Goal: Task Accomplishment & Management: Use online tool/utility

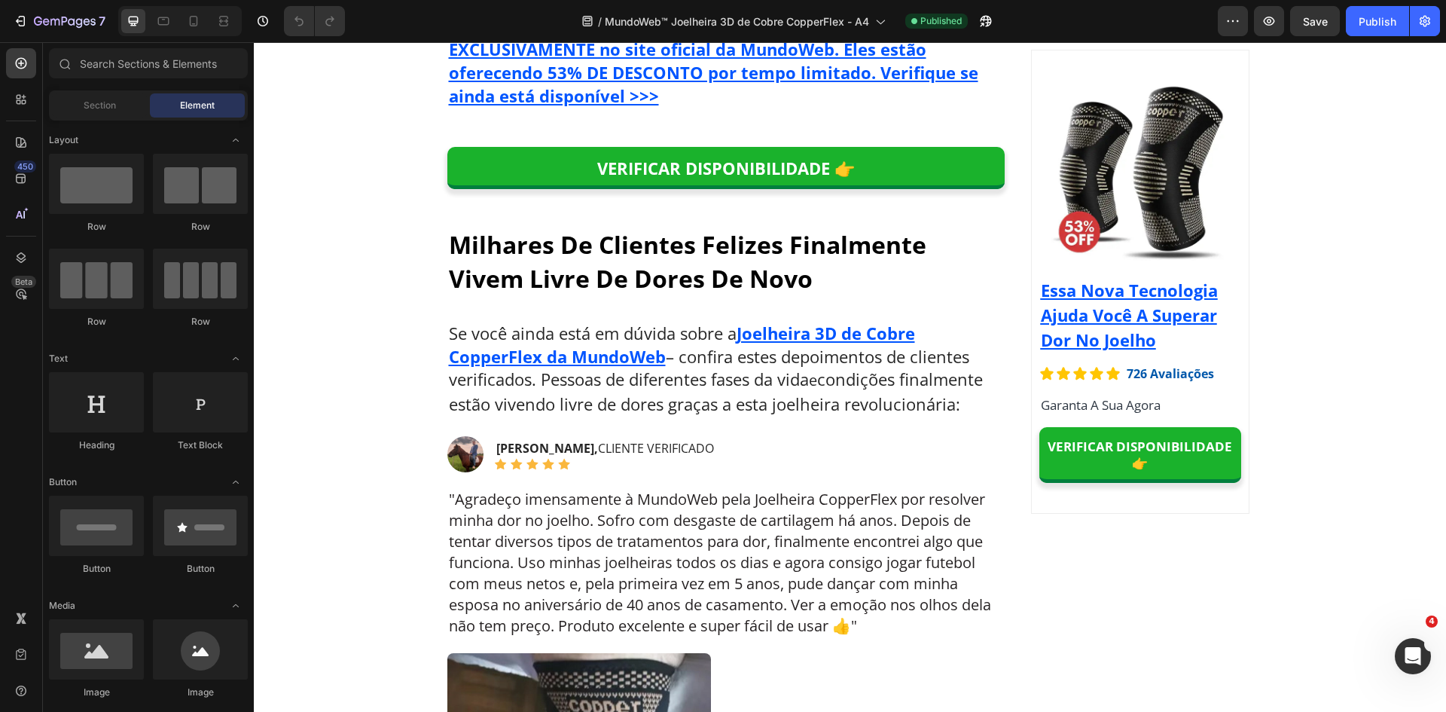
scroll to position [8051, 0]
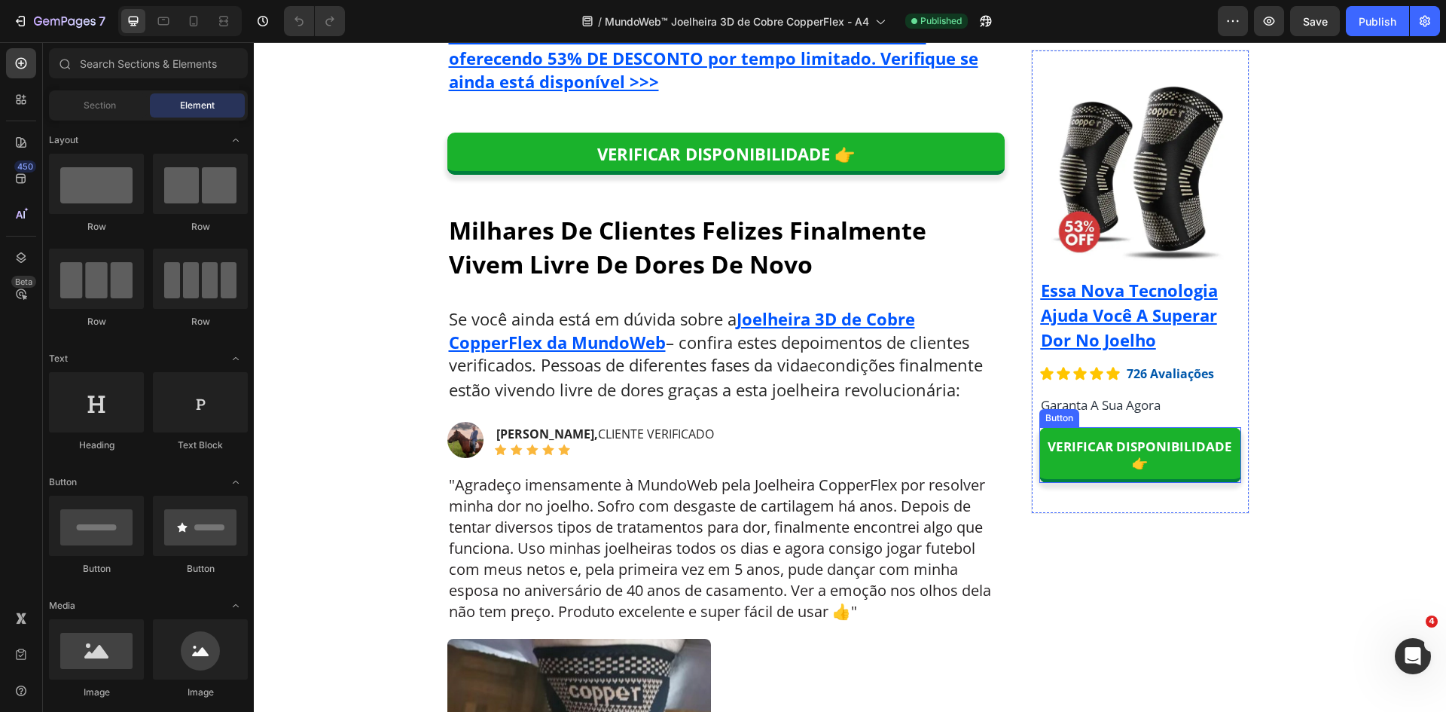
click at [1106, 443] on p "VERIFICAR DISPONIBILIDADE 👉" at bounding box center [1140, 454] width 202 height 33
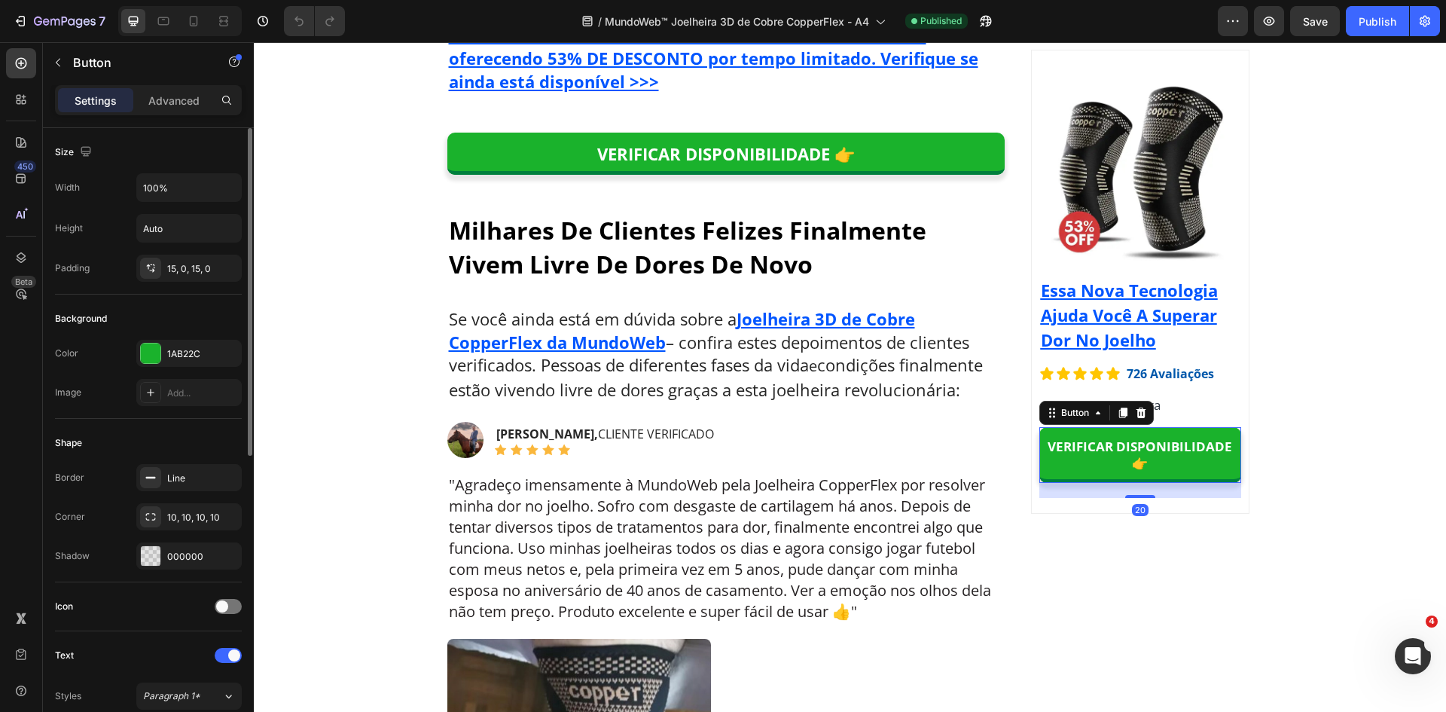
scroll to position [301, 0]
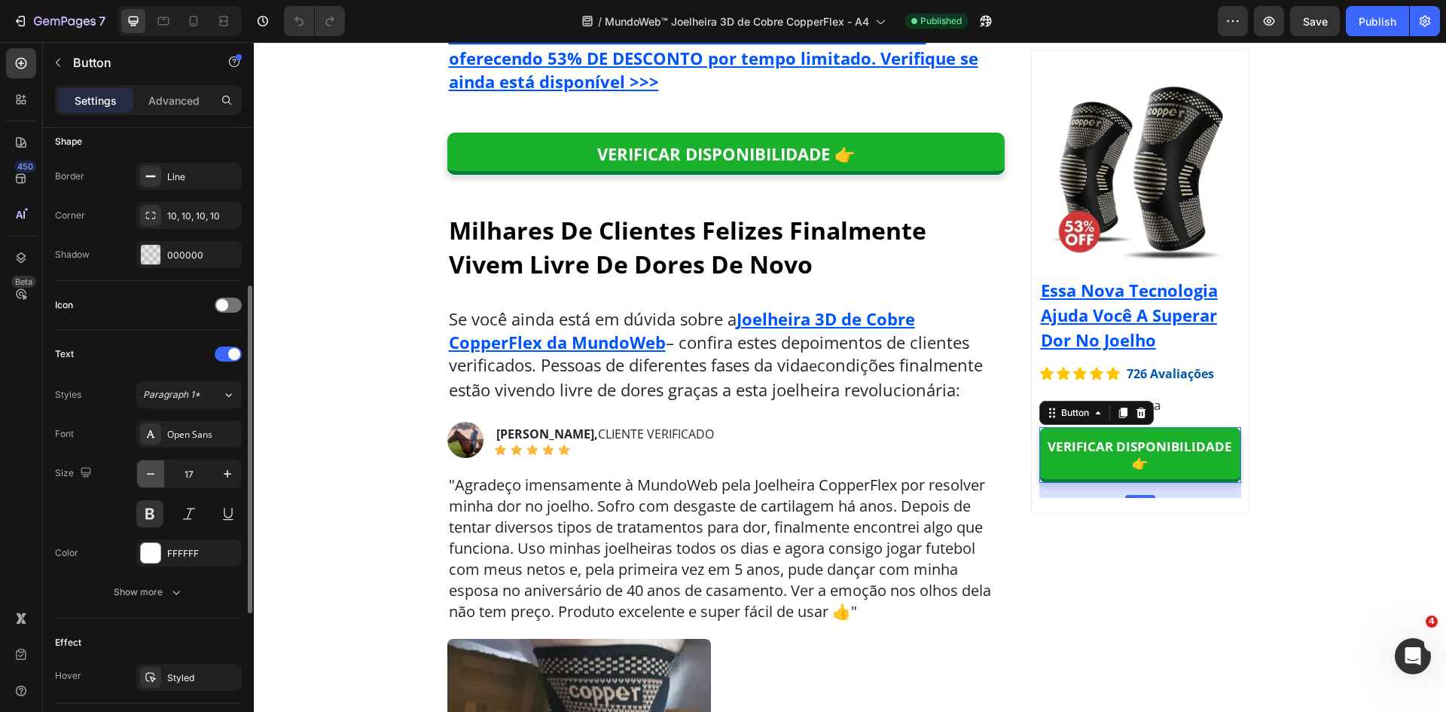
click at [148, 476] on icon "button" at bounding box center [150, 473] width 15 height 15
type input "16"
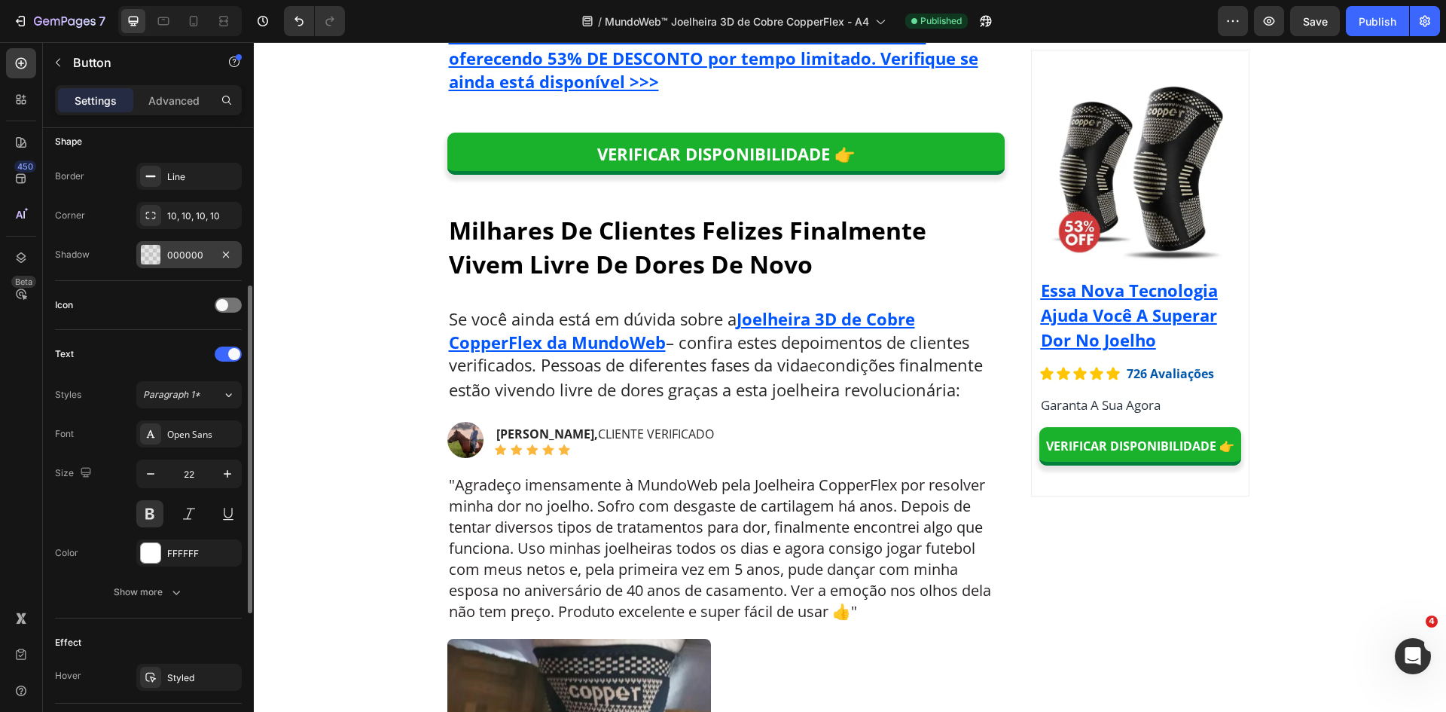
scroll to position [0, 0]
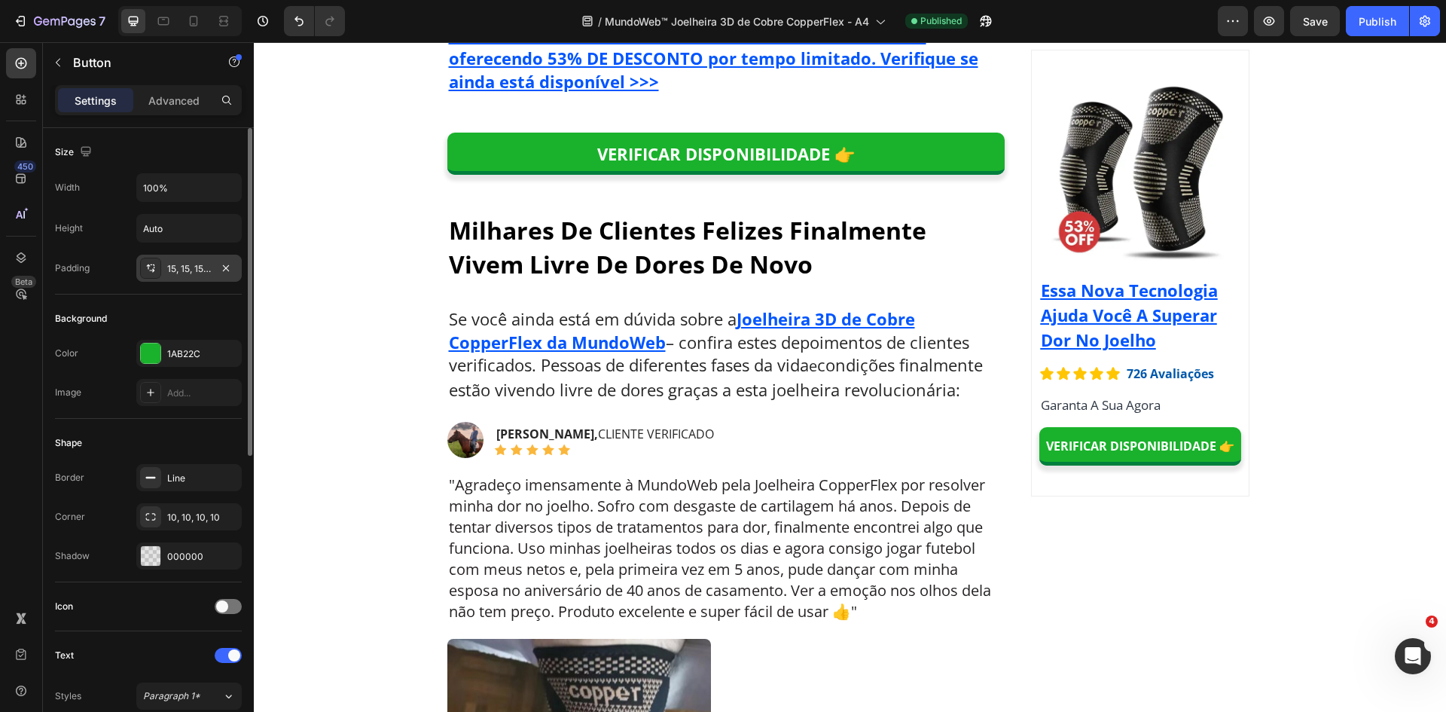
click at [181, 267] on div "15, 15, 15, 15" at bounding box center [189, 269] width 44 height 14
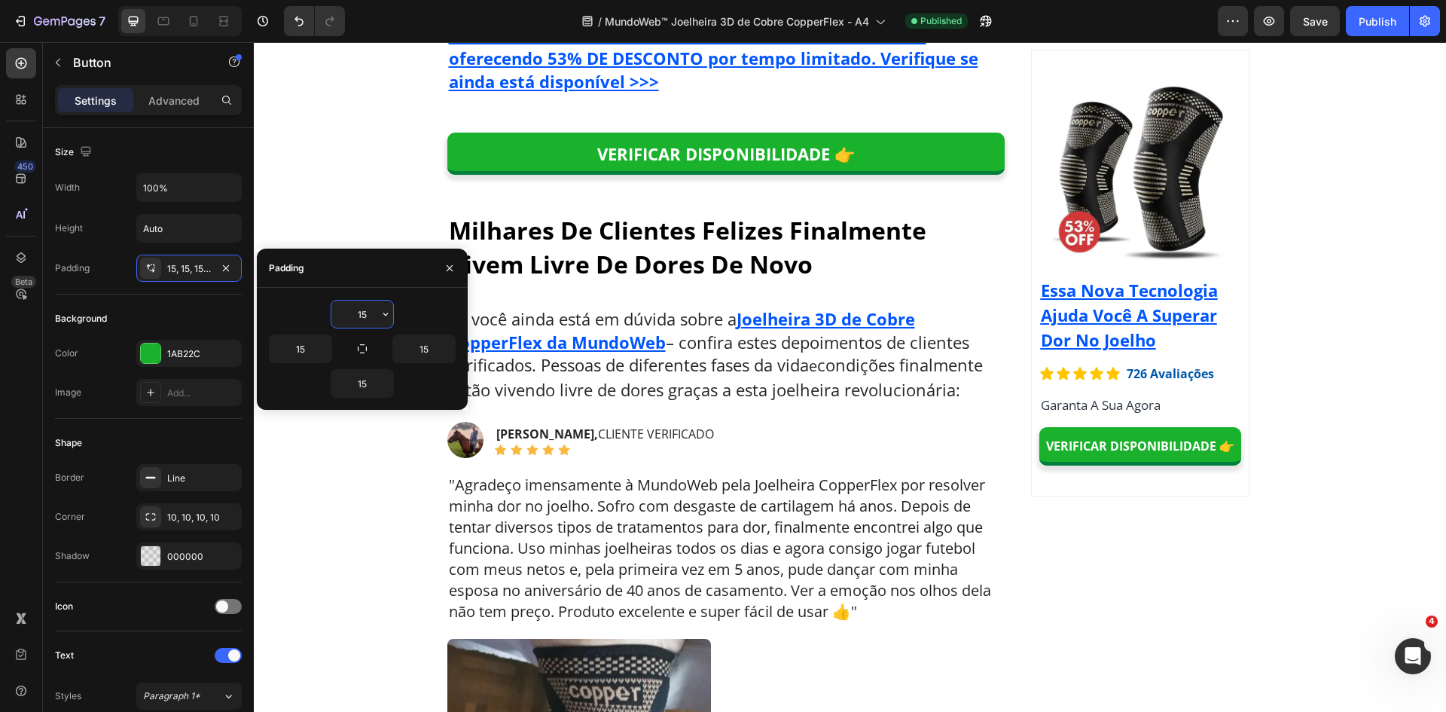
click at [358, 313] on input "15" at bounding box center [362, 313] width 62 height 27
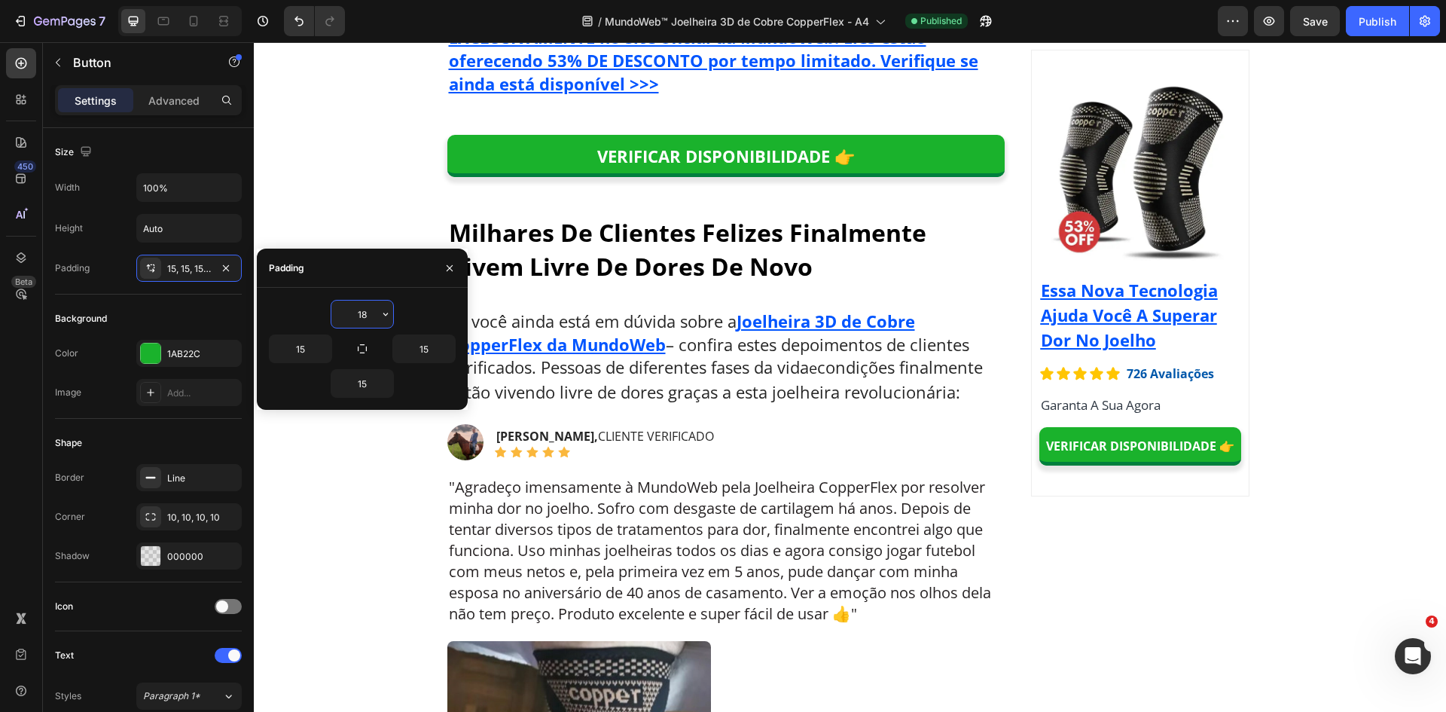
type input "18"
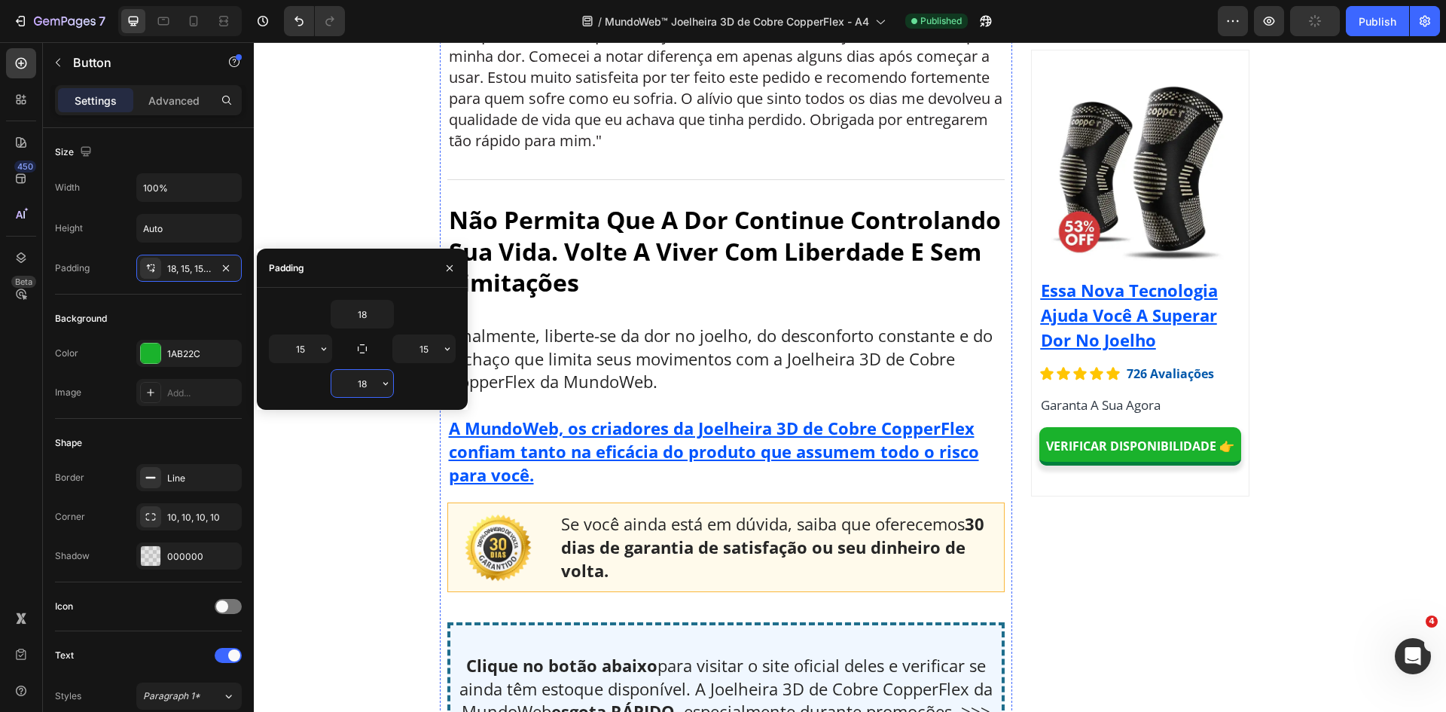
scroll to position [9331, 0]
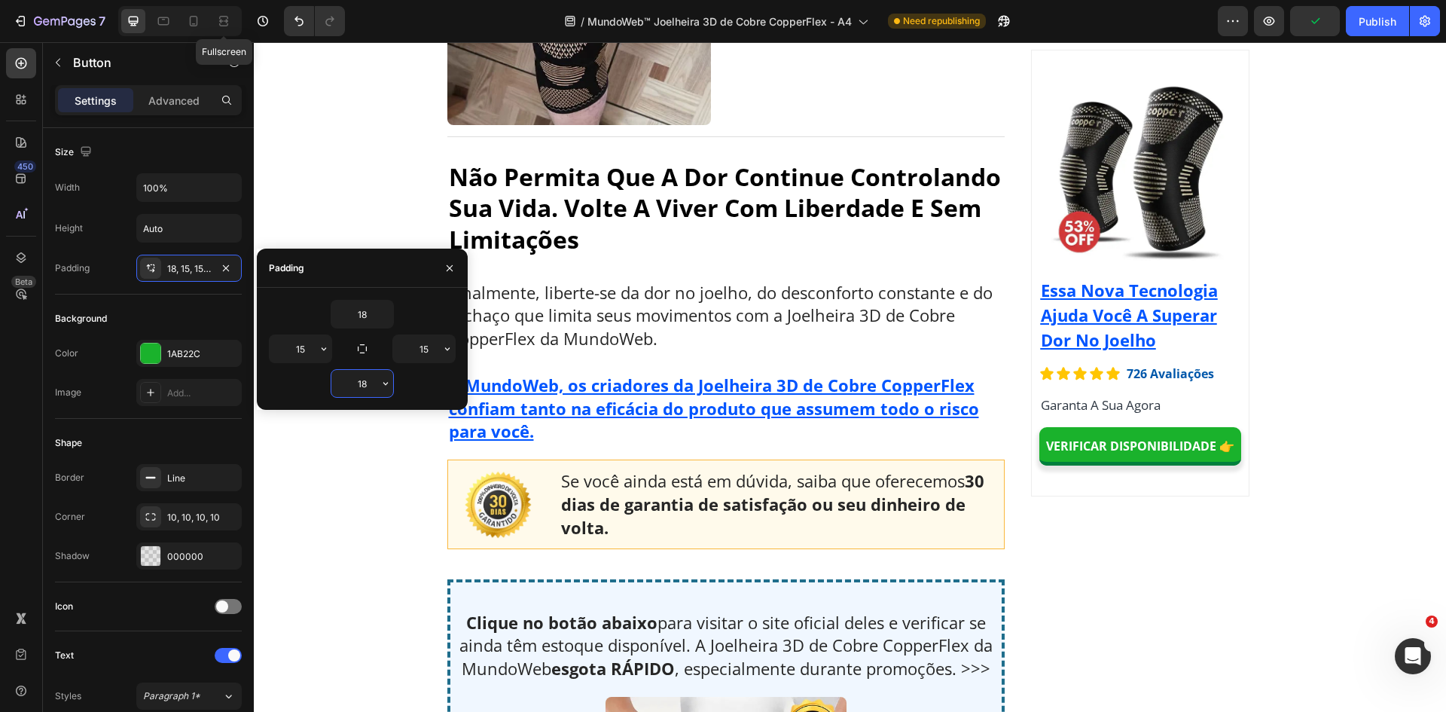
type input "18"
click at [150, 21] on div "Fullscreen" at bounding box center [179, 21] width 123 height 30
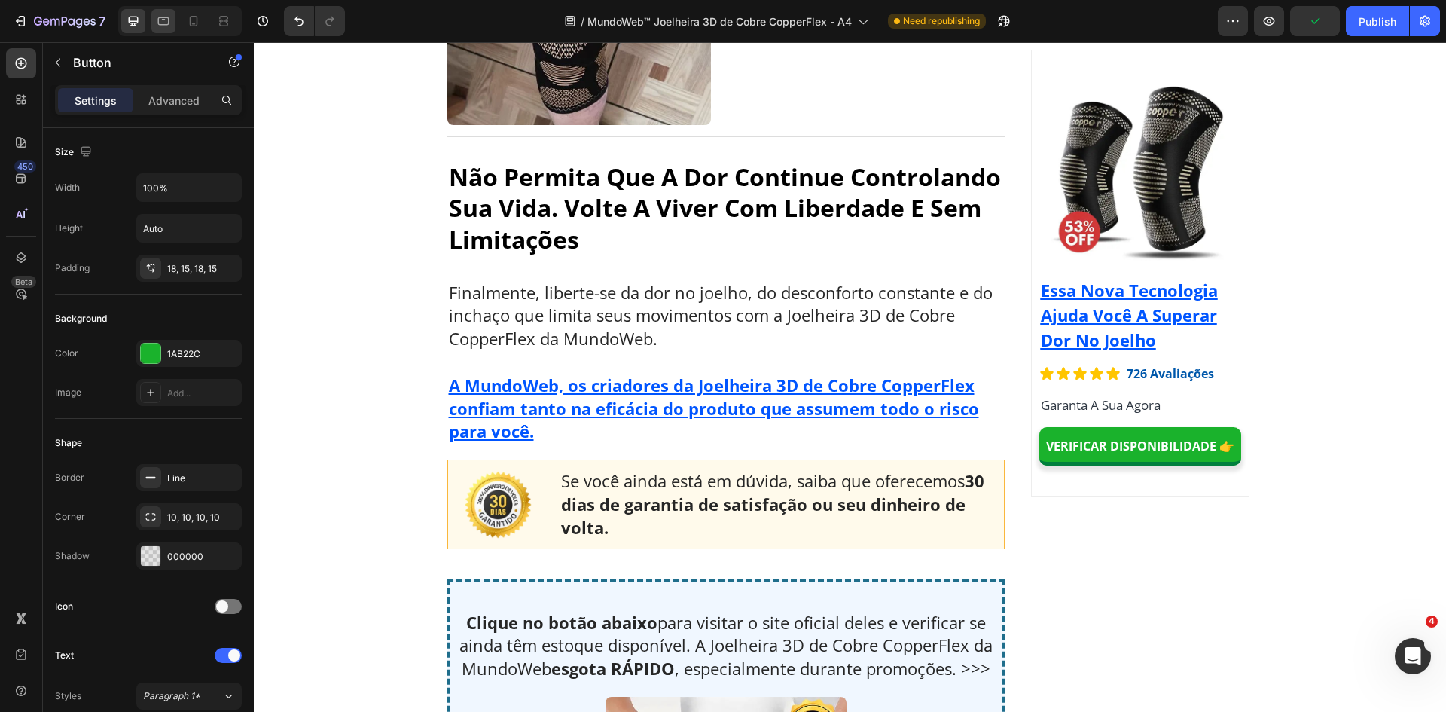
click at [161, 21] on icon at bounding box center [163, 21] width 15 height 15
type input "20"
type input "15"
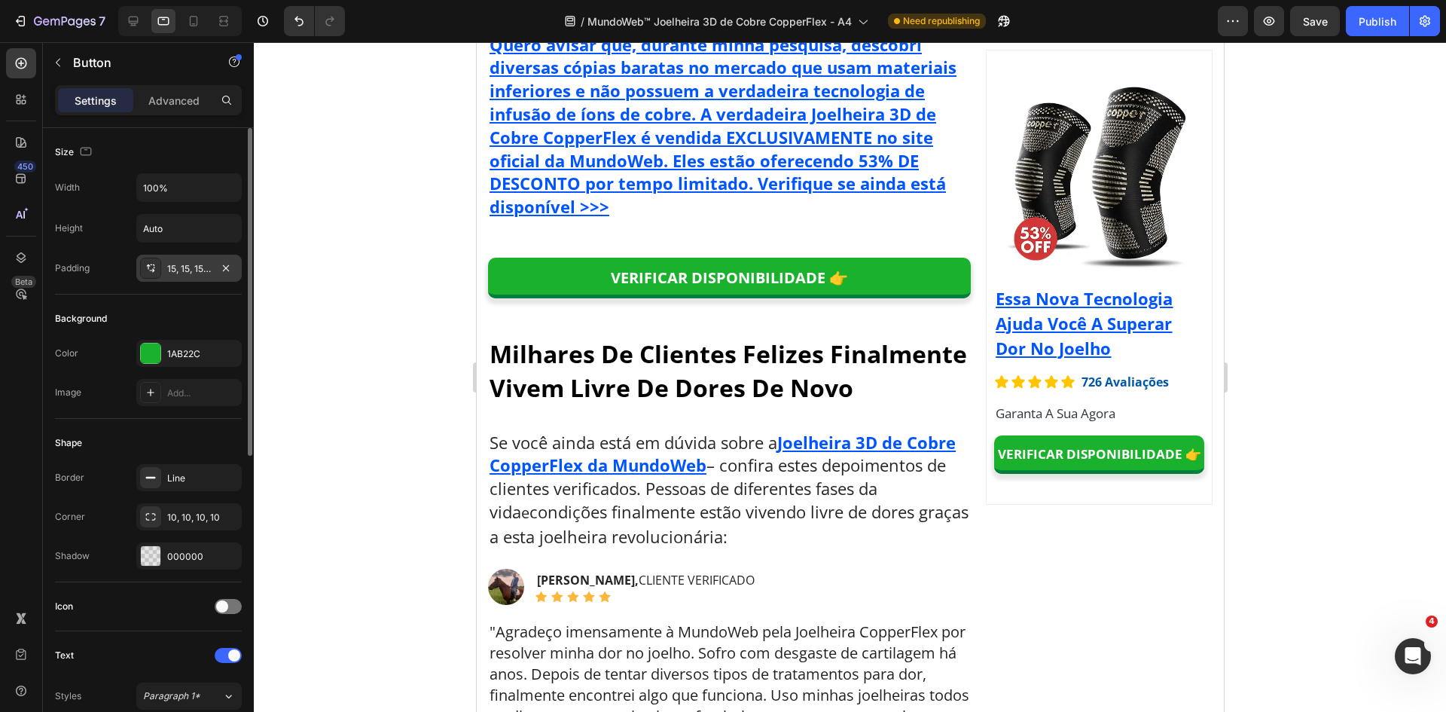
scroll to position [8832, 0]
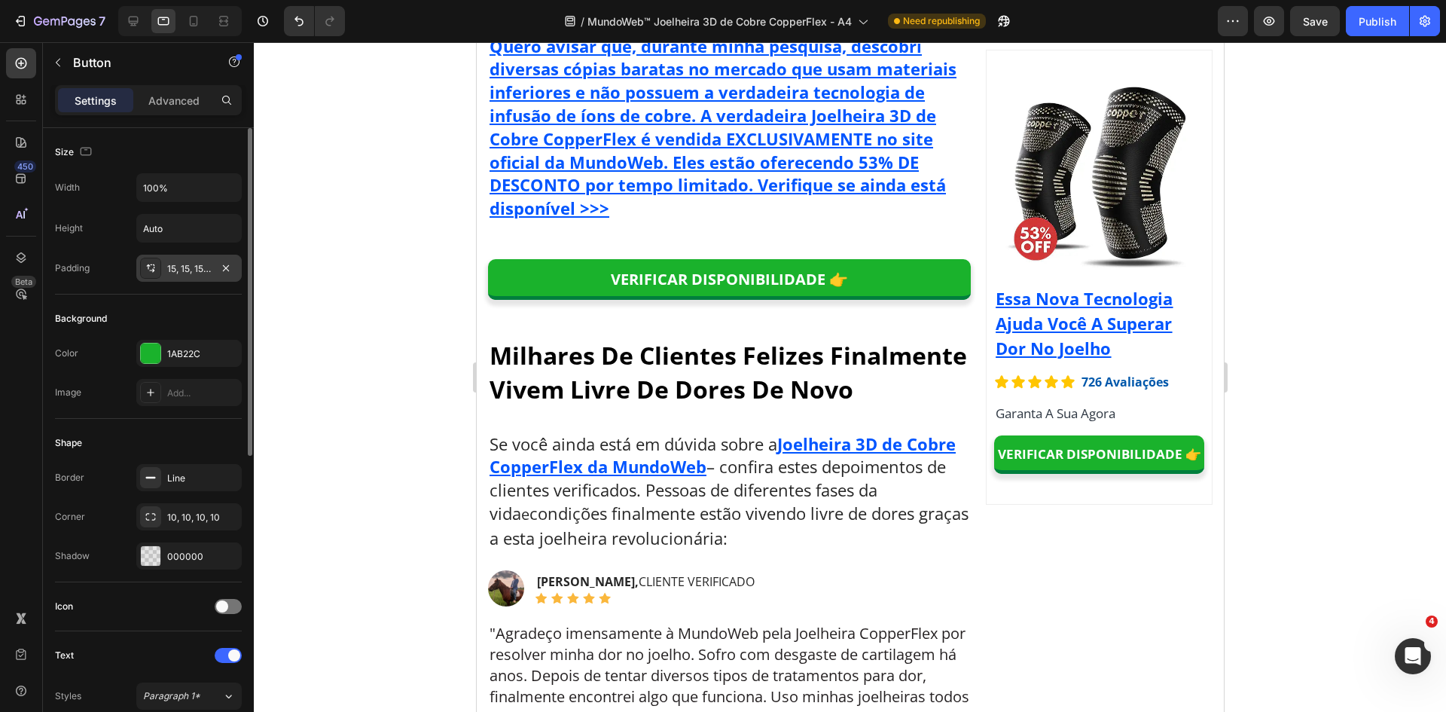
click at [170, 268] on div "15, 15, 15, 15" at bounding box center [189, 269] width 44 height 14
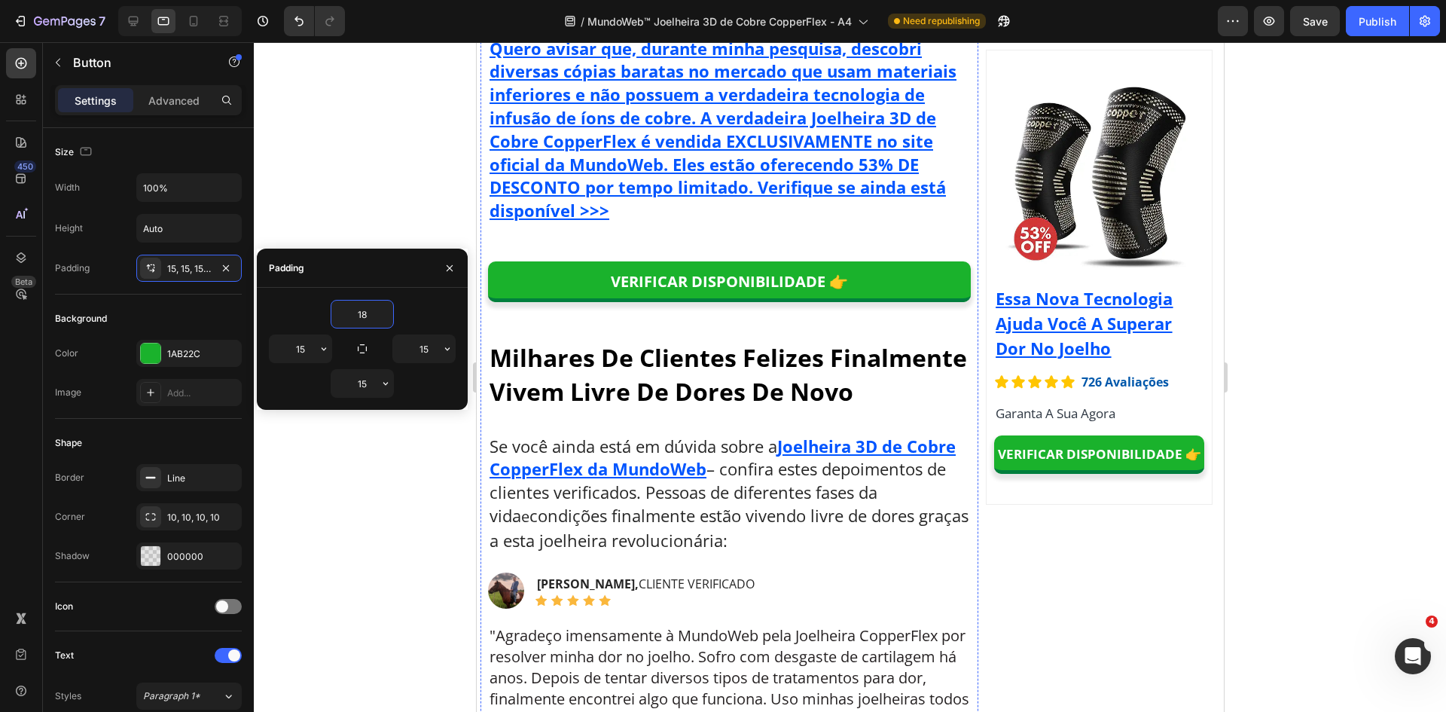
type input "18"
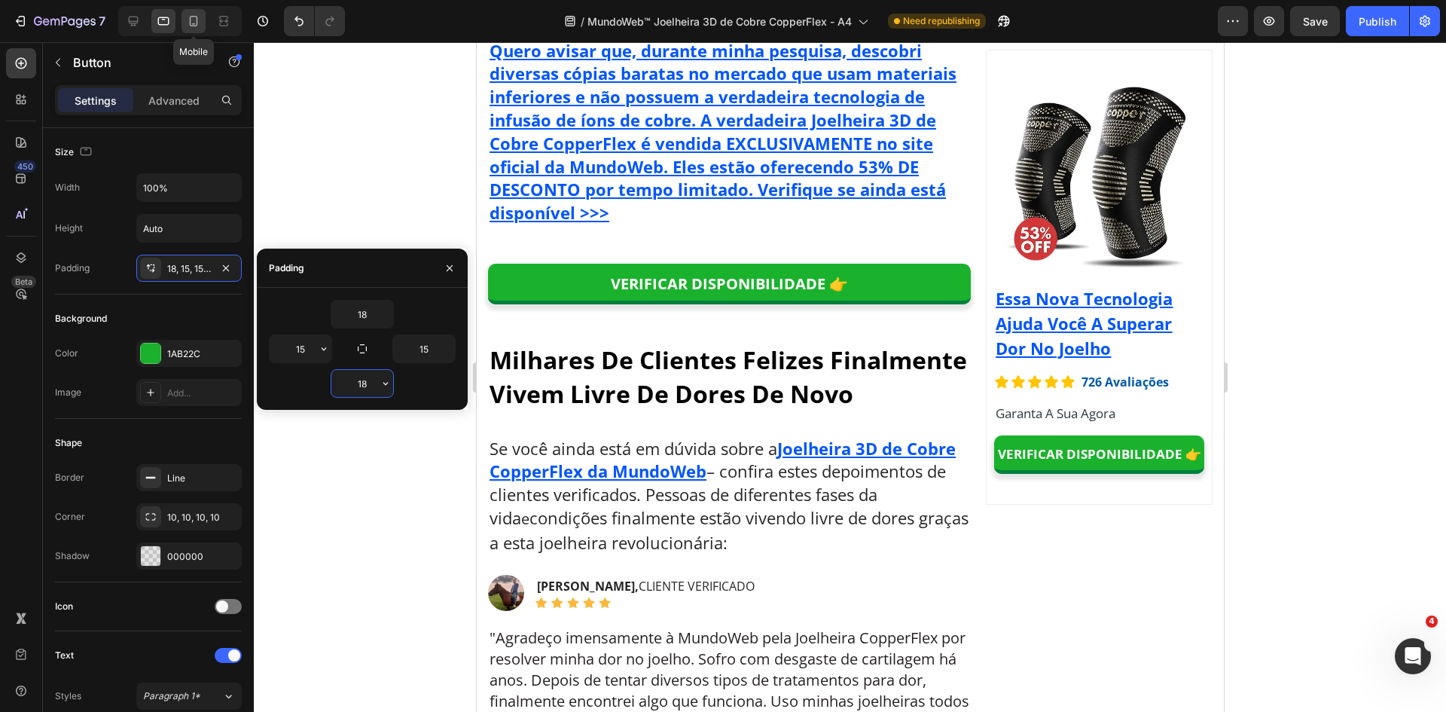
click at [195, 31] on div at bounding box center [193, 21] width 24 height 24
type input "18"
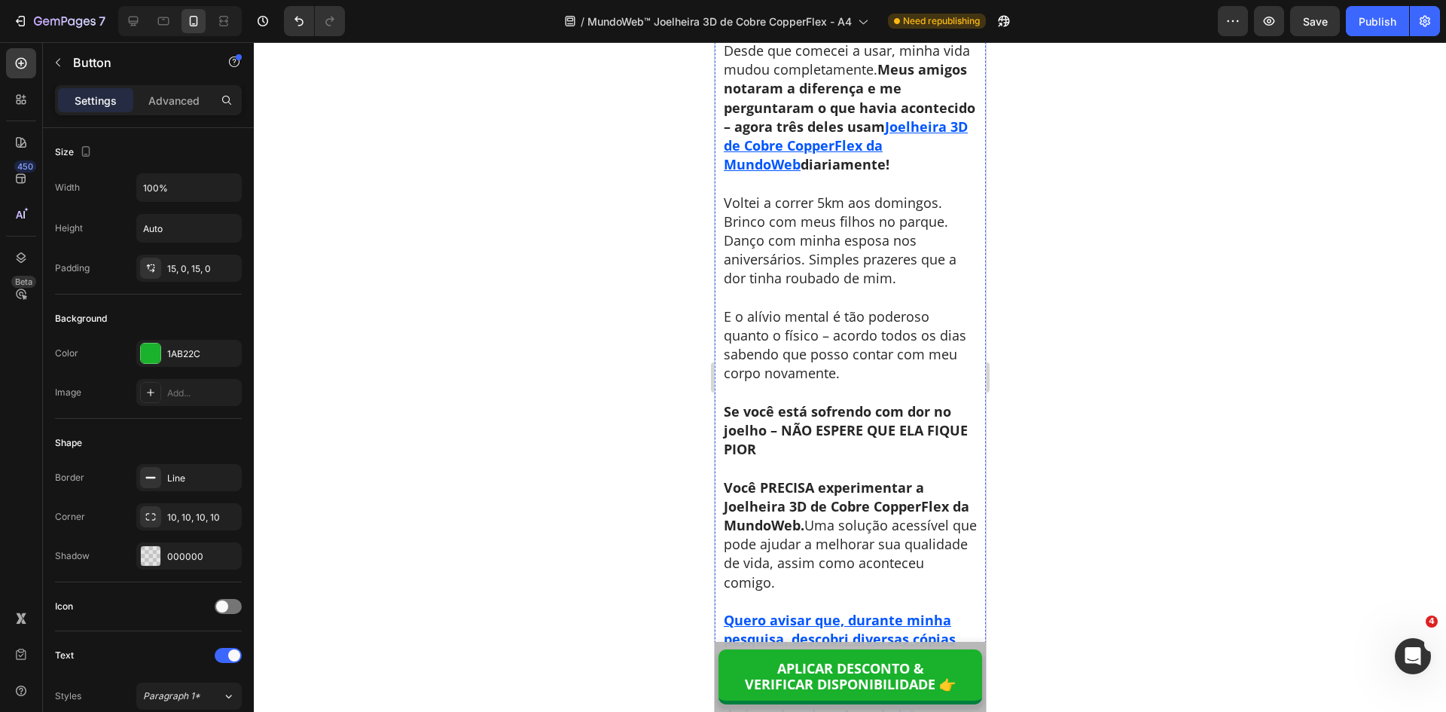
scroll to position [9783, 0]
click at [178, 270] on div "15, 0, 15, 0" at bounding box center [189, 269] width 44 height 14
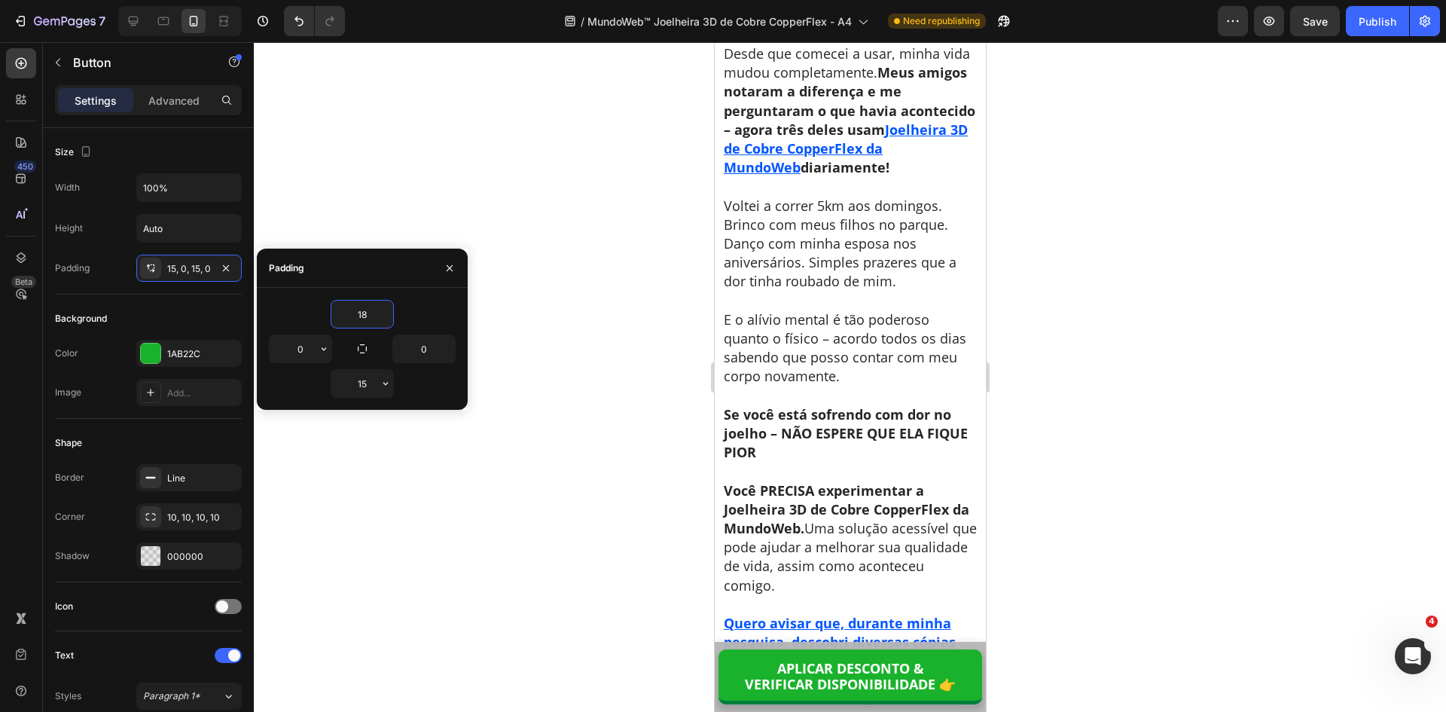
type input "18"
click at [133, 17] on icon at bounding box center [134, 22] width 10 height 10
type input "22"
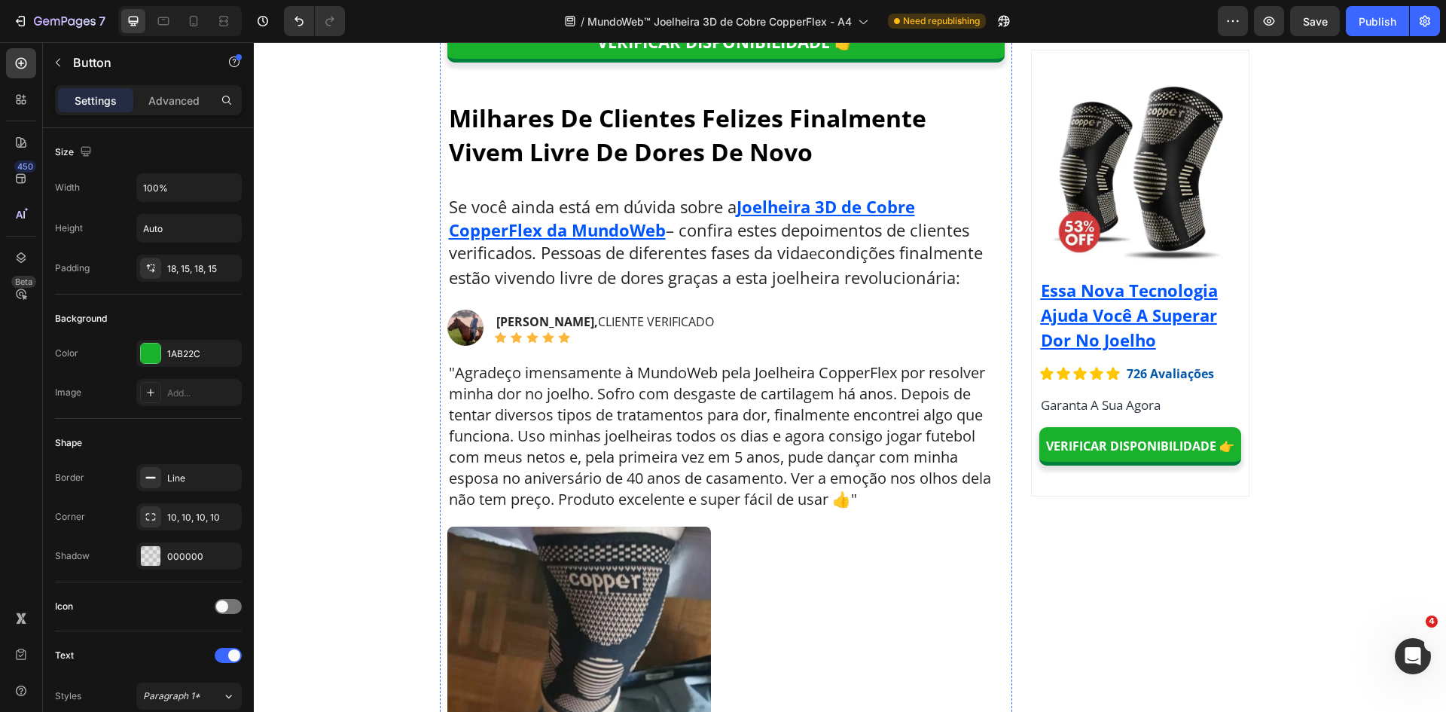
scroll to position [8164, 0]
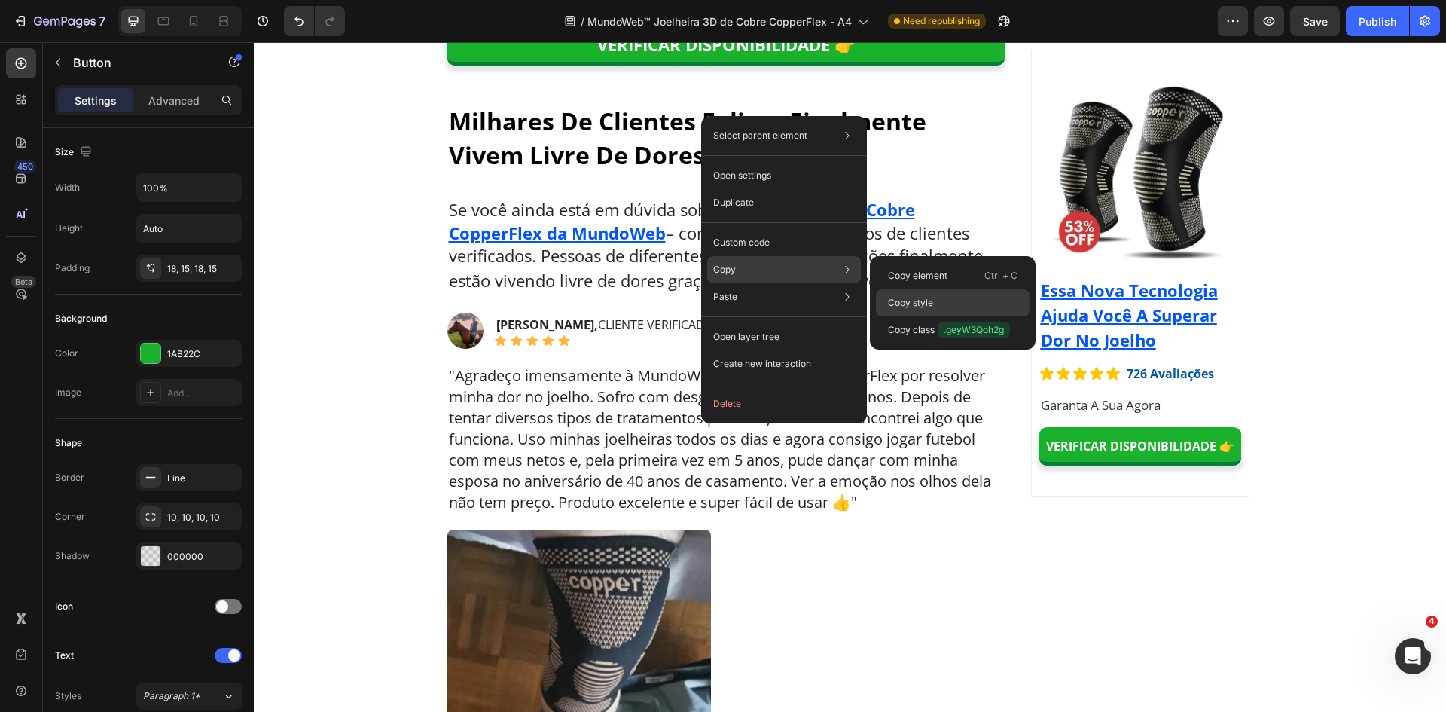
click at [918, 304] on p "Copy style" at bounding box center [910, 303] width 45 height 14
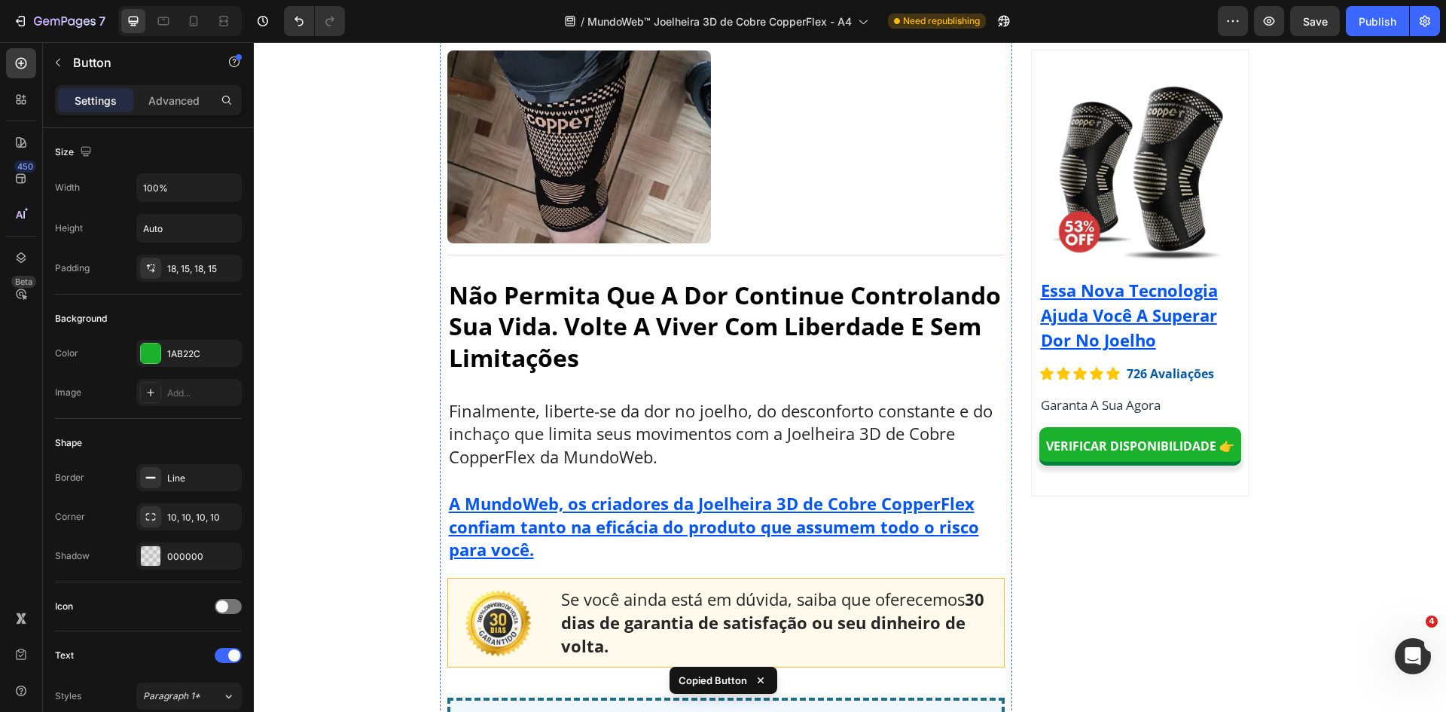
scroll to position [9520, 0]
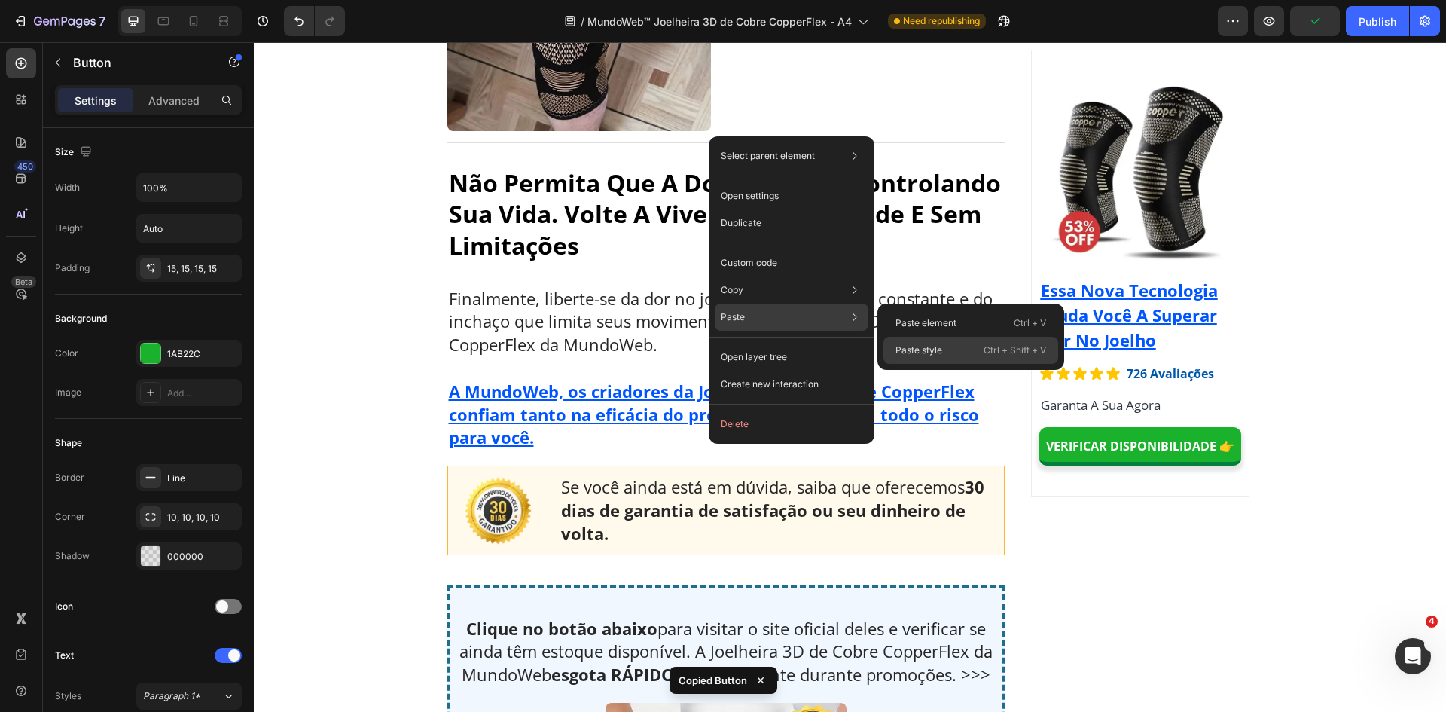
click at [941, 350] on p "Paste style" at bounding box center [918, 350] width 47 height 14
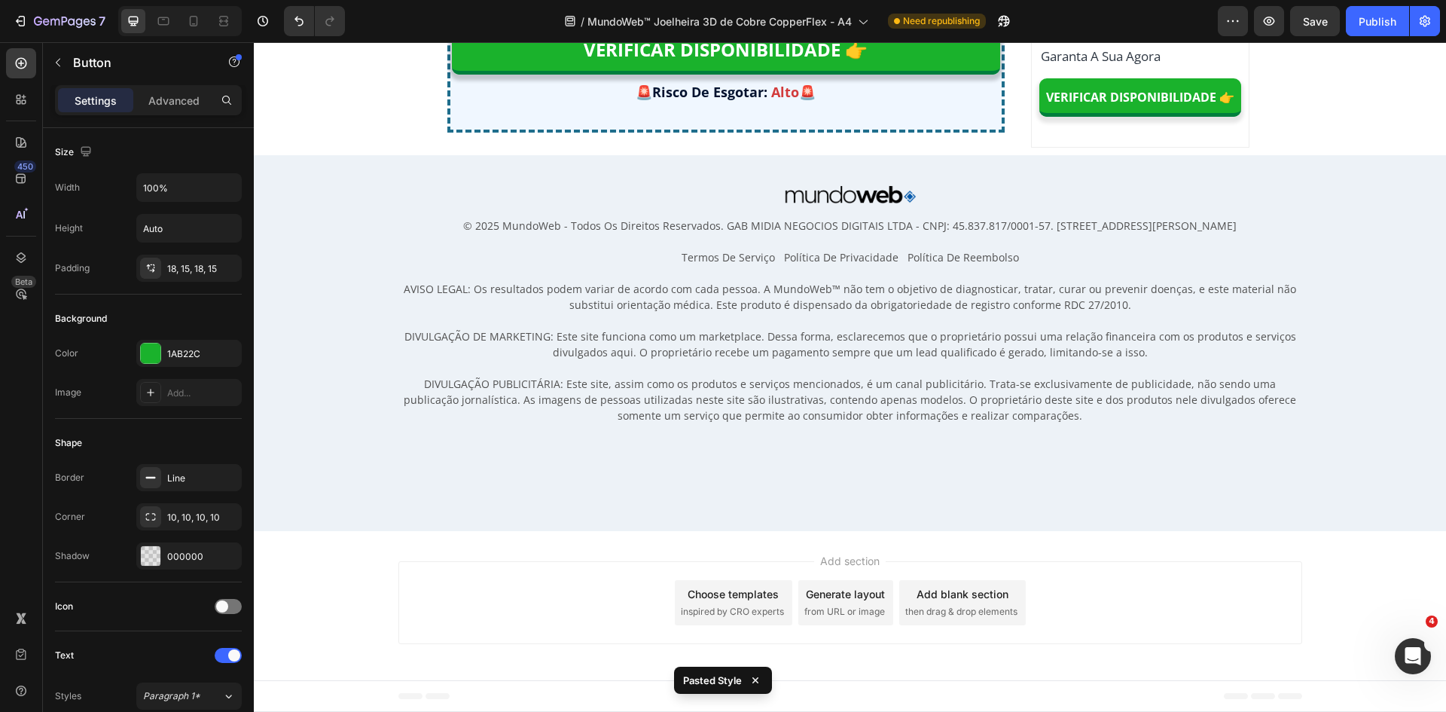
scroll to position [11703, 0]
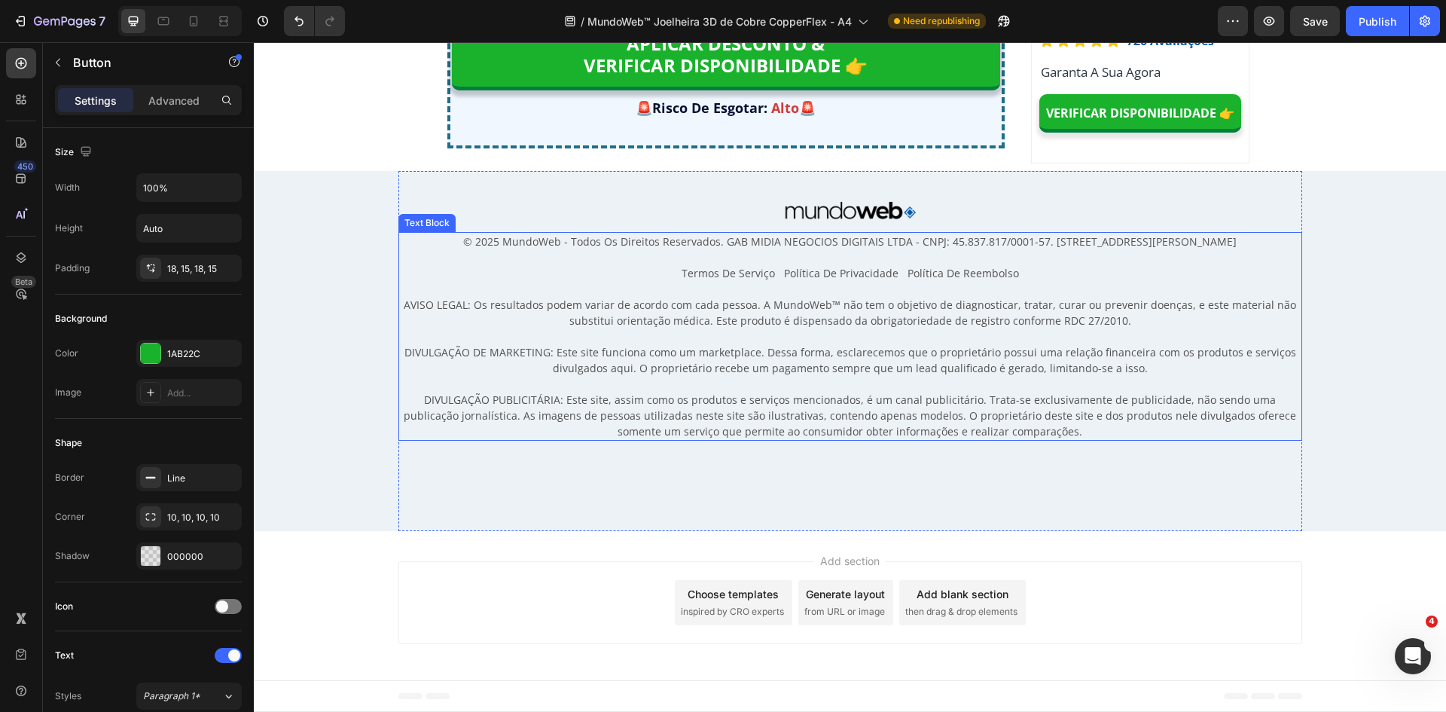
click at [844, 248] on span "© 2025 MundoWeb - Todos Os Direitos Reservados. GAB MIDIA NEGOCIOS DIGITAIS LTD…" at bounding box center [849, 241] width 773 height 14
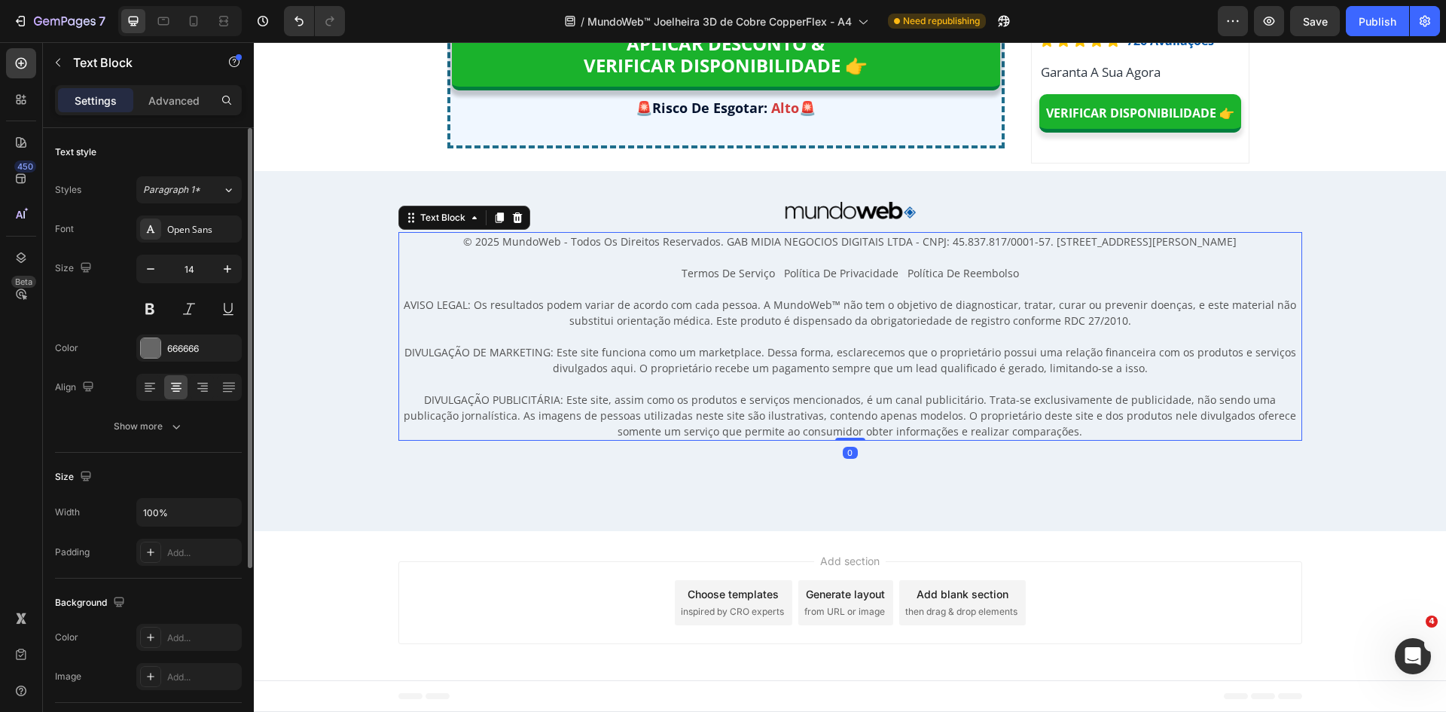
click at [183, 101] on p "Advanced" at bounding box center [173, 101] width 51 height 16
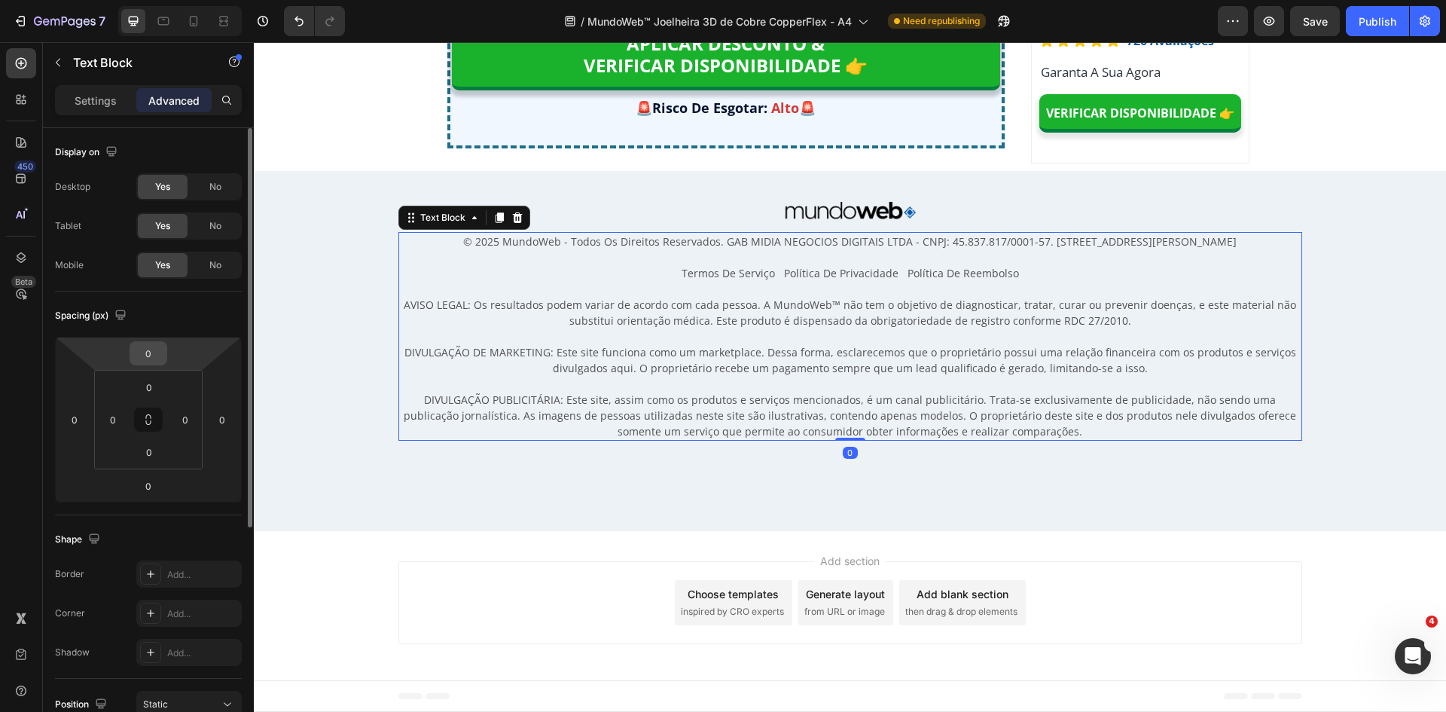
click at [146, 352] on input "0" at bounding box center [148, 353] width 30 height 23
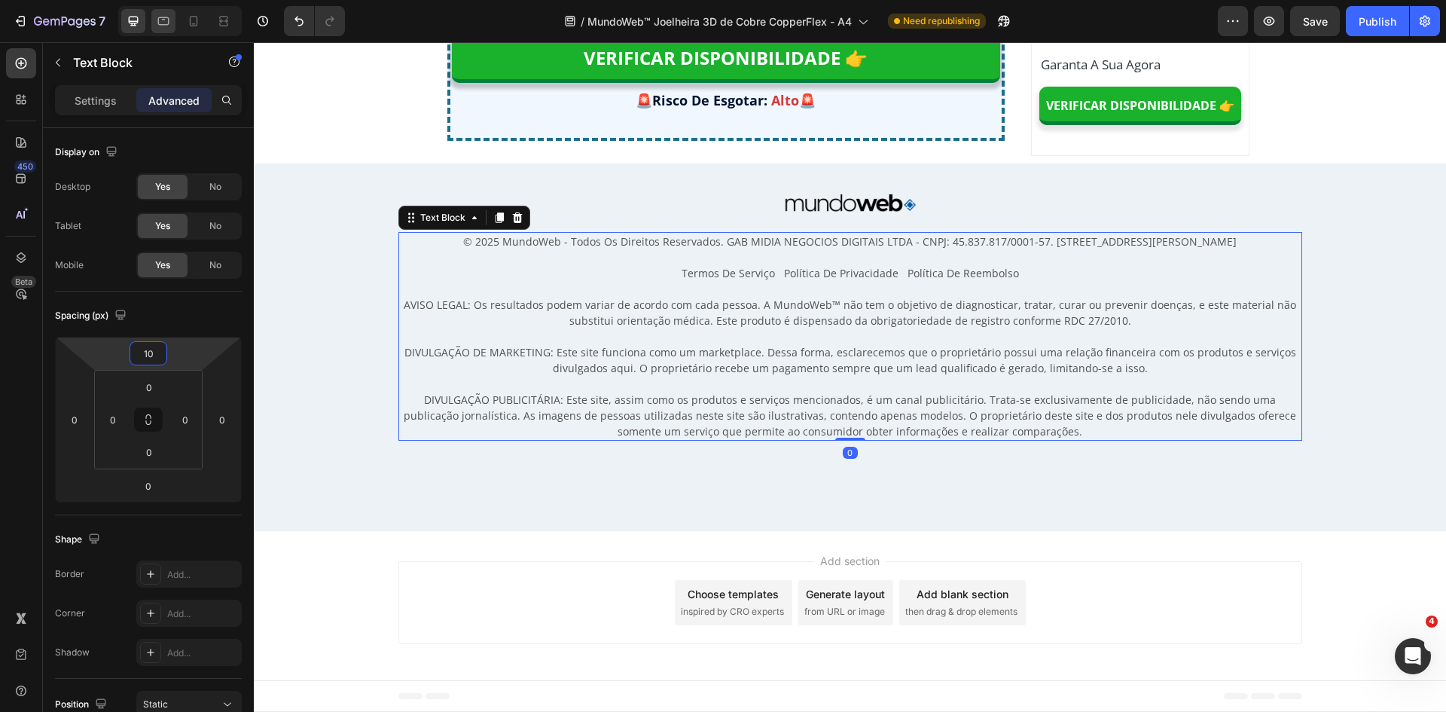
click at [168, 29] on div at bounding box center [163, 21] width 24 height 24
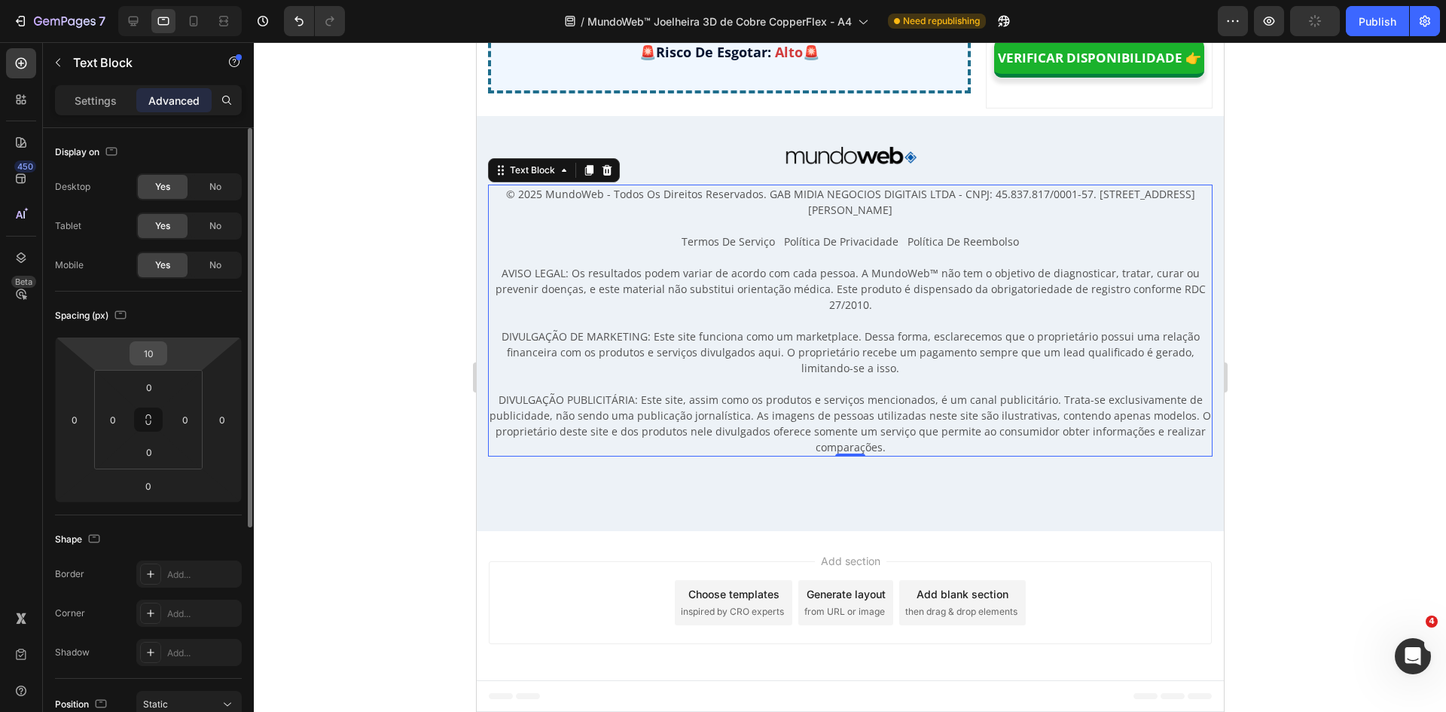
scroll to position [11896, 0]
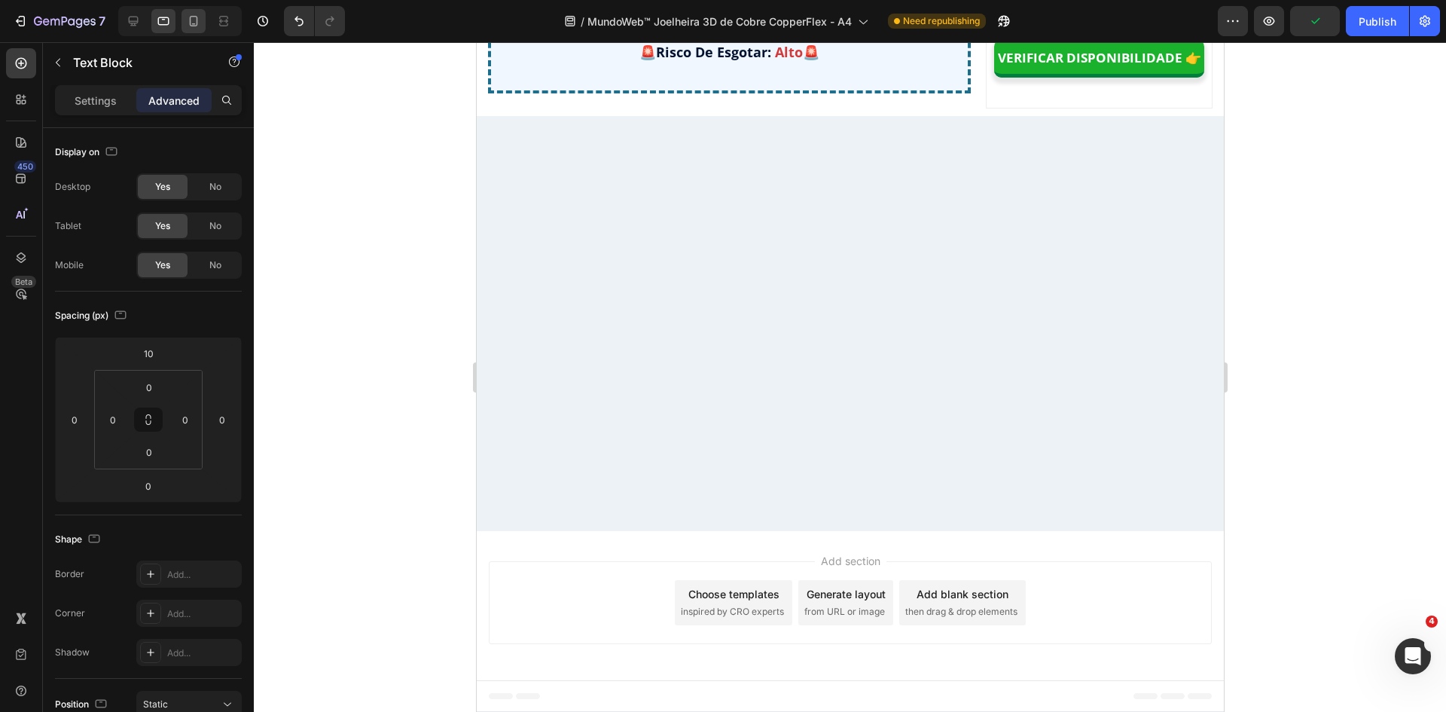
click at [195, 24] on icon at bounding box center [194, 24] width 4 height 2
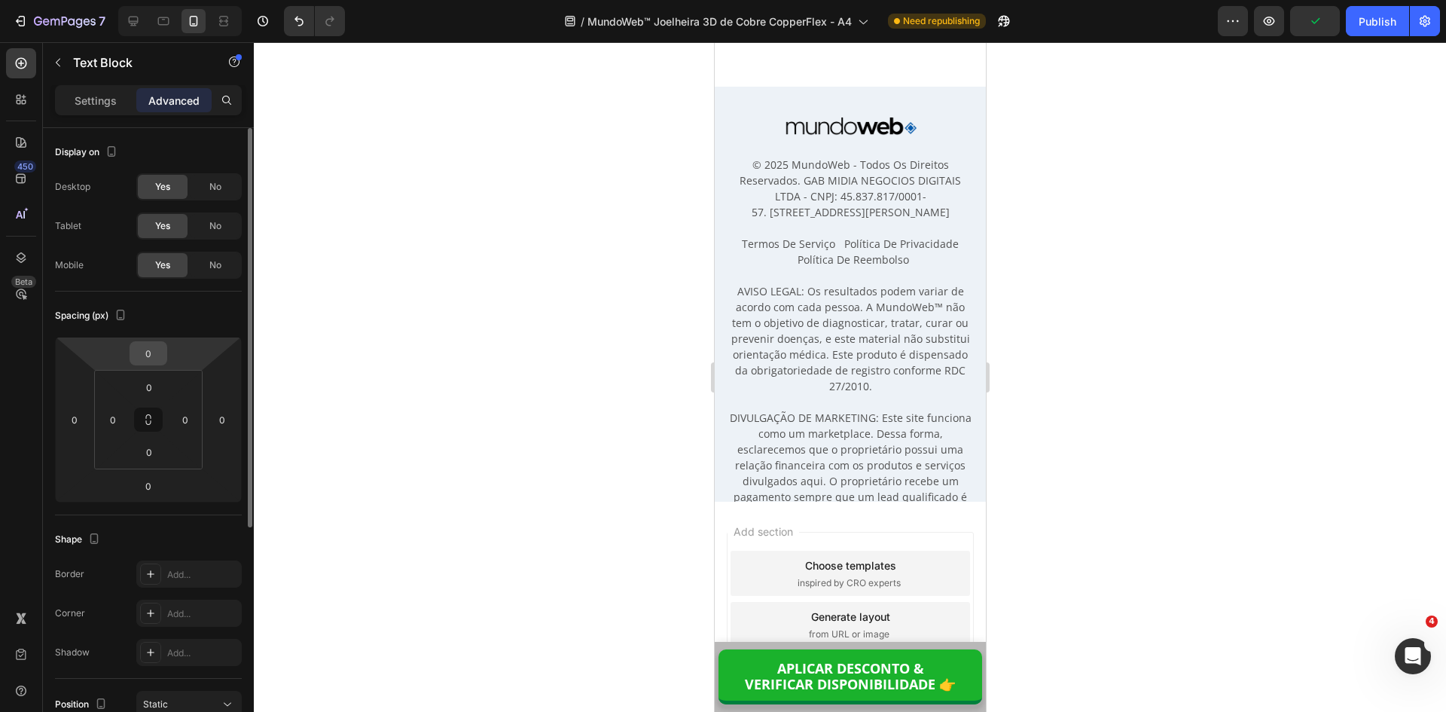
scroll to position [15665, 0]
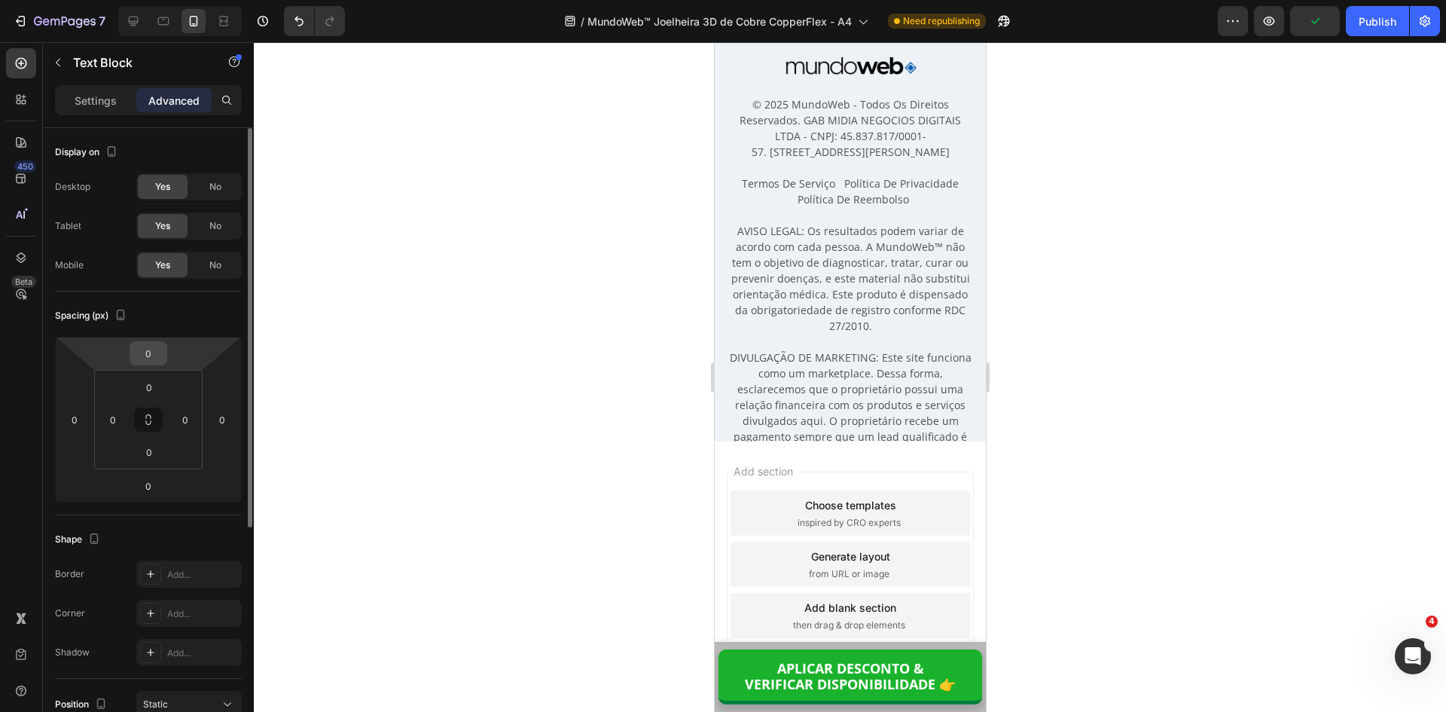
click at [146, 364] on div "0" at bounding box center [149, 353] width 38 height 24
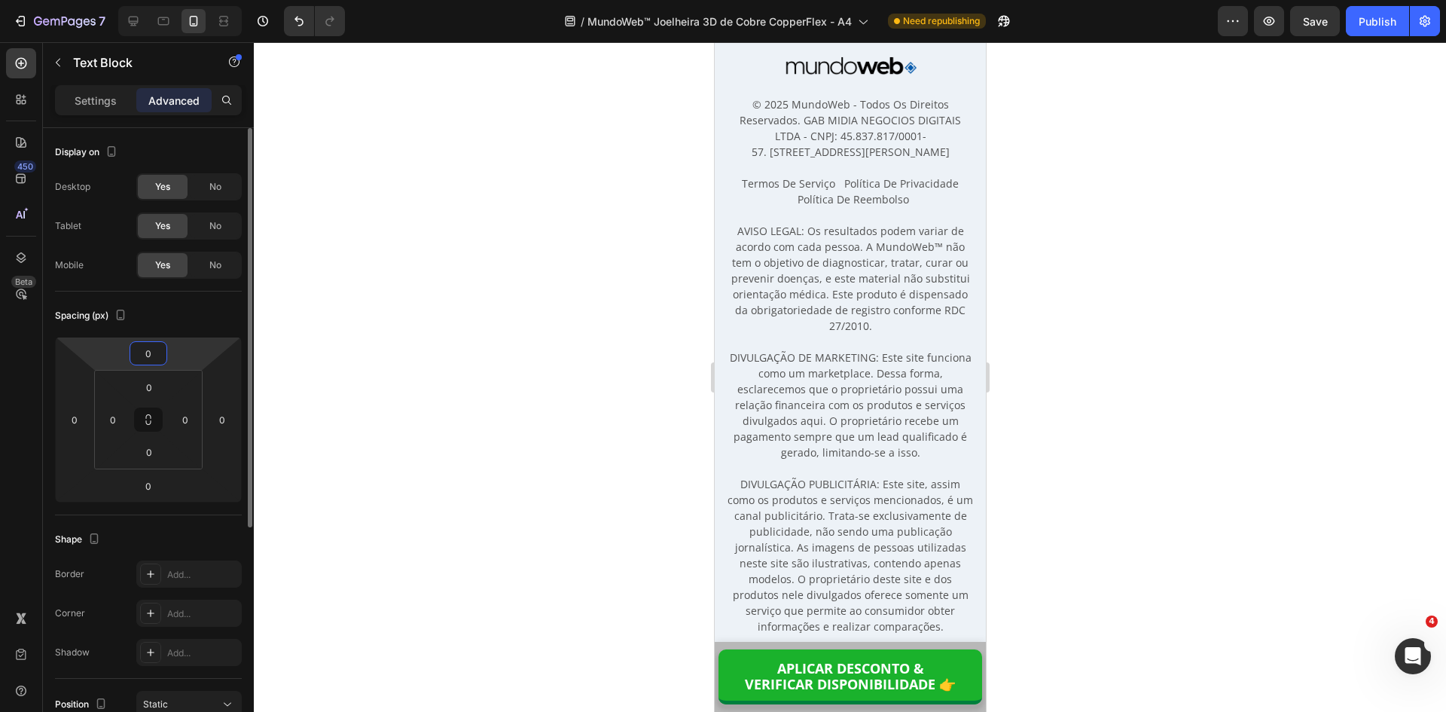
click at [146, 349] on input "0" at bounding box center [148, 353] width 30 height 23
type input "10"
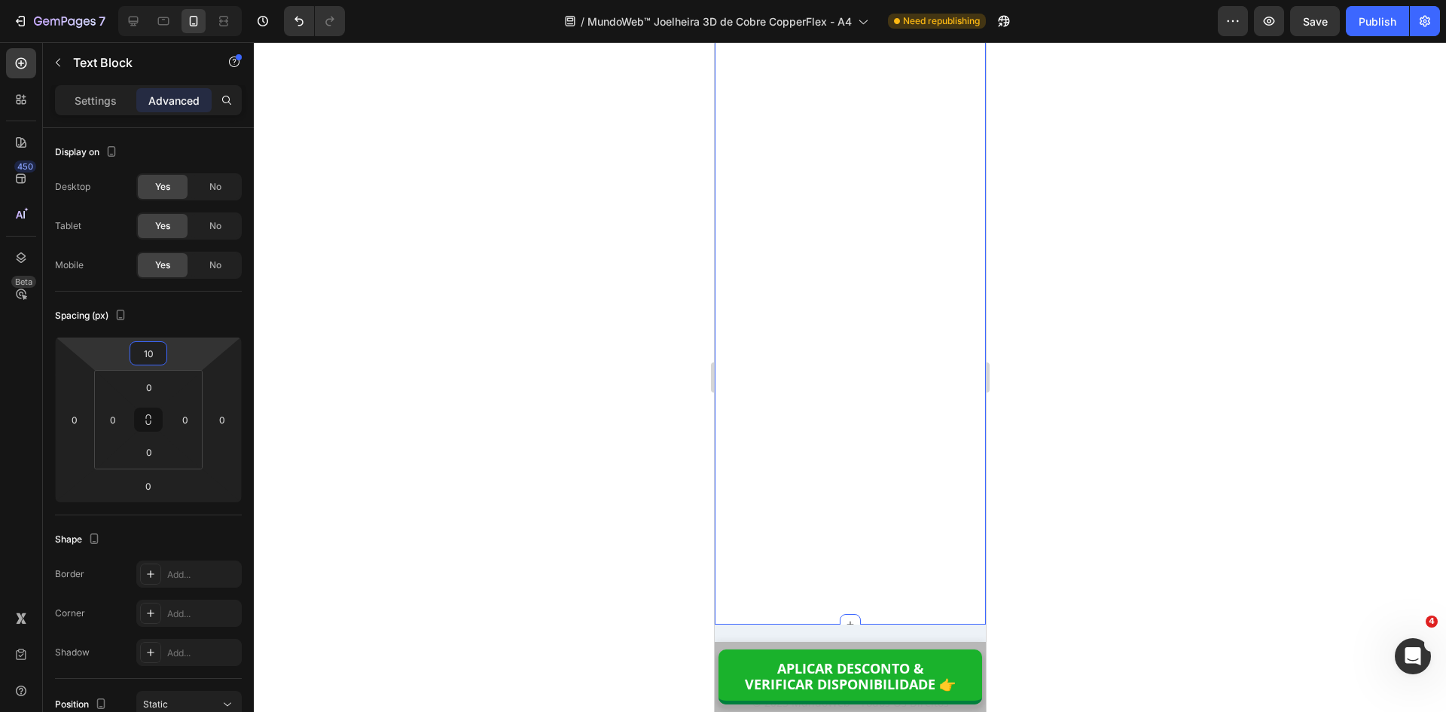
scroll to position [15000, 0]
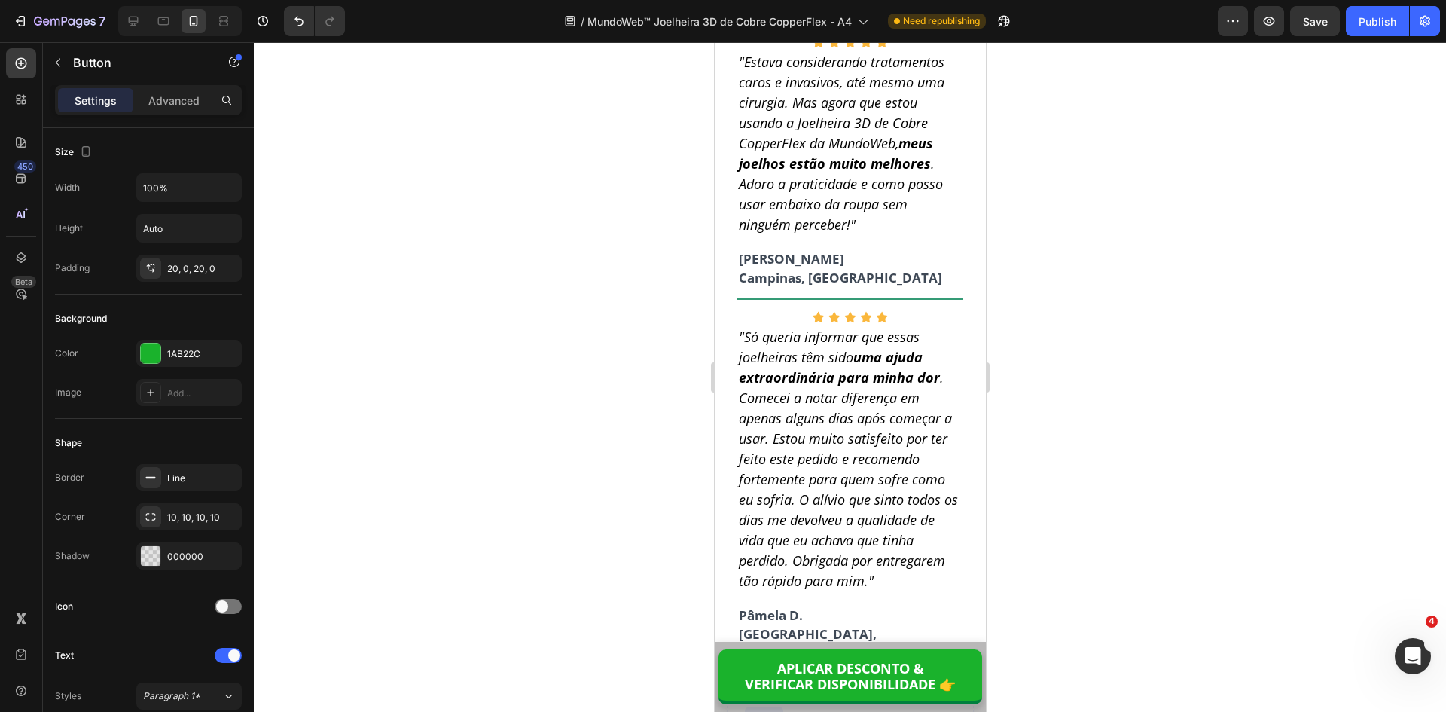
scroll to position [13494, 0]
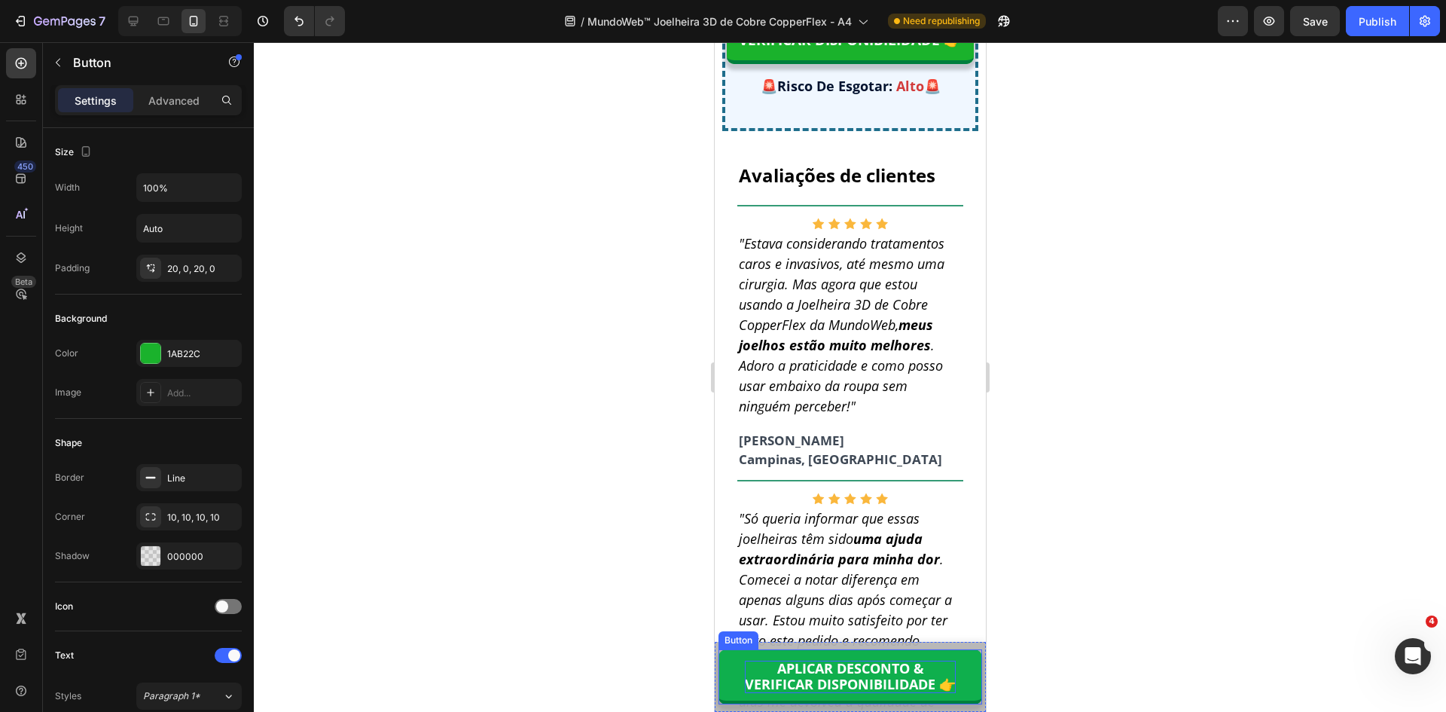
click at [866, 674] on strong "APLICAR DESCONTO &" at bounding box center [849, 668] width 147 height 18
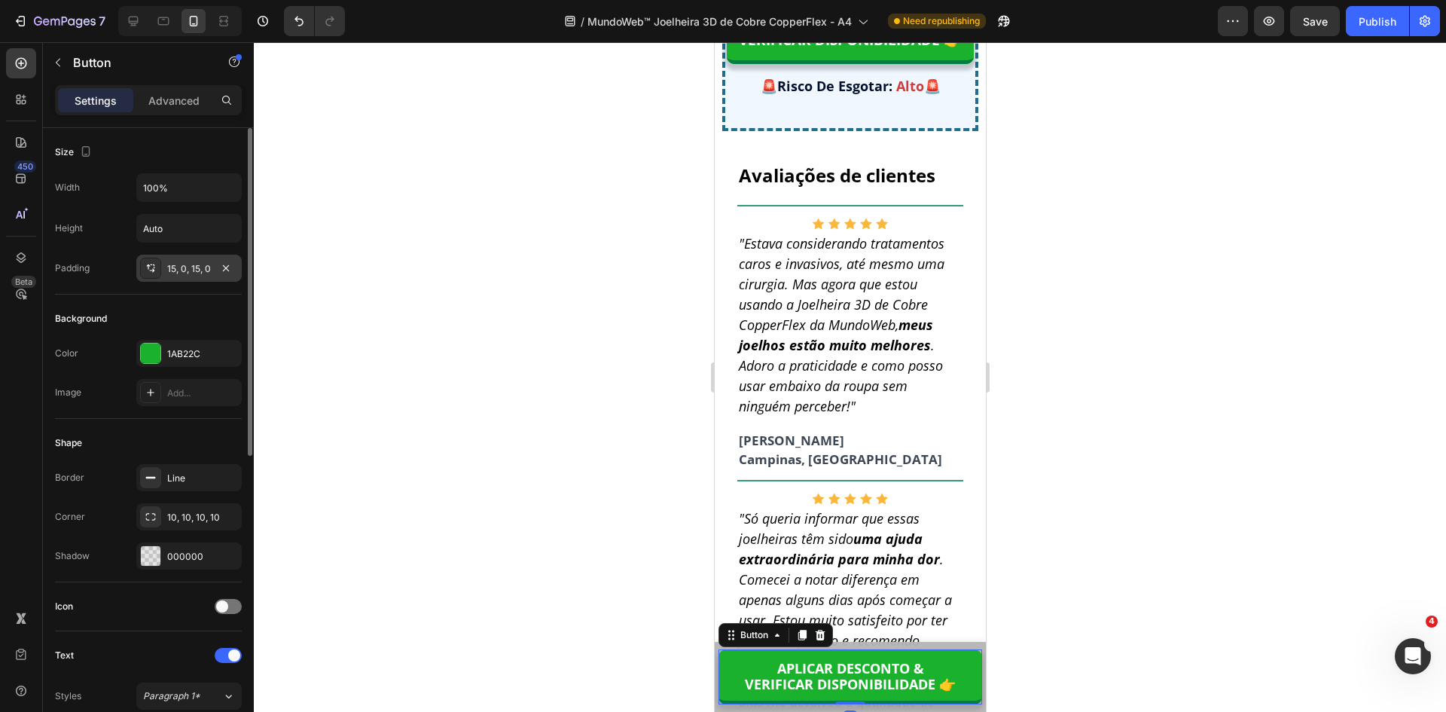
click at [191, 268] on div "15, 0, 15, 0" at bounding box center [189, 269] width 44 height 14
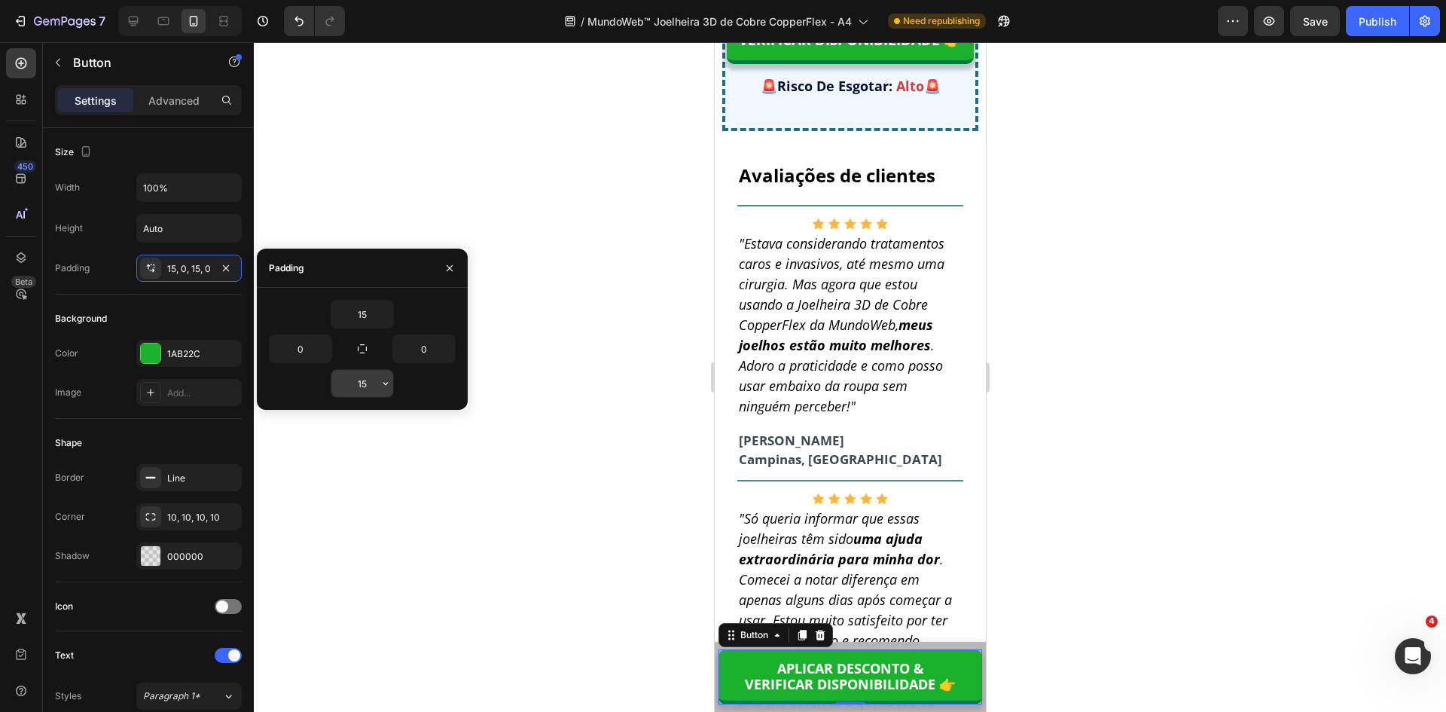
click at [348, 379] on input "15" at bounding box center [362, 383] width 62 height 27
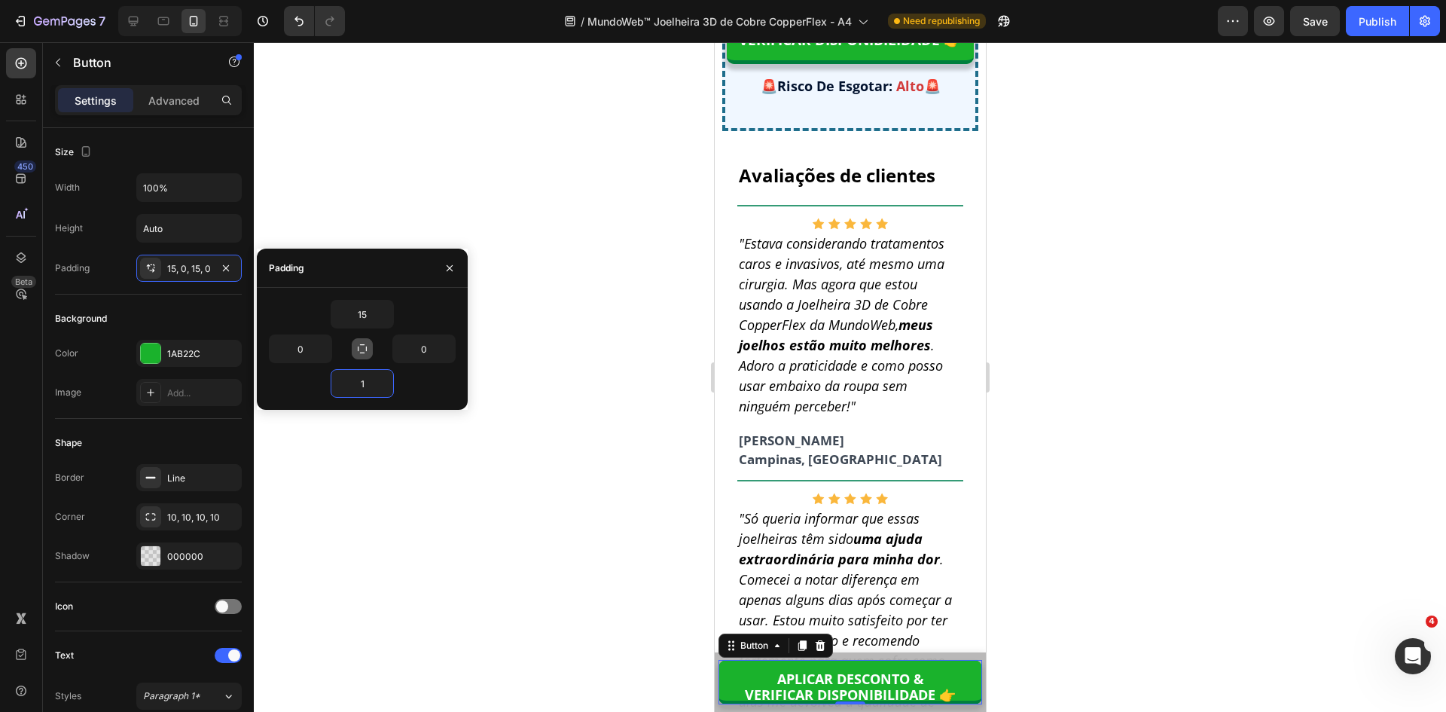
type input "17"
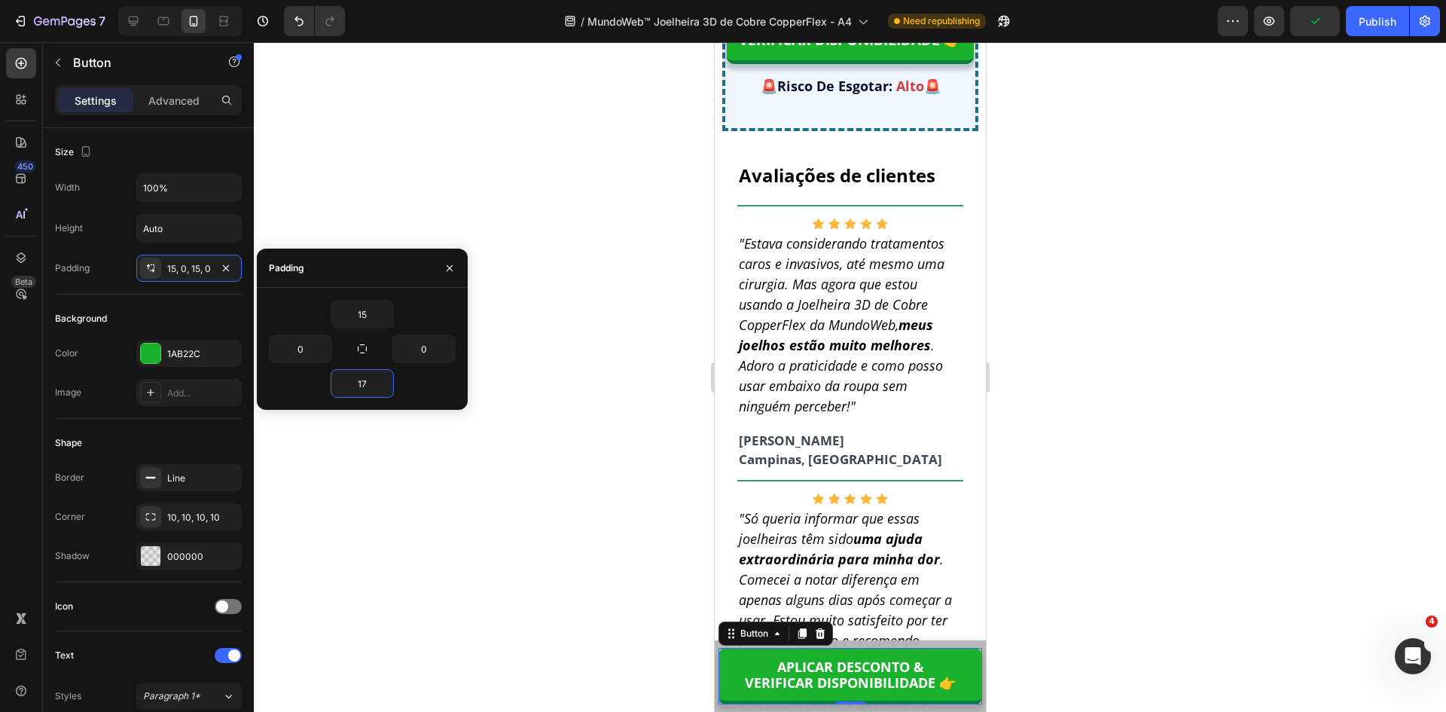
click at [1184, 275] on div at bounding box center [850, 376] width 1192 height 669
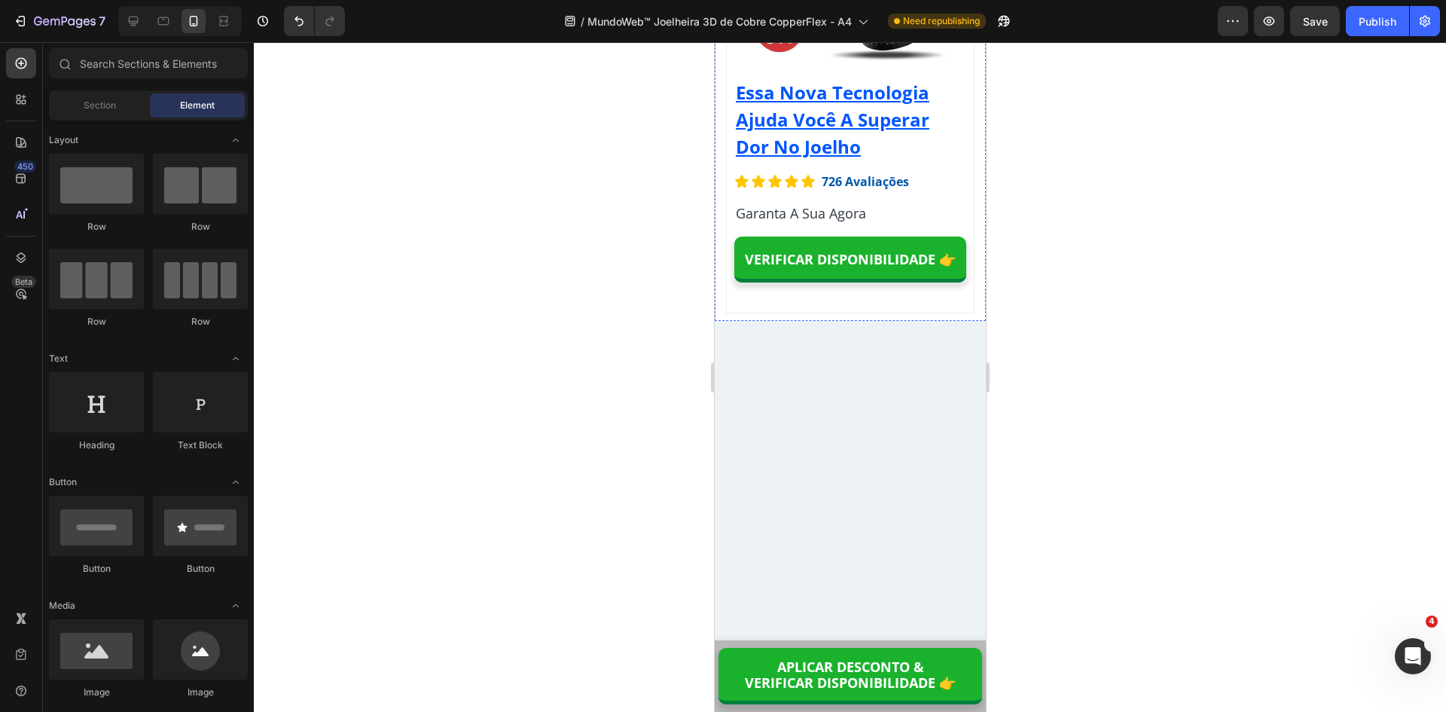
scroll to position [14925, 0]
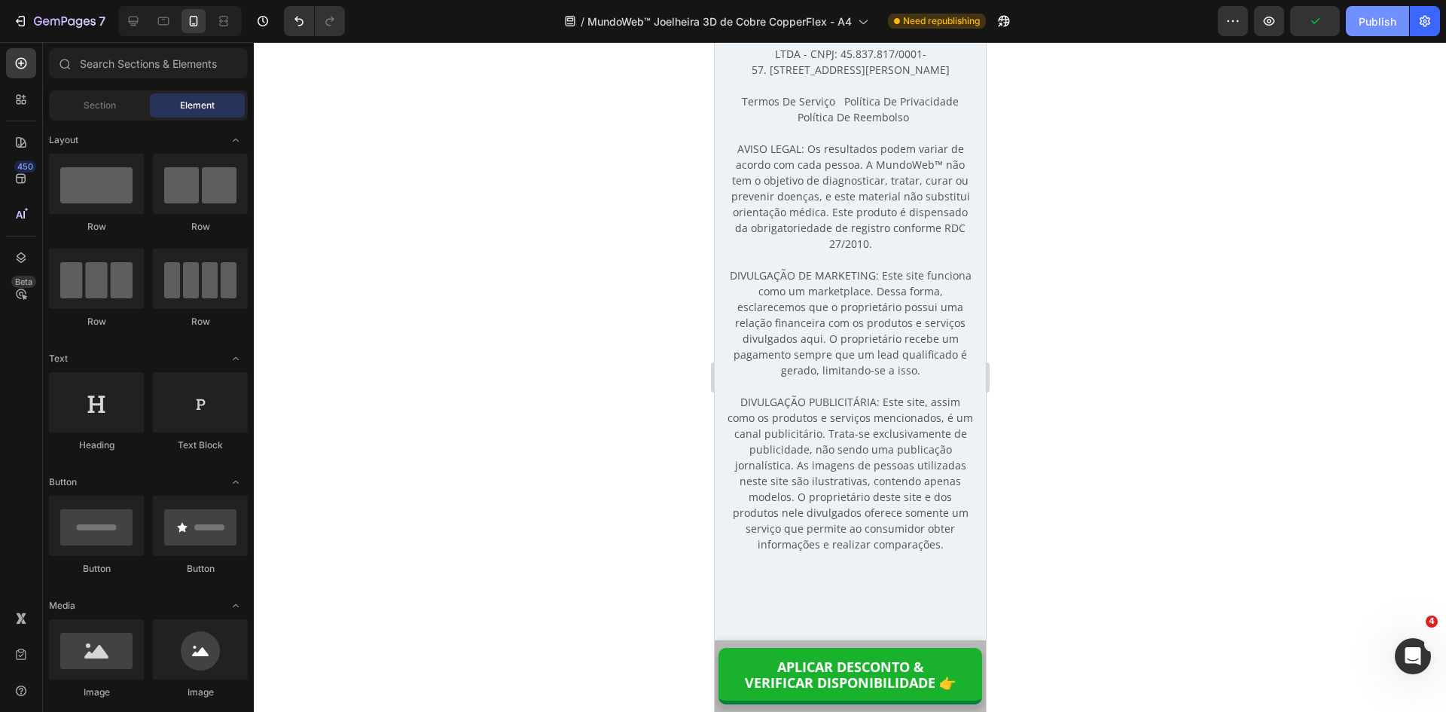
click at [1379, 28] on div "Publish" at bounding box center [1377, 22] width 38 height 16
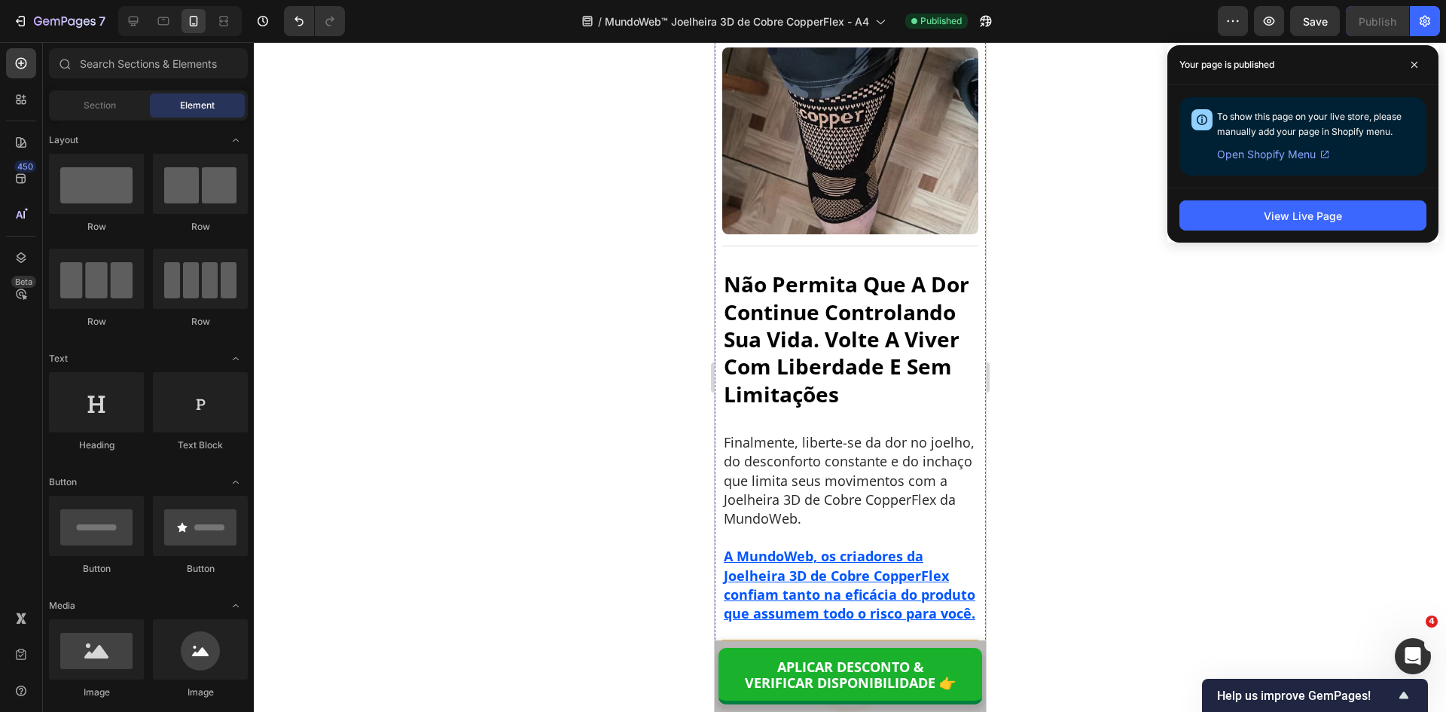
scroll to position [12737, 0]
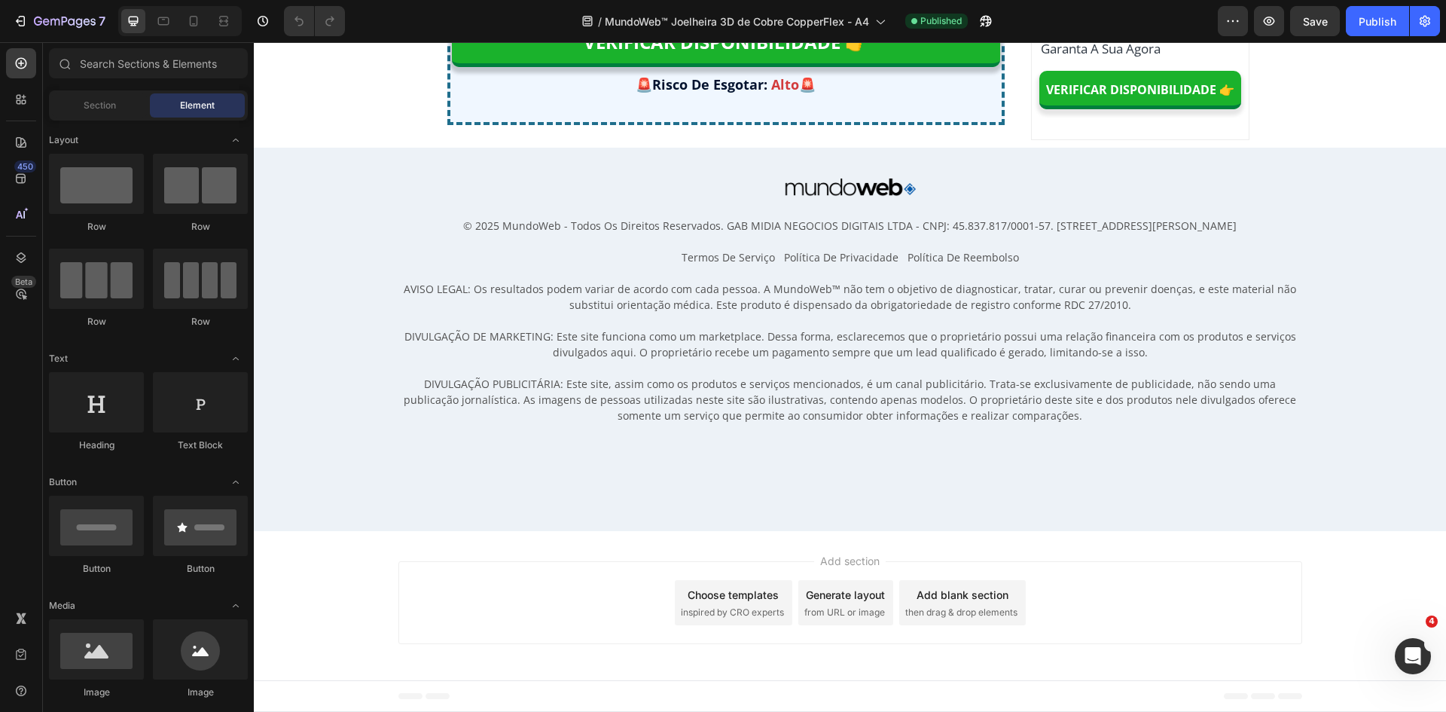
scroll to position [11502, 0]
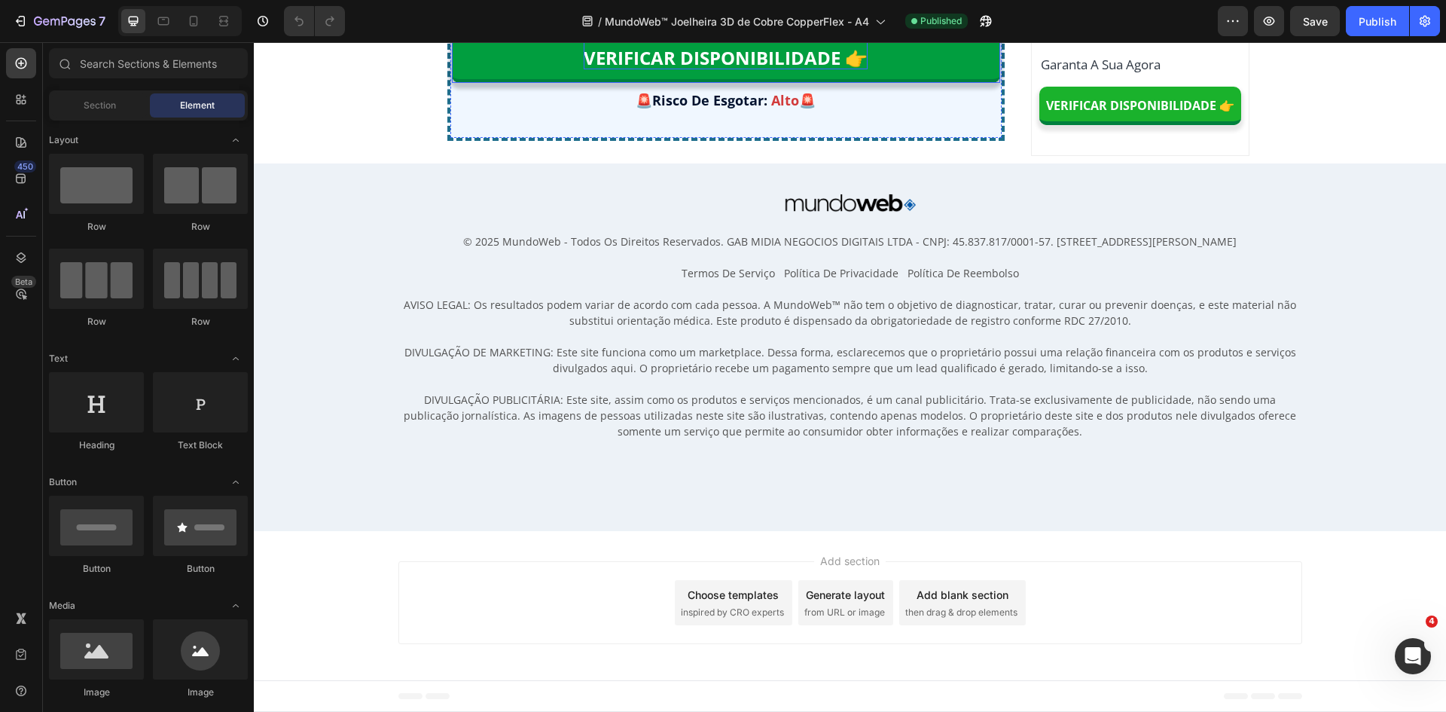
click at [692, 69] on p "APLICAR DESCONTO & VERIFICAR DISPONIBILIDADE 👉" at bounding box center [726, 48] width 284 height 44
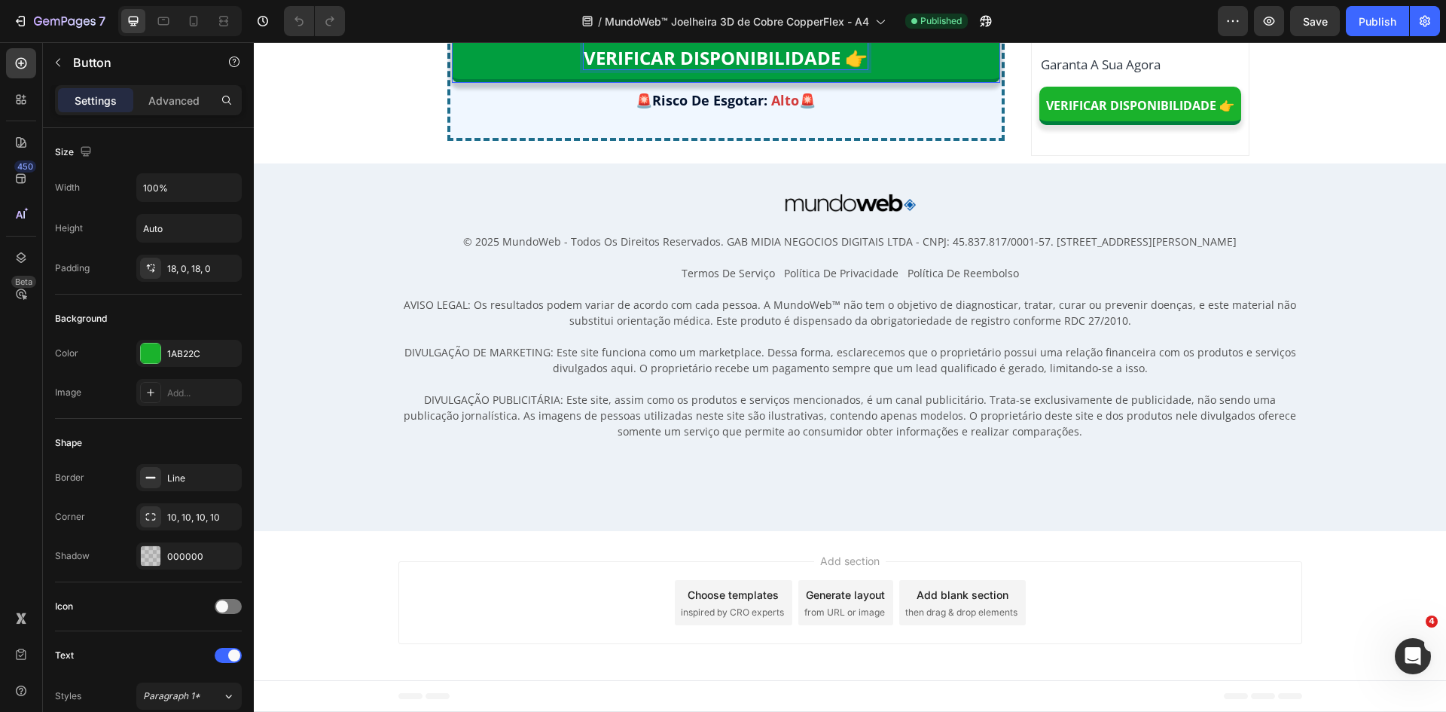
click at [692, 69] on p "APLICAR DESCONTO & VERIFICAR DISPONIBILIDADE 👉" at bounding box center [726, 48] width 284 height 44
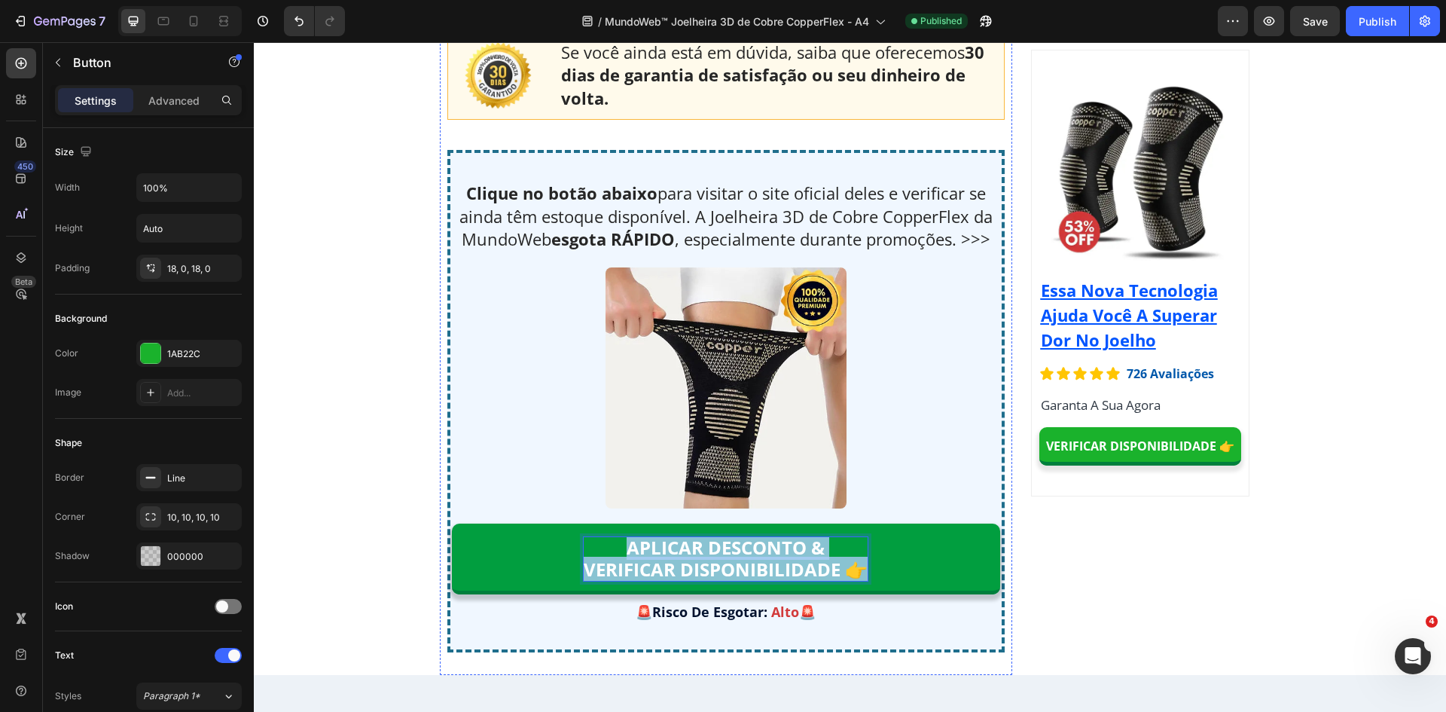
scroll to position [9168, 0]
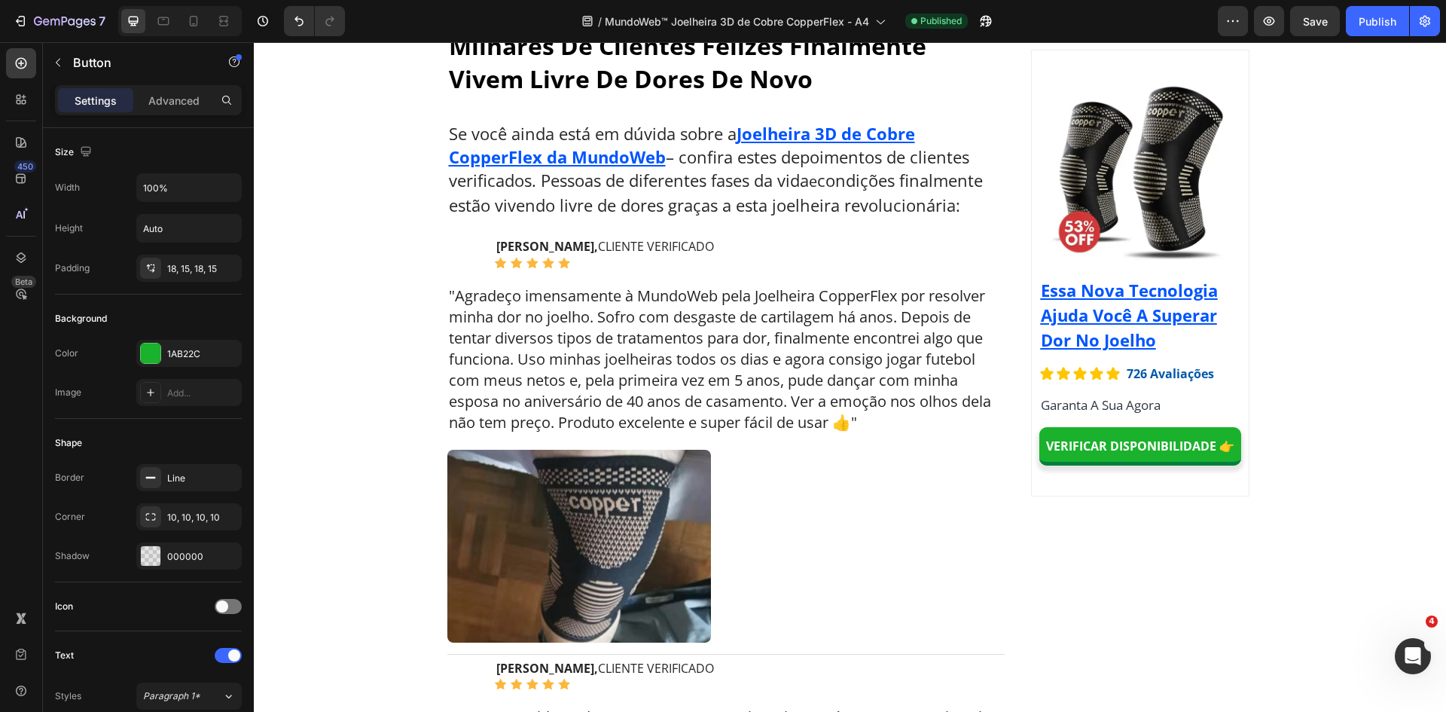
scroll to position [8039, 0]
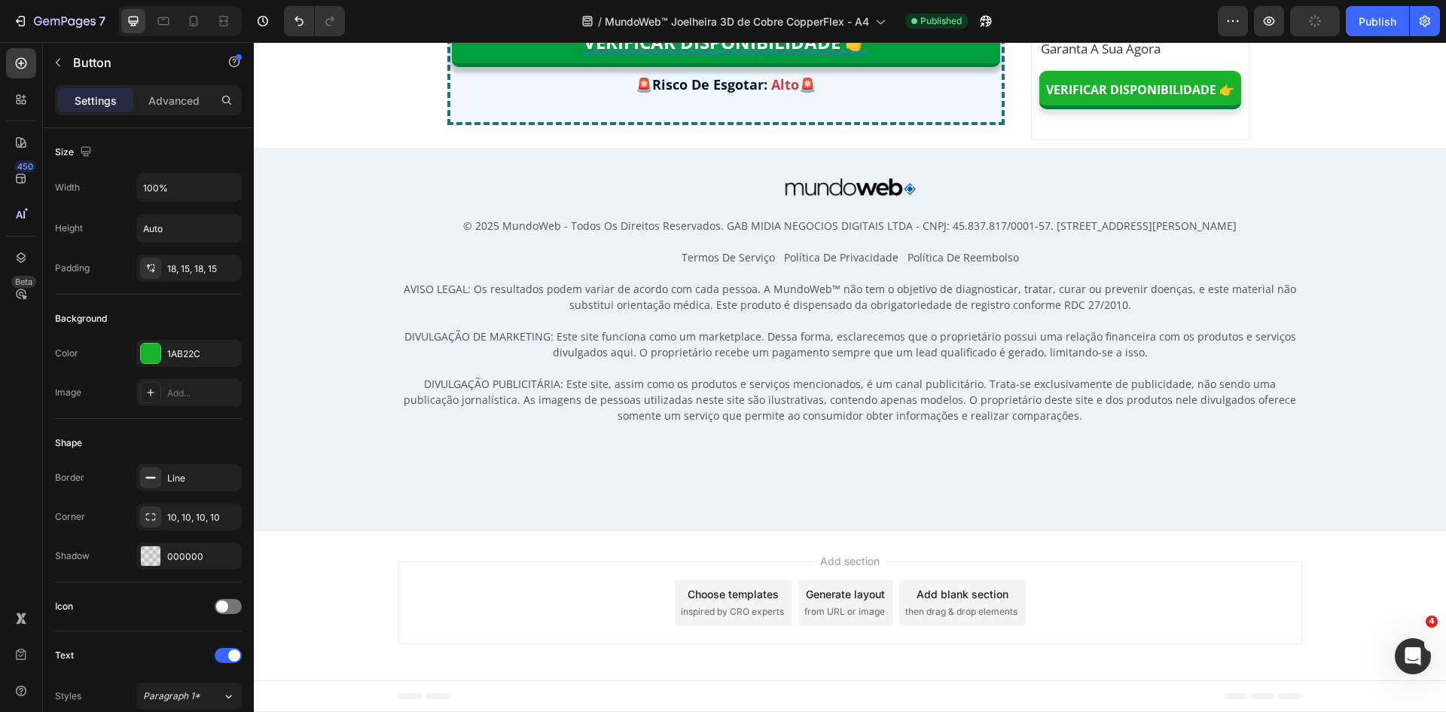
scroll to position [11804, 0]
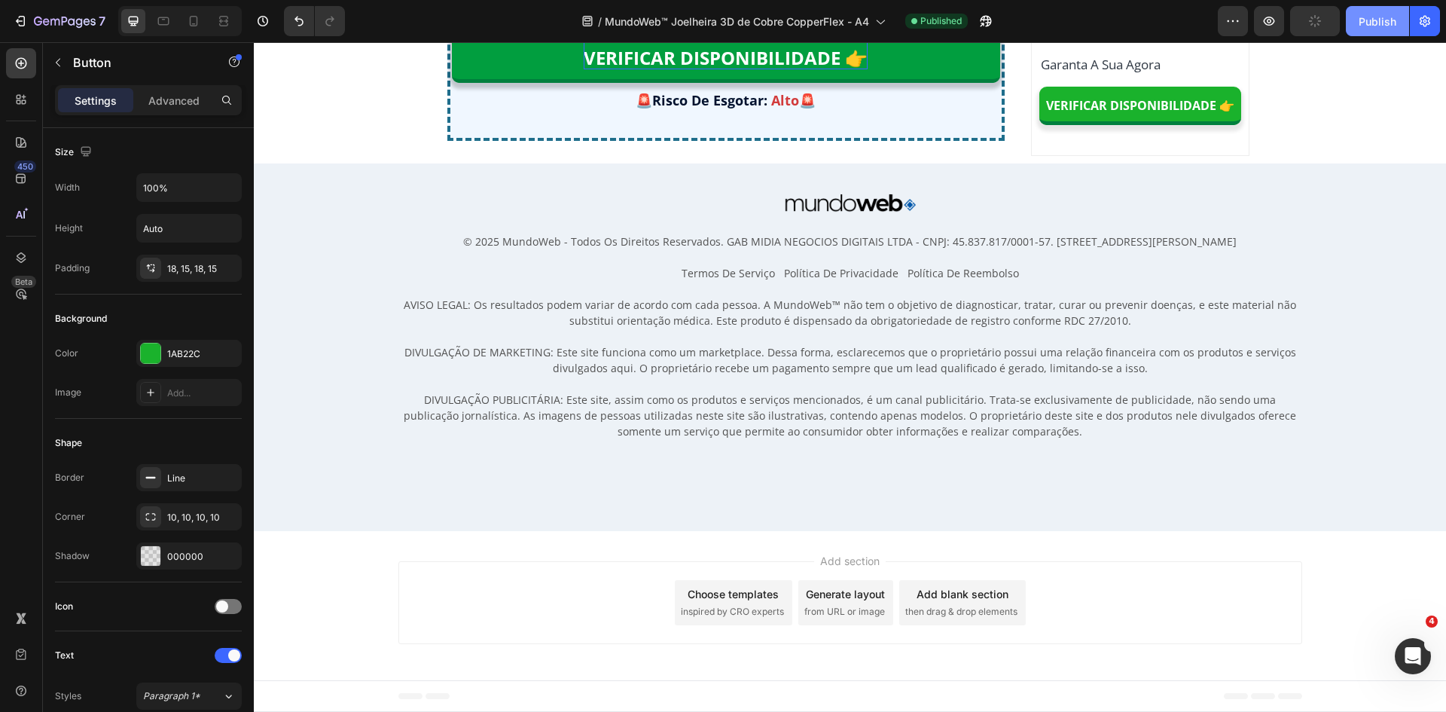
click at [1381, 23] on div "Publish" at bounding box center [1377, 22] width 38 height 16
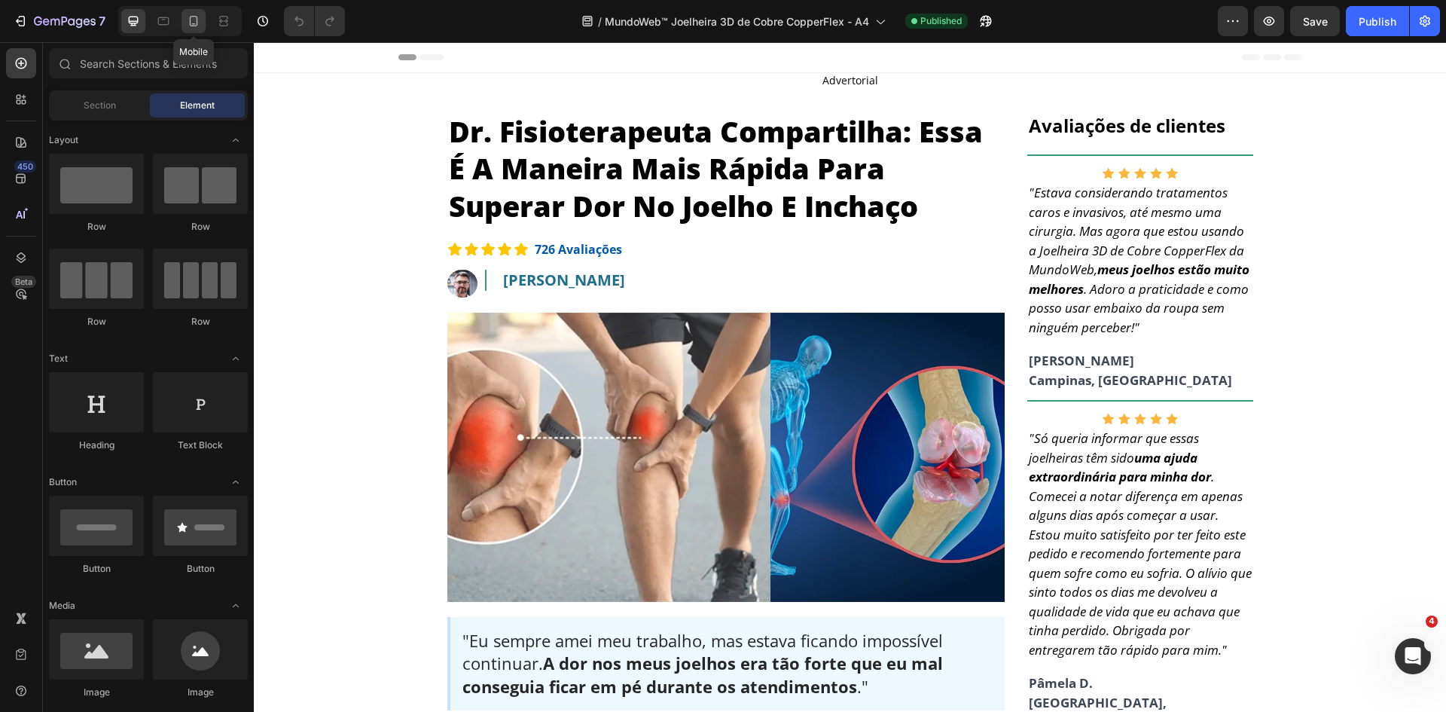
click at [199, 22] on icon at bounding box center [193, 21] width 15 height 15
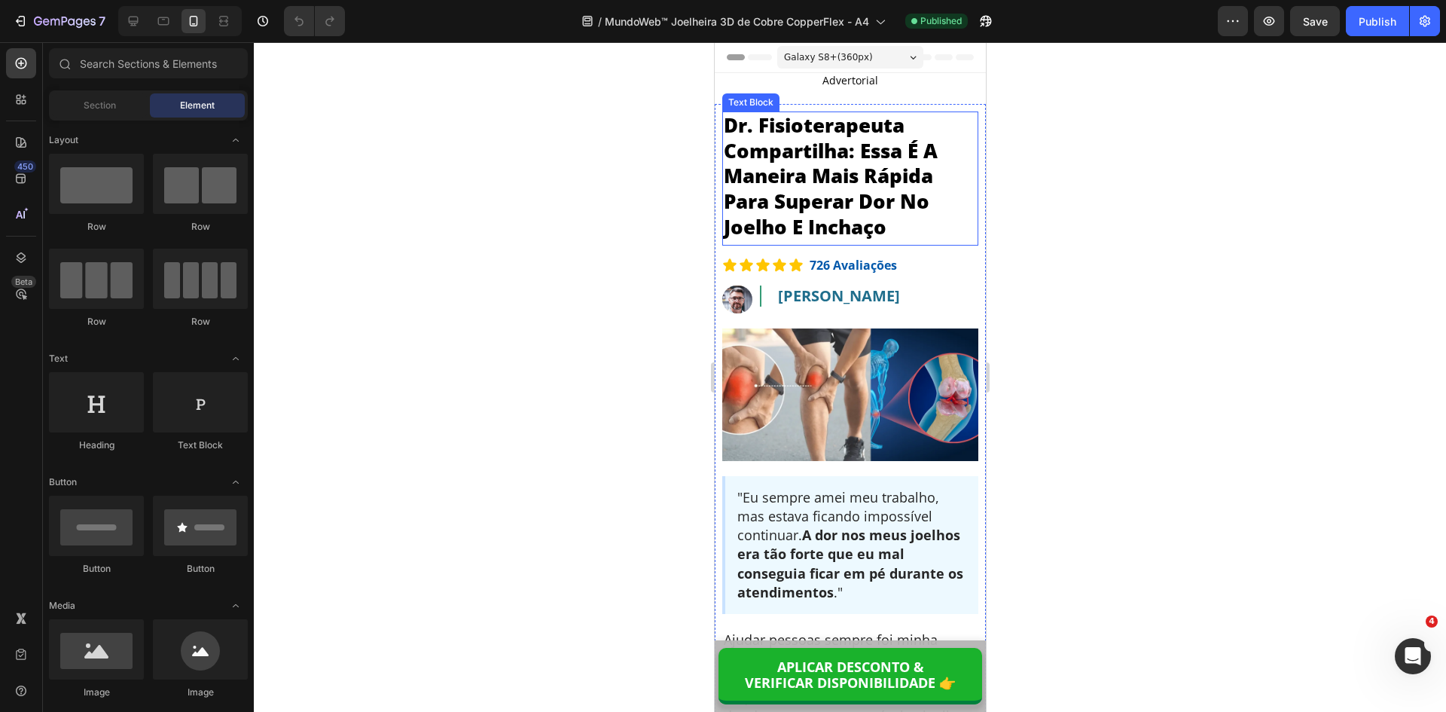
click at [855, 200] on p "Dr. Fisioterapeuta Compartilha: Essa É A Maneira Mais Rápida Para Superar Dor N…" at bounding box center [849, 176] width 253 height 127
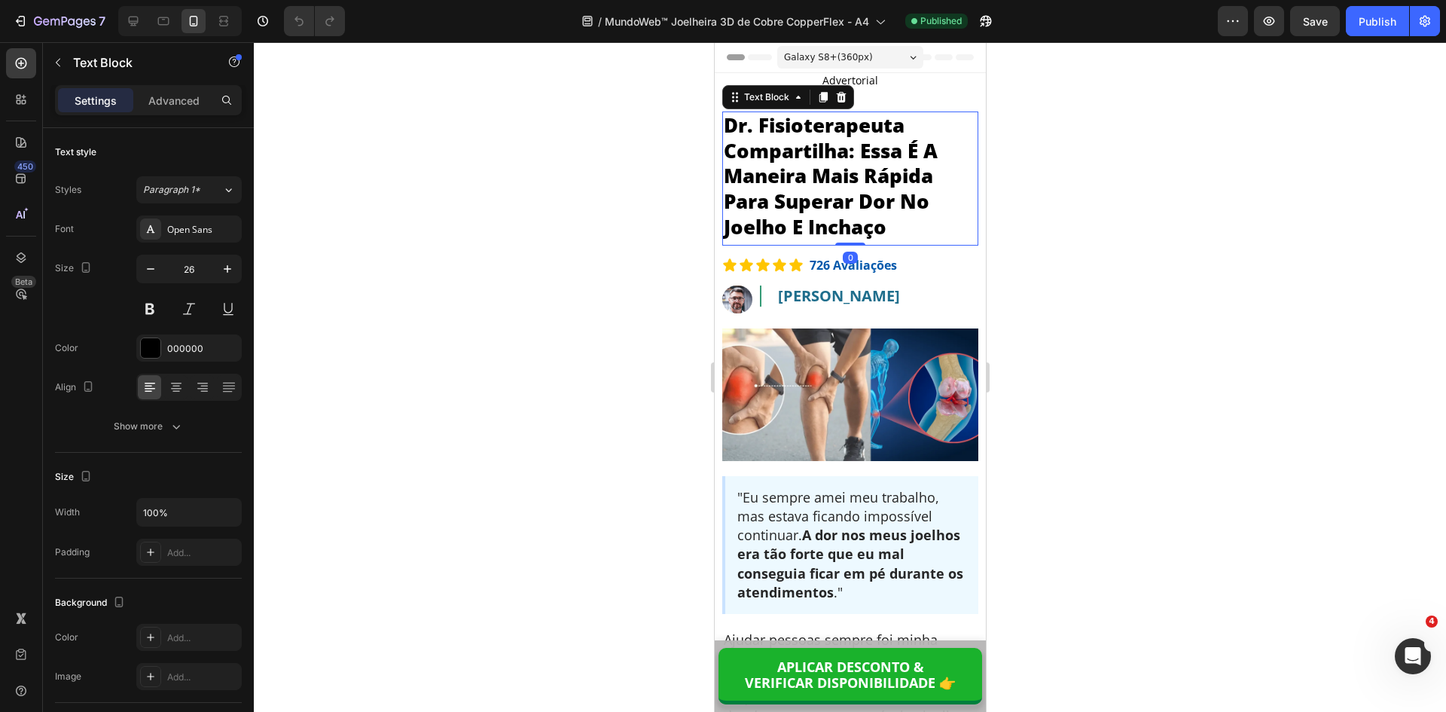
click at [776, 201] on p "Dr. Fisioterapeuta Compartilha: Essa É A Maneira Mais Rápida Para Superar Dor N…" at bounding box center [849, 176] width 253 height 127
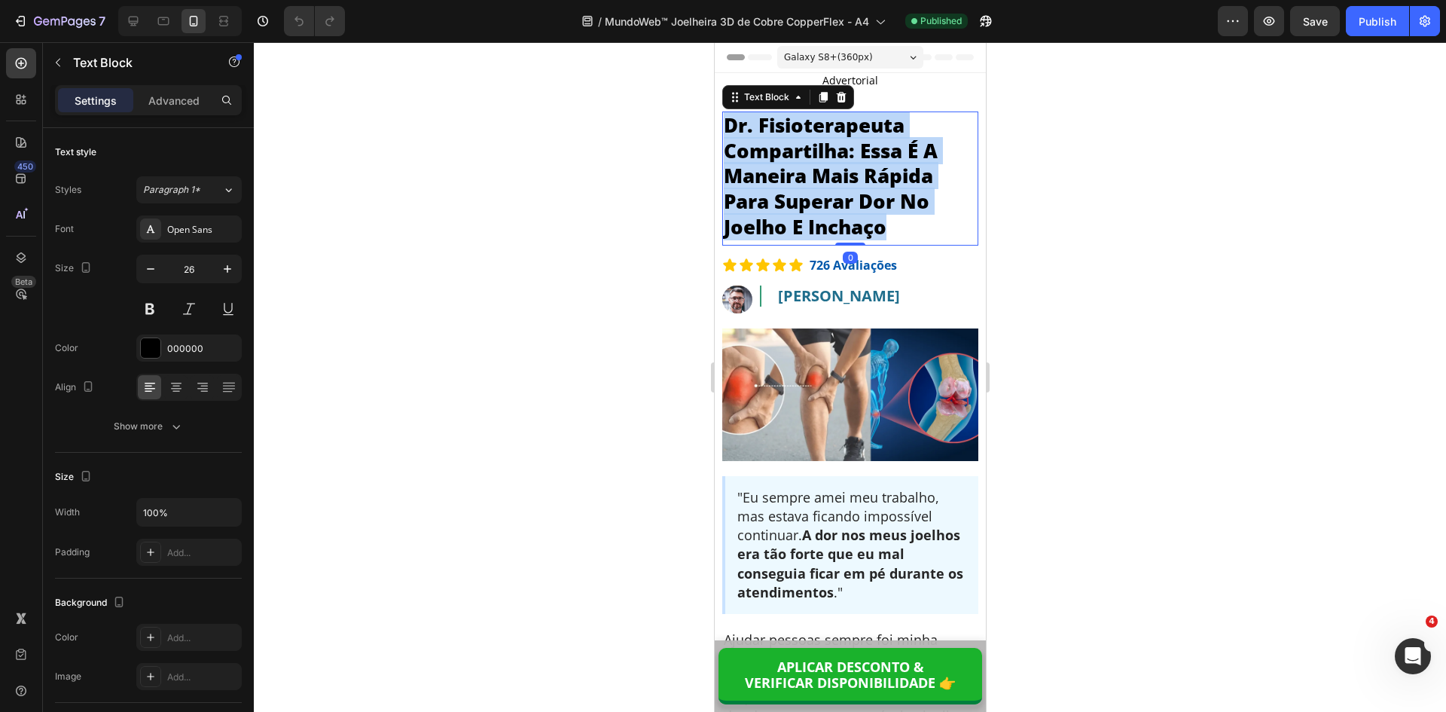
click at [776, 201] on p "Dr. Fisioterapeuta Compartilha: Essa É A Maneira Mais Rápida Para Superar Dor N…" at bounding box center [849, 176] width 253 height 127
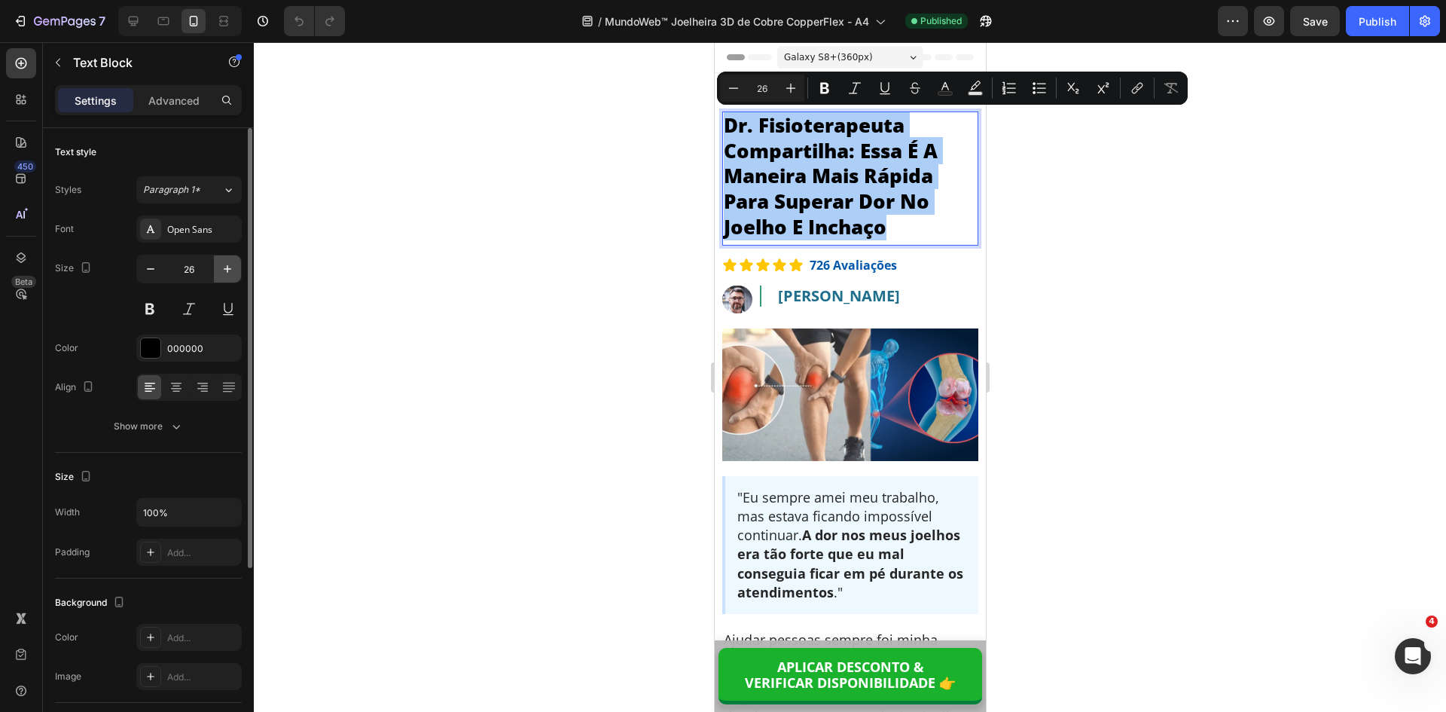
click at [226, 268] on icon "button" at bounding box center [227, 268] width 15 height 15
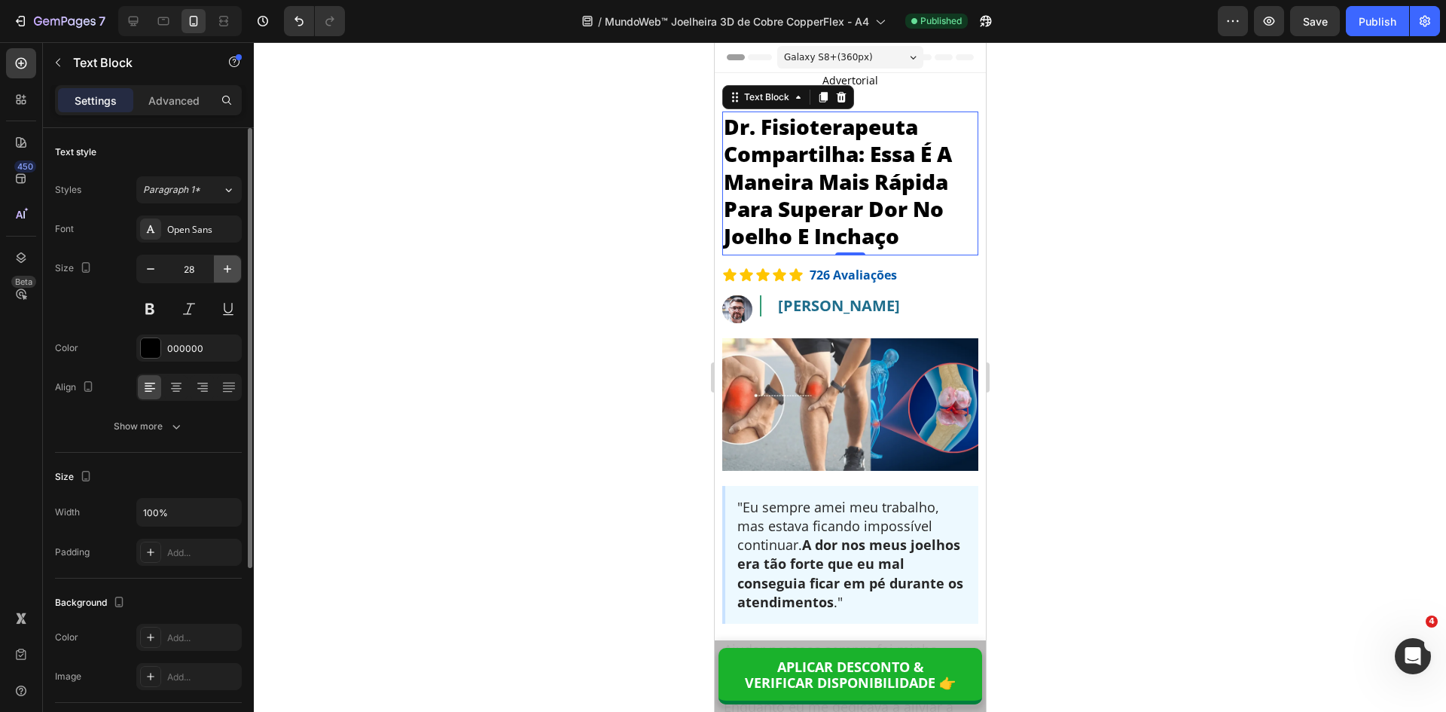
click at [226, 268] on icon "button" at bounding box center [227, 268] width 15 height 15
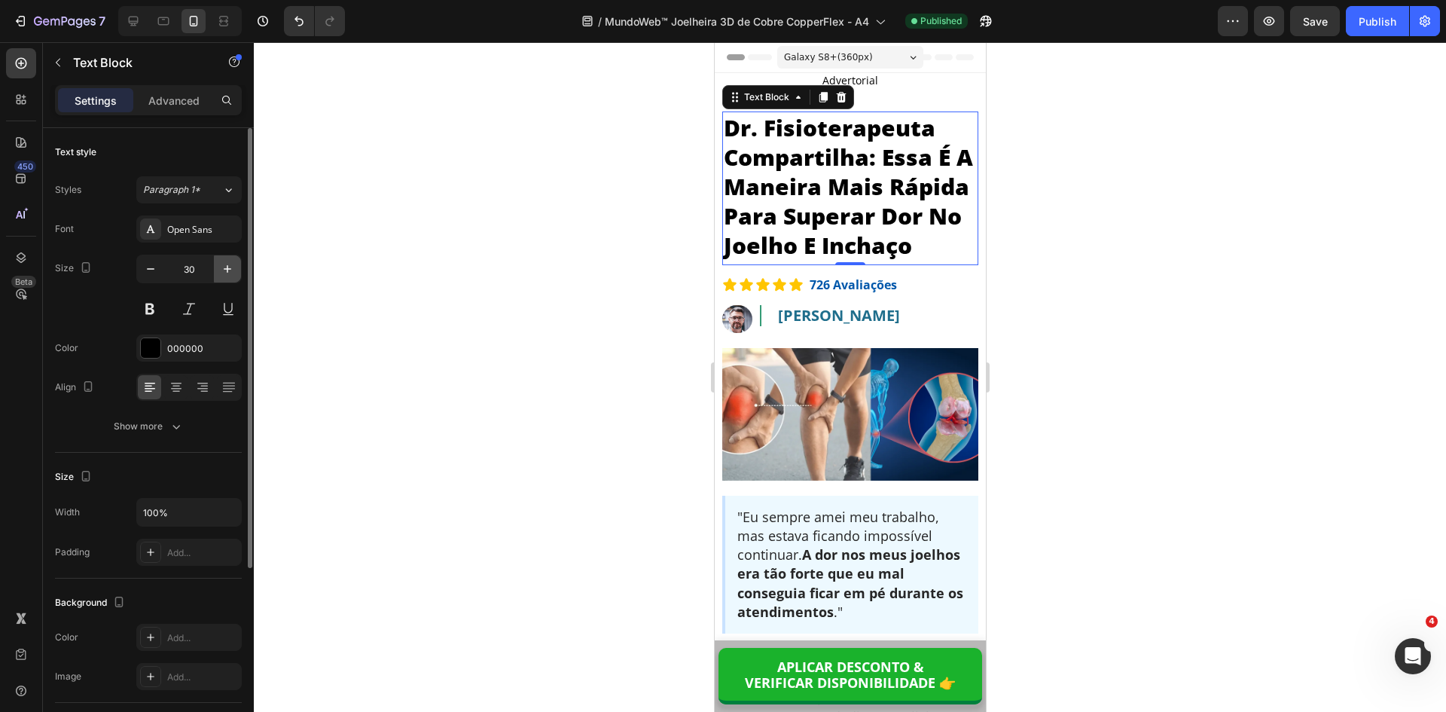
click at [226, 268] on icon "button" at bounding box center [227, 268] width 15 height 15
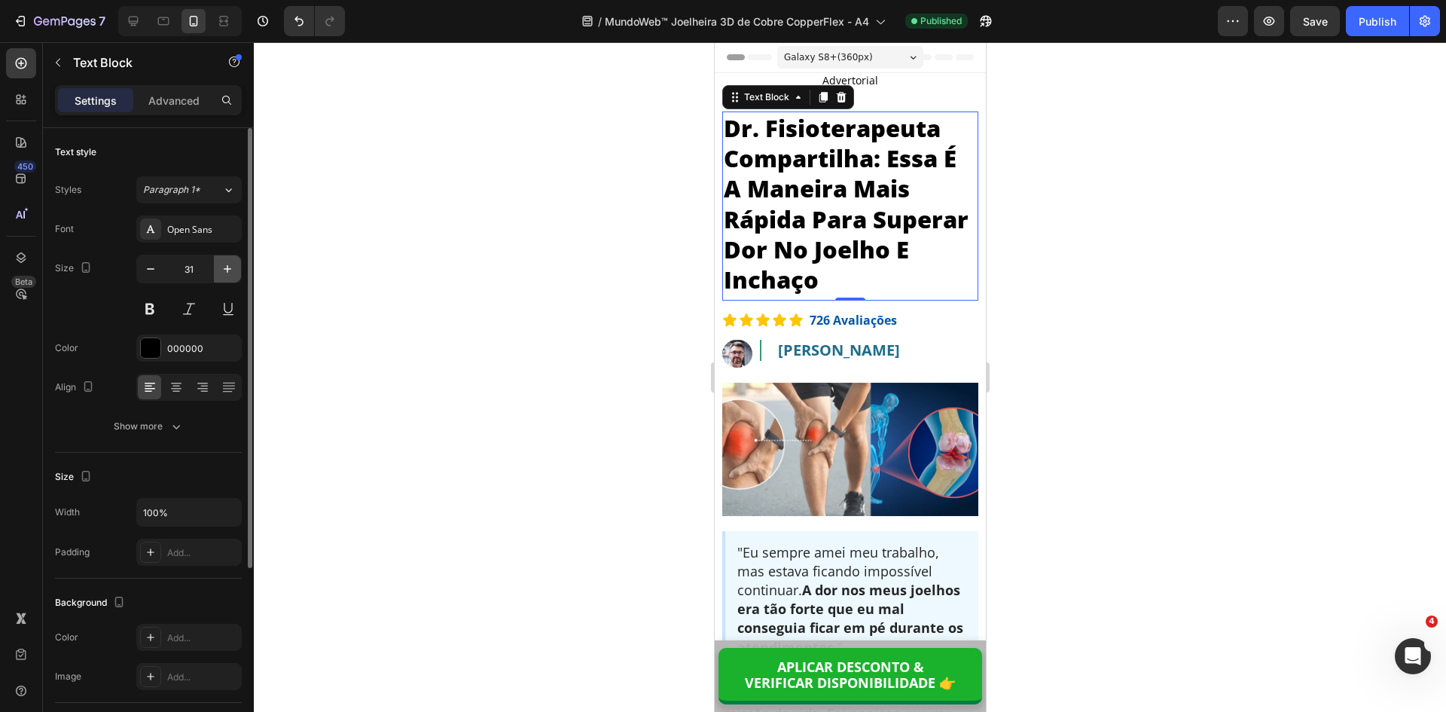
type input "32"
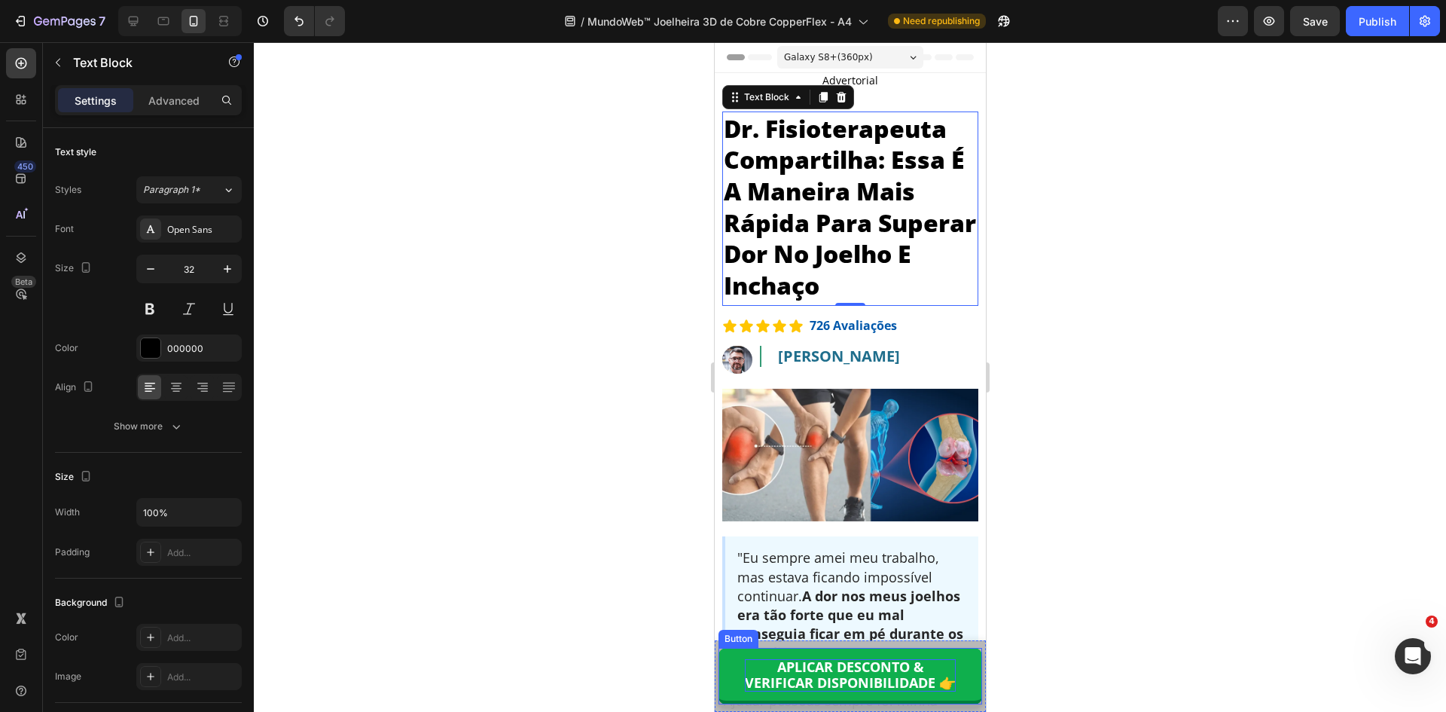
click at [832, 668] on strong "APLICAR DESCONTO &" at bounding box center [849, 666] width 147 height 18
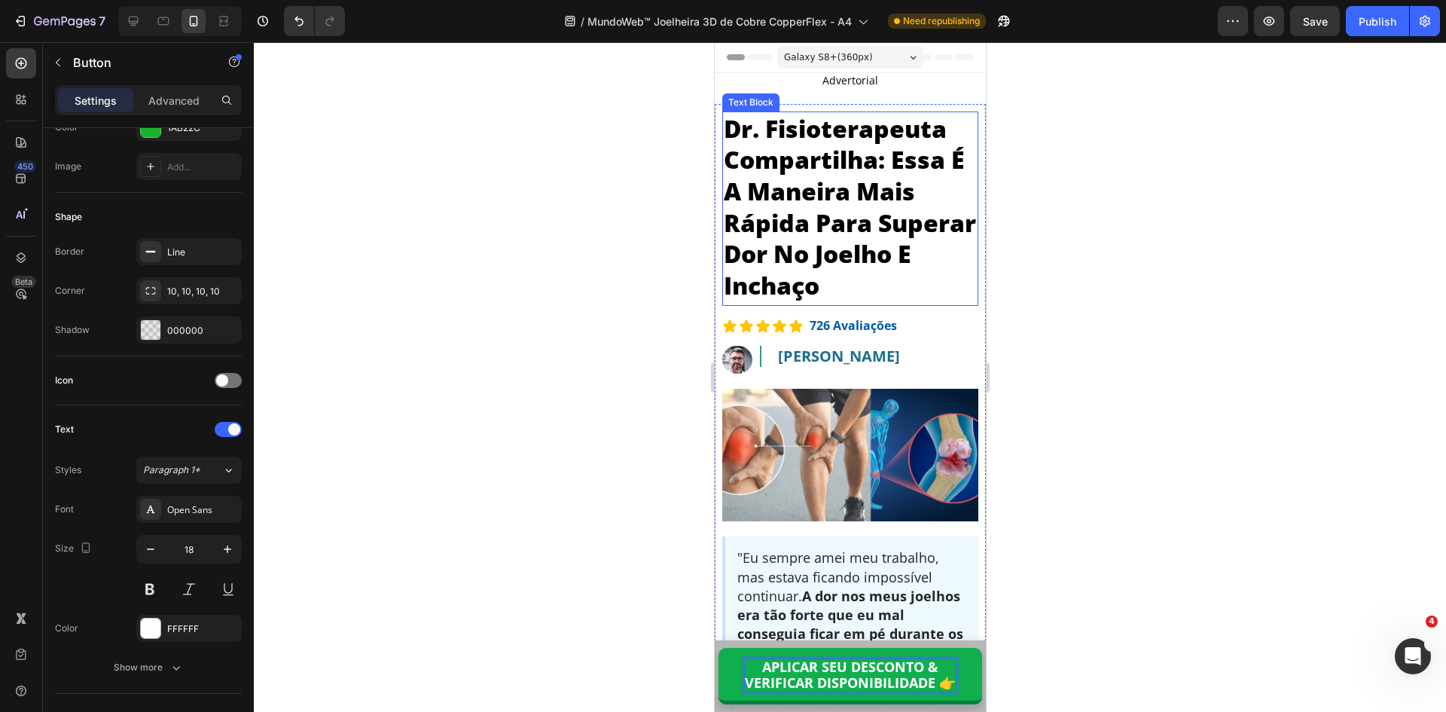
click at [819, 216] on p "Dr. Fisioterapeuta Compartilha: Essa É A Maneira Mais Rápida Para Superar Dor N…" at bounding box center [849, 207] width 253 height 188
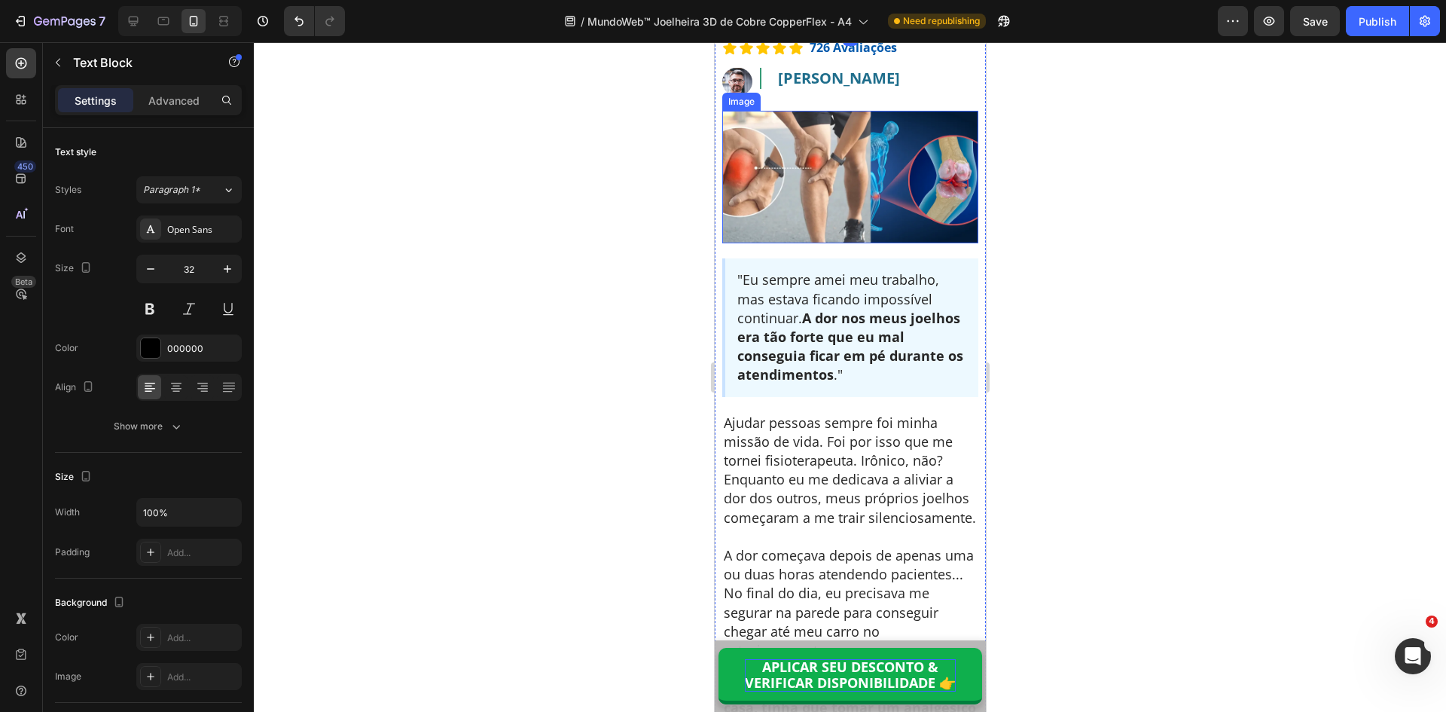
scroll to position [301, 0]
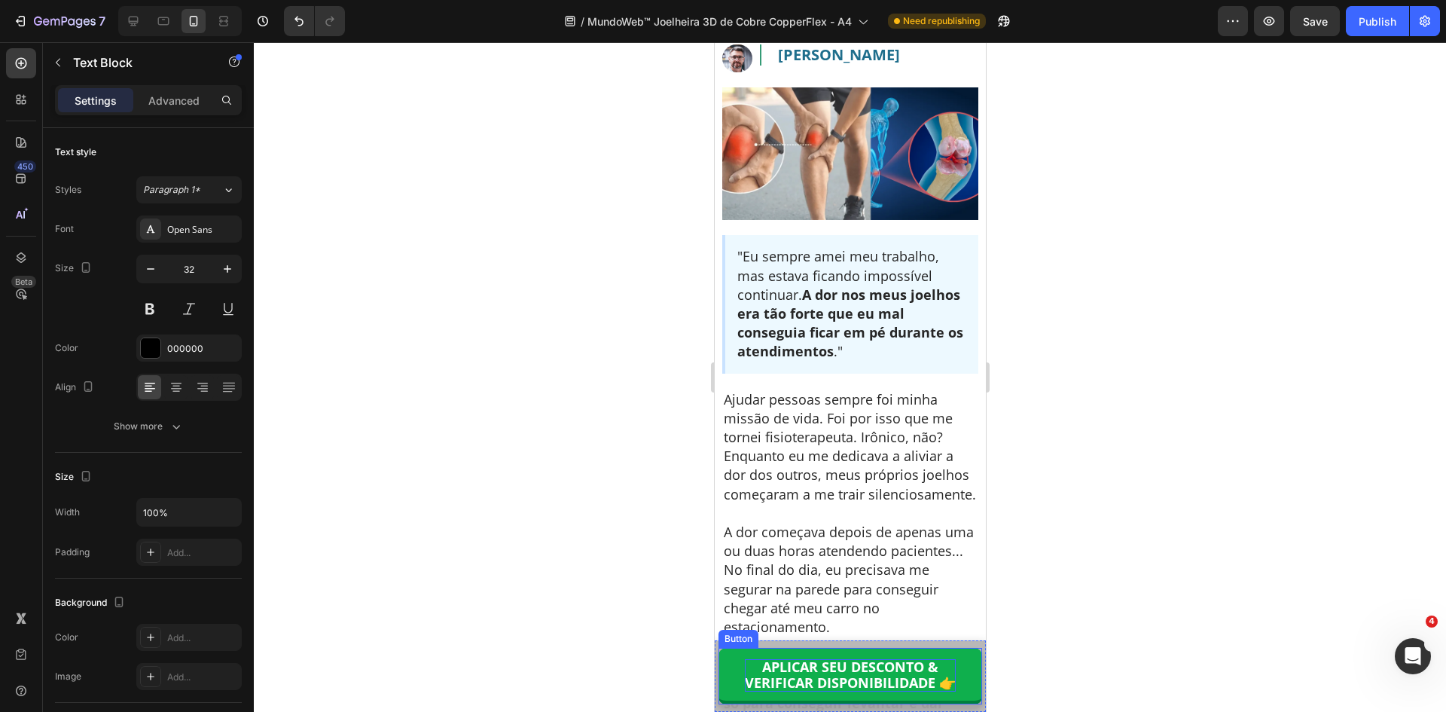
click at [887, 673] on strong "VERIFICAR DISPONIBILIDADE 👉" at bounding box center [849, 682] width 211 height 18
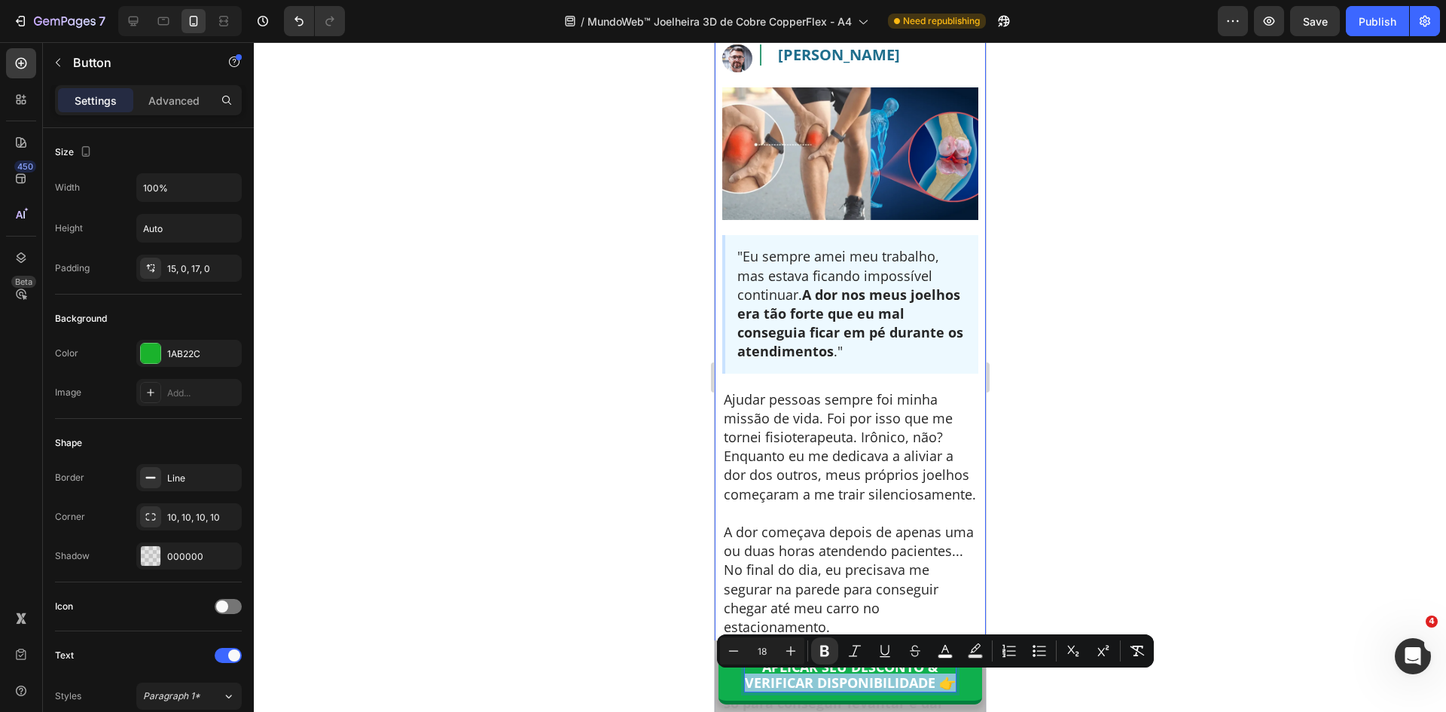
click at [881, 504] on p "Ajudar pessoas sempre foi minha missão de vida. Foi por isso que me tornei fisi…" at bounding box center [849, 447] width 253 height 114
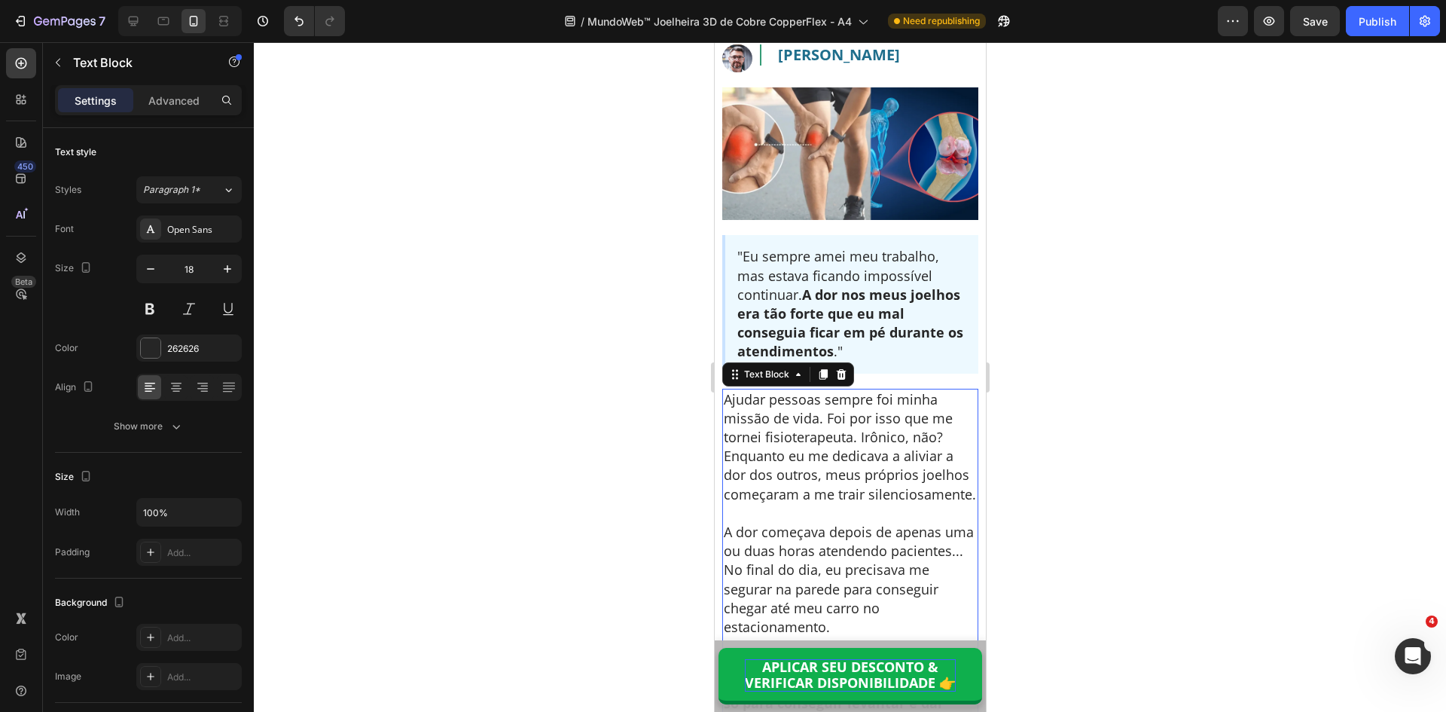
scroll to position [9584, 0]
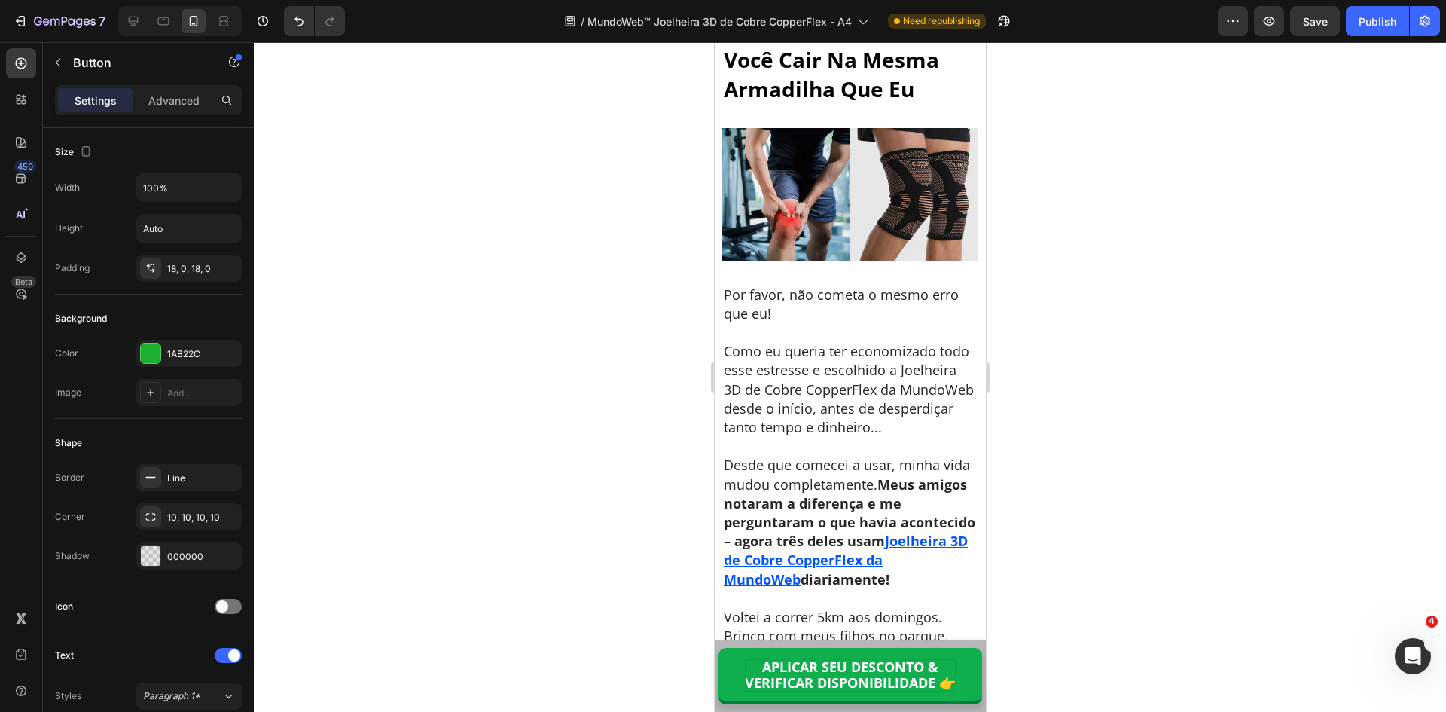
scroll to position [11182, 0]
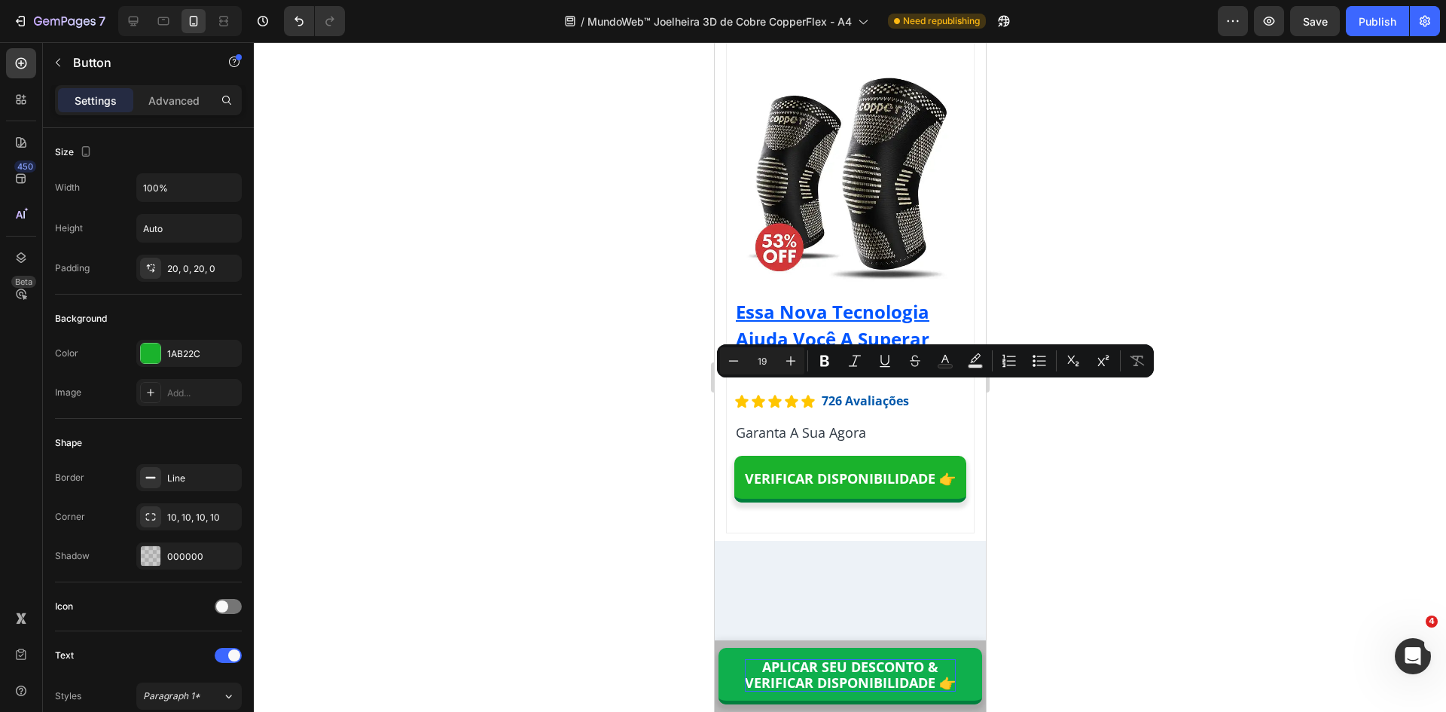
drag, startPoint x: 949, startPoint y: 395, endPoint x: 736, endPoint y: 395, distance: 213.1
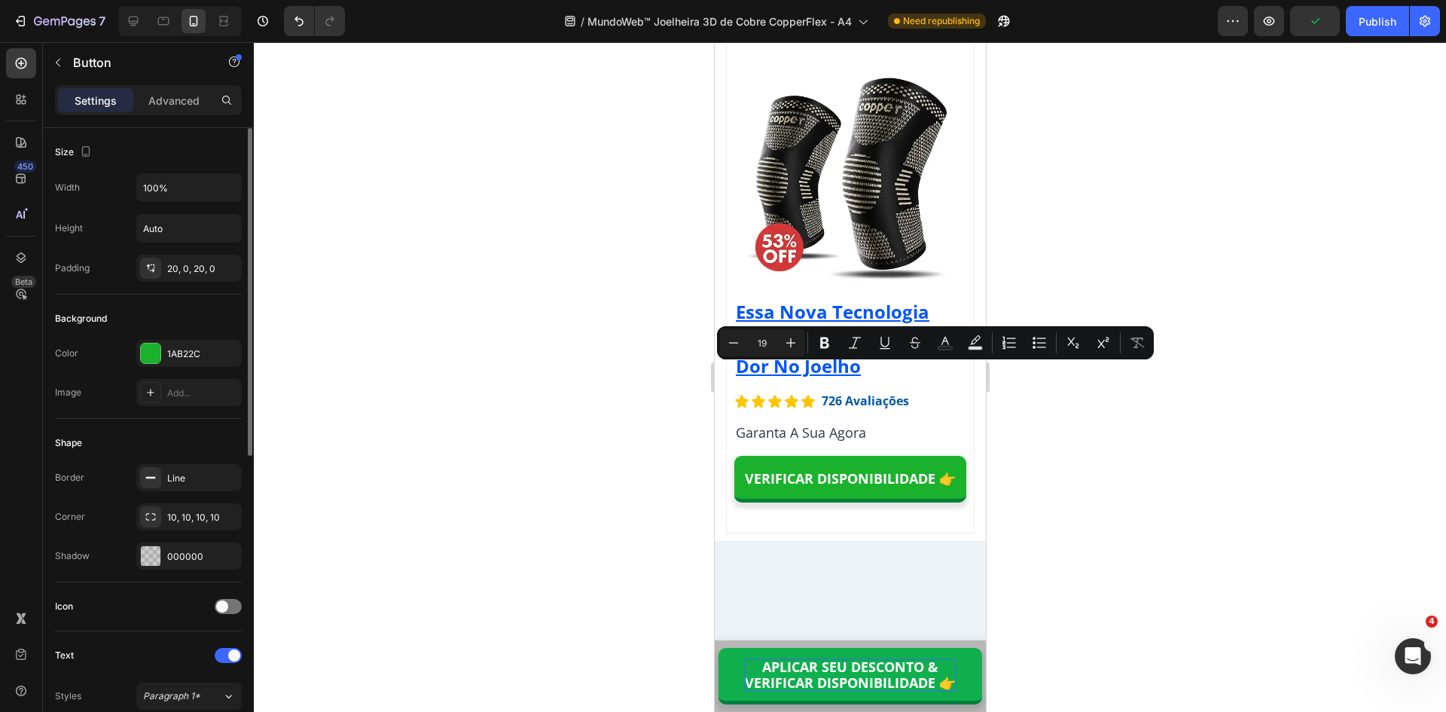
scroll to position [301, 0]
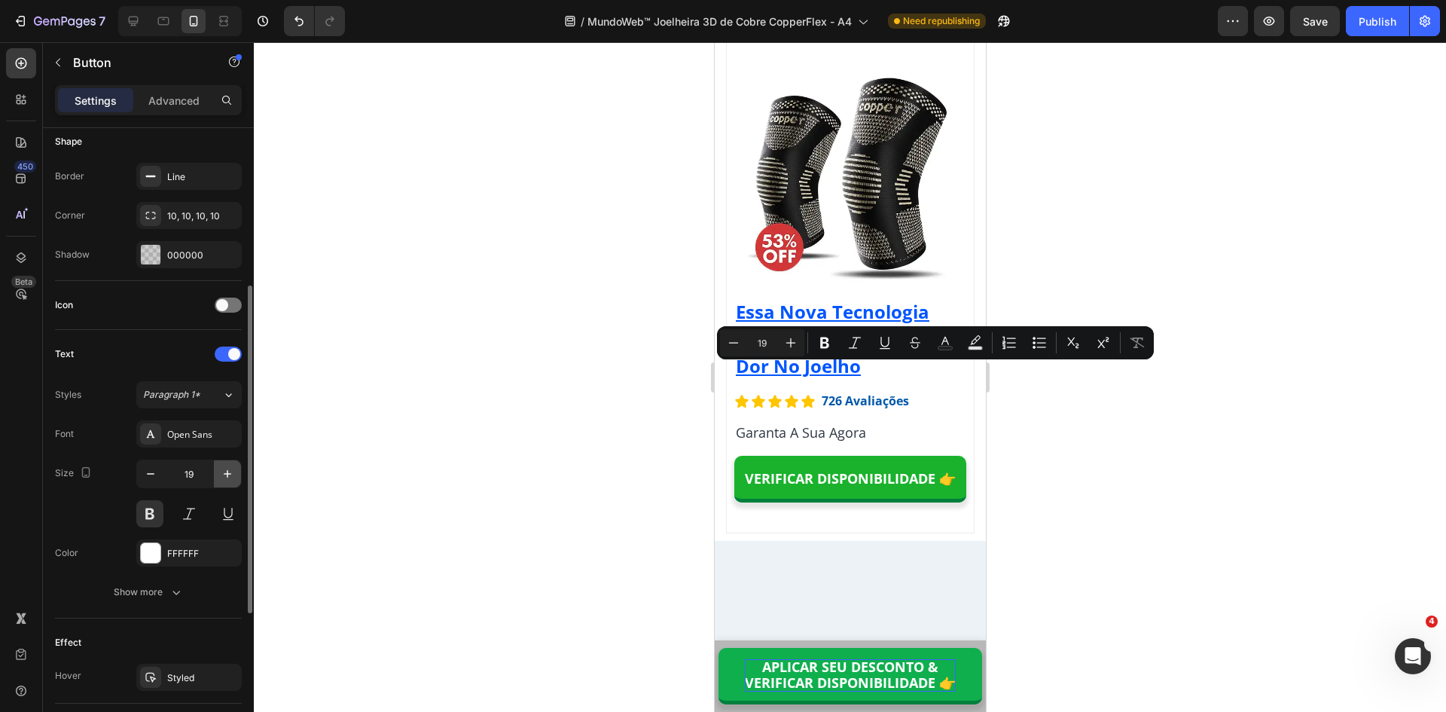
click at [227, 480] on icon "button" at bounding box center [227, 473] width 15 height 15
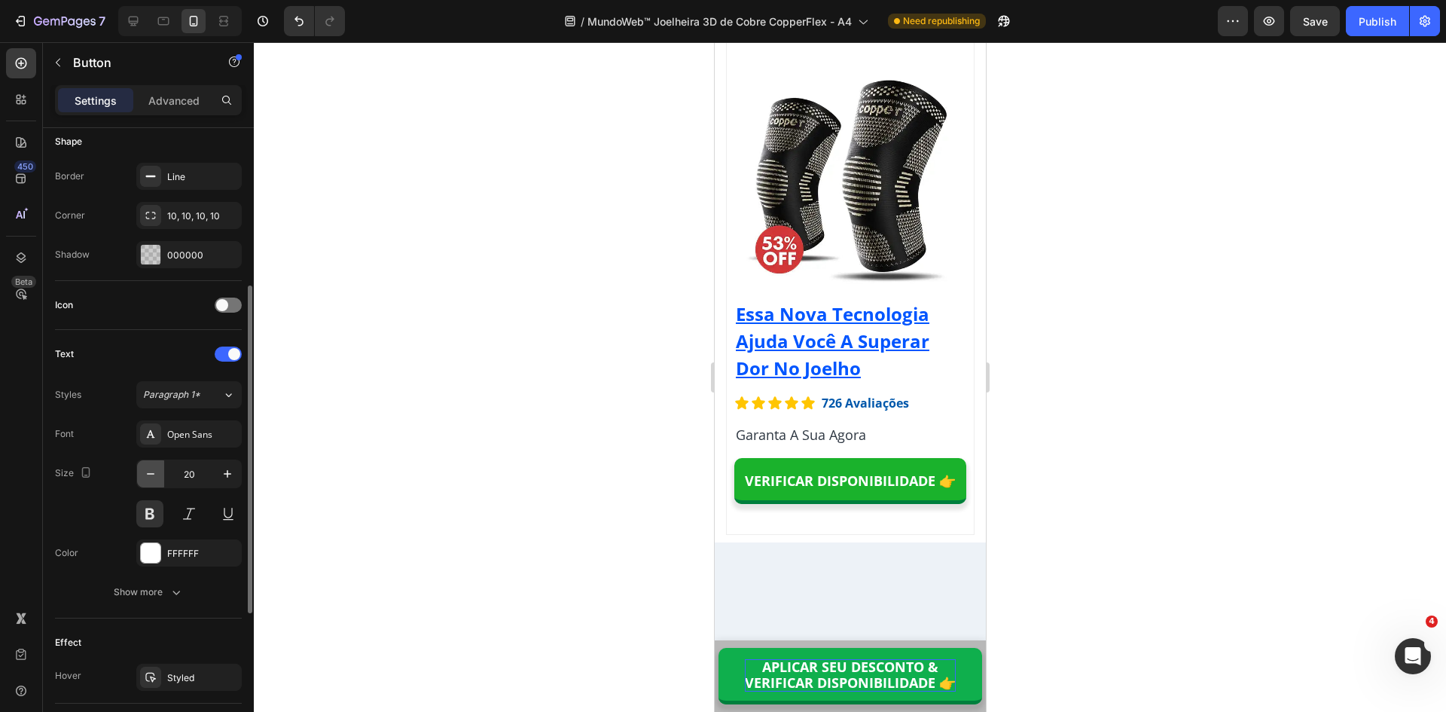
click at [154, 473] on icon "button" at bounding box center [150, 473] width 15 height 15
type input "19"
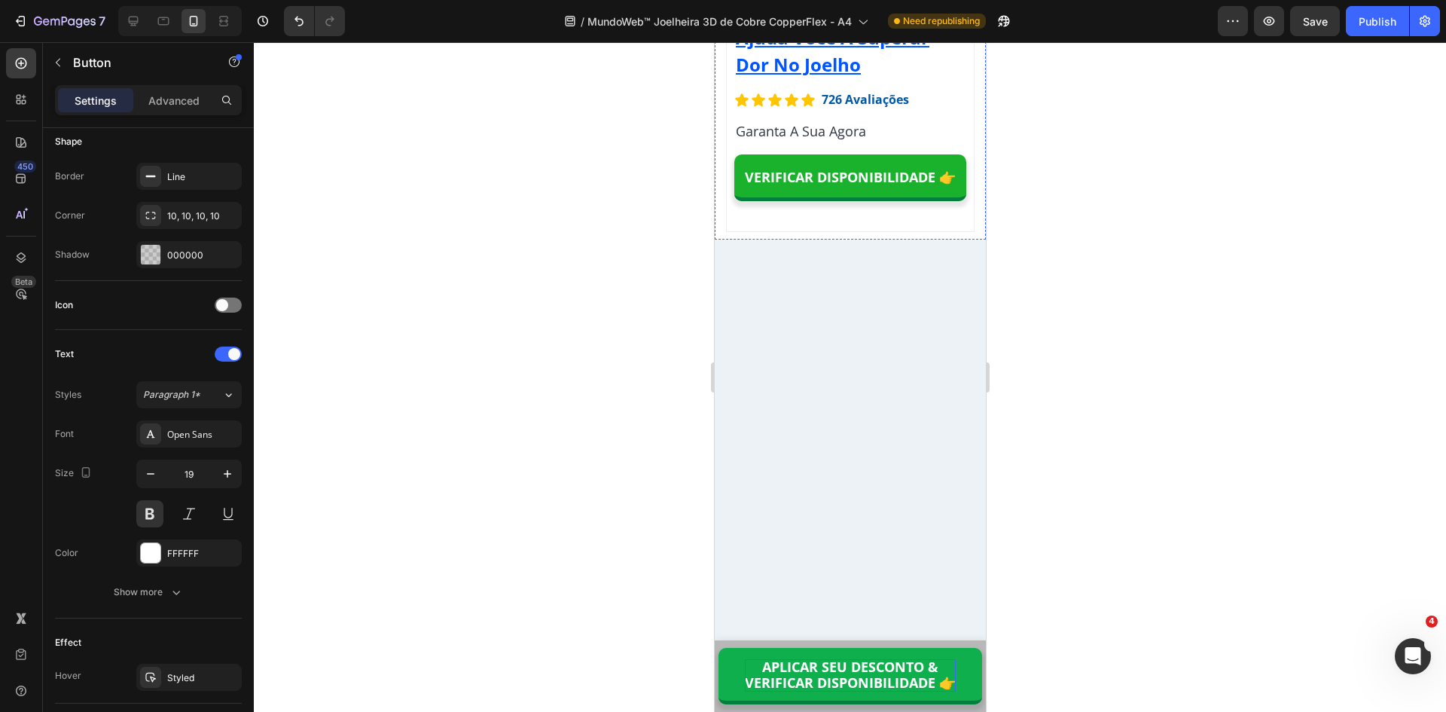
scroll to position [14238, 0]
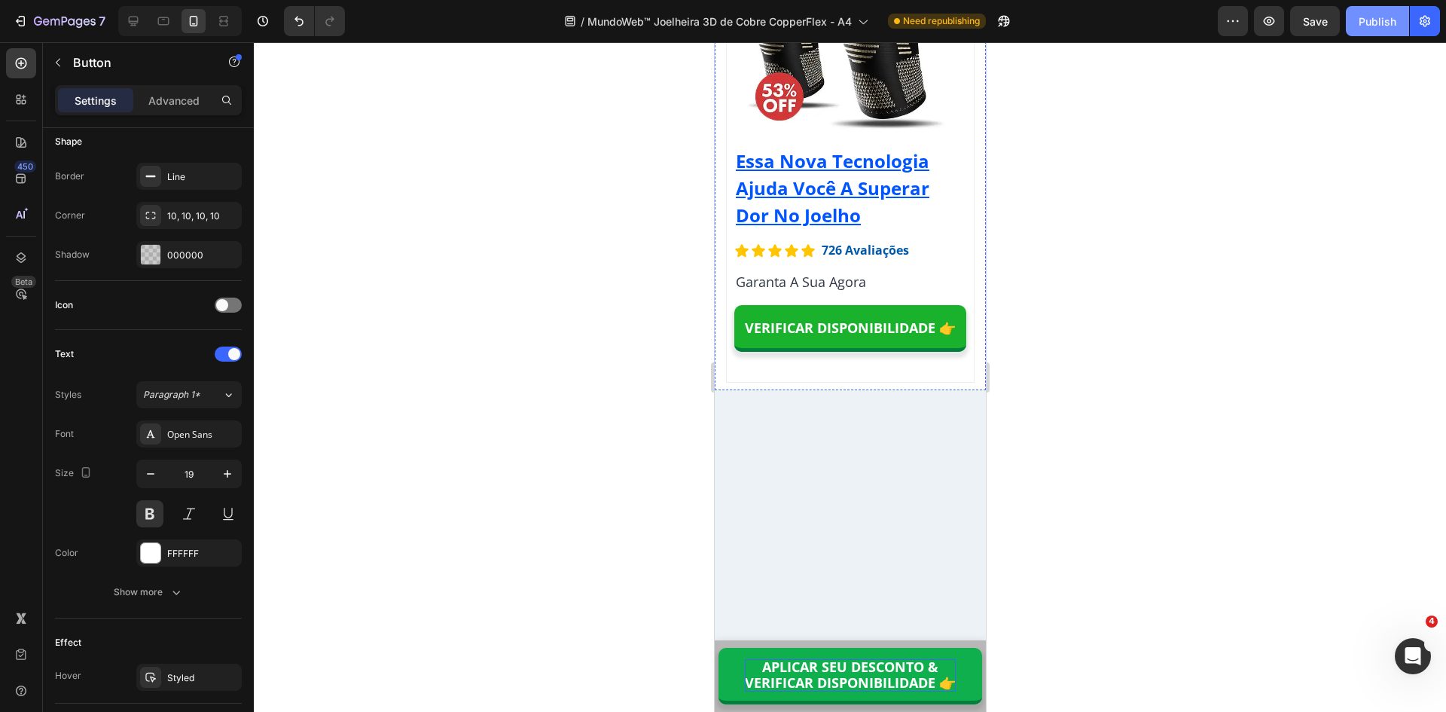
click at [1359, 22] on div "Publish" at bounding box center [1377, 22] width 38 height 16
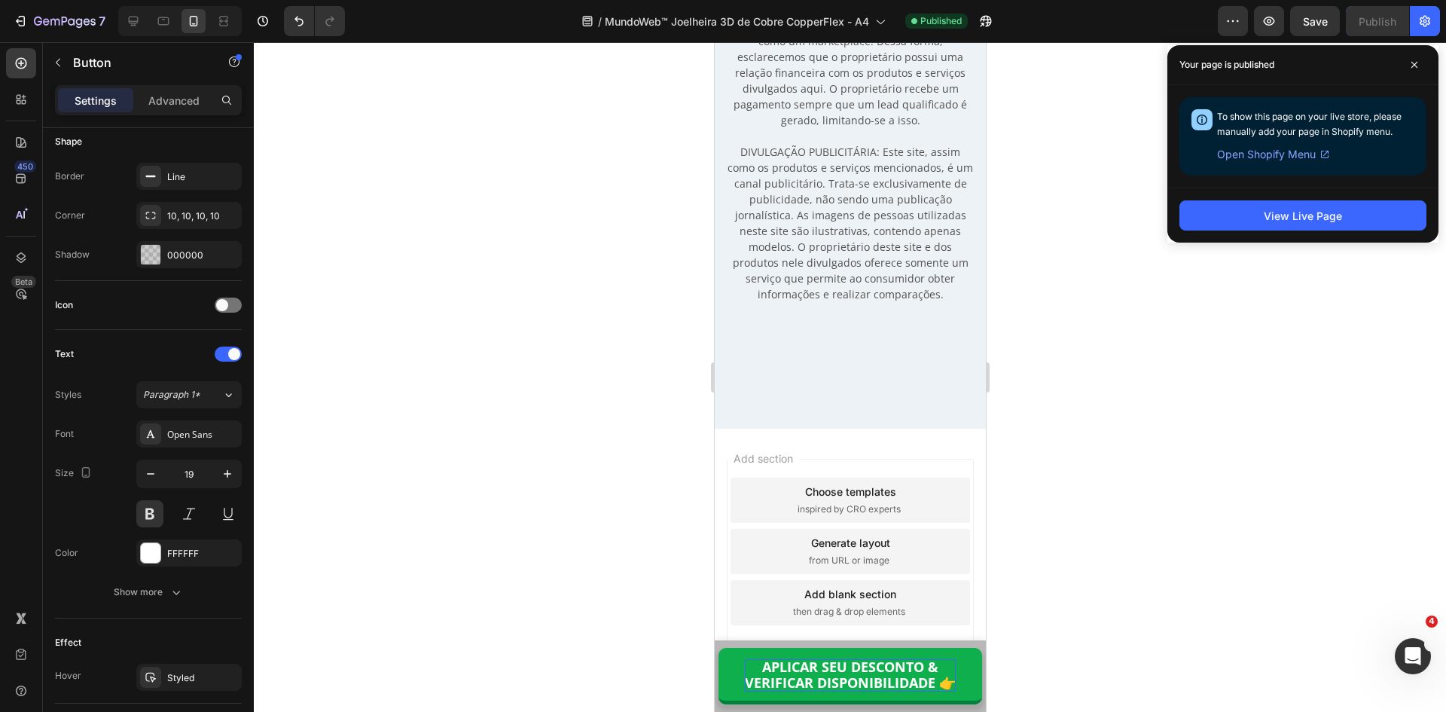
scroll to position [15669, 0]
